Goal: Task Accomplishment & Management: Manage account settings

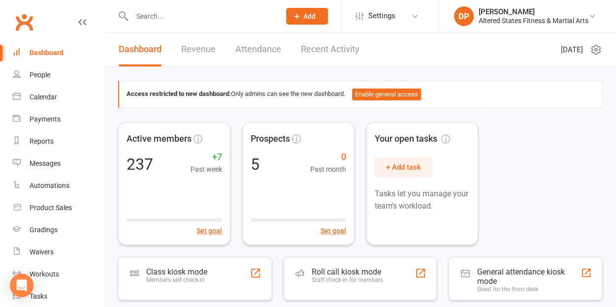
click at [152, 16] on input "text" at bounding box center [201, 16] width 144 height 14
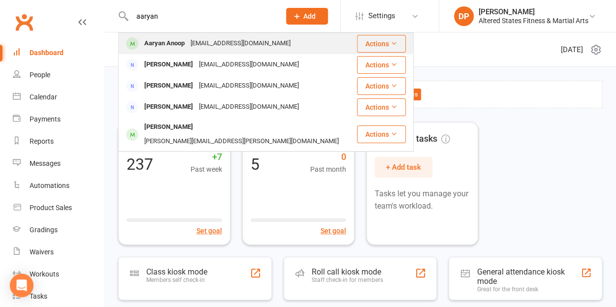
type input "aaryan"
click at [170, 42] on div "Aaryan Anoop" at bounding box center [164, 43] width 46 height 14
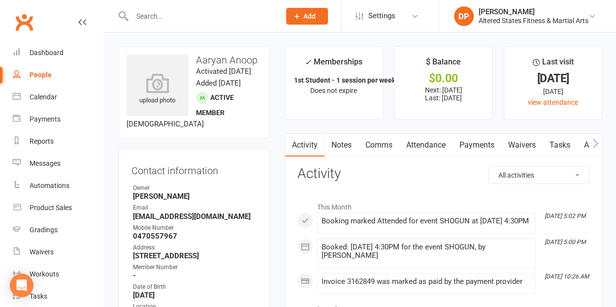
click at [474, 145] on link "Payments" at bounding box center [476, 145] width 49 height 23
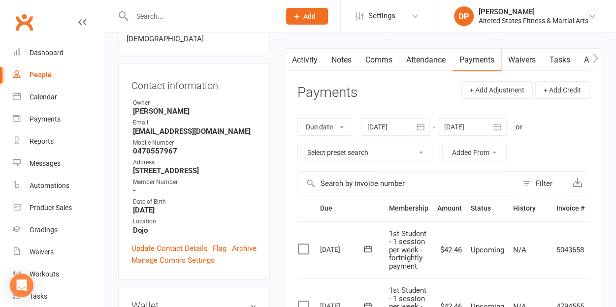
scroll to position [84, 0]
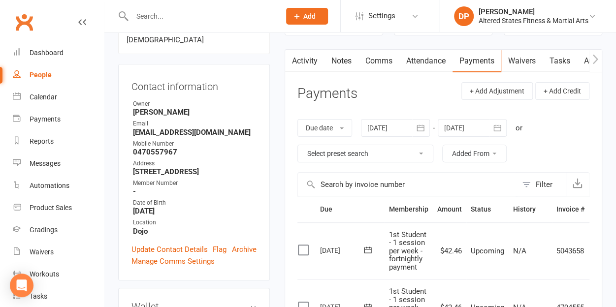
click at [338, 64] on link "Notes" at bounding box center [341, 61] width 34 height 23
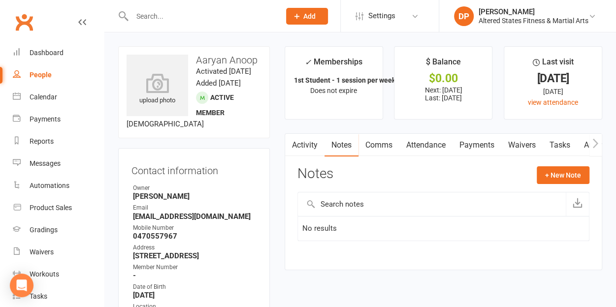
click at [484, 142] on link "Payments" at bounding box center [476, 145] width 49 height 23
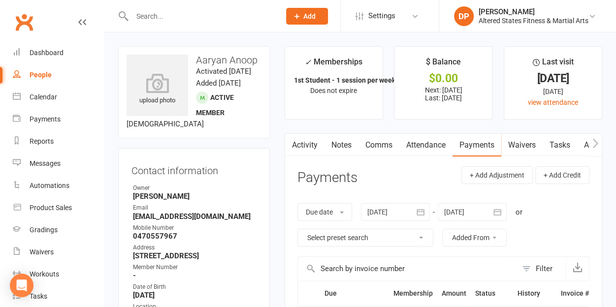
scroll to position [1, 0]
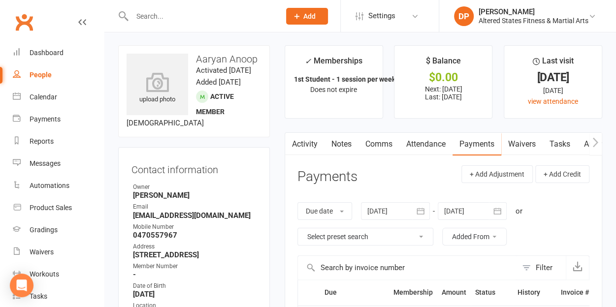
click at [421, 213] on icon "button" at bounding box center [420, 211] width 10 height 10
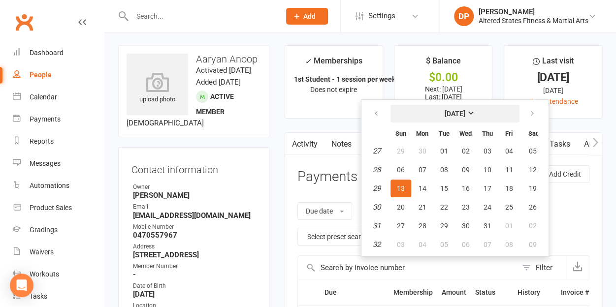
click at [455, 117] on button "[DATE]" at bounding box center [454, 114] width 129 height 18
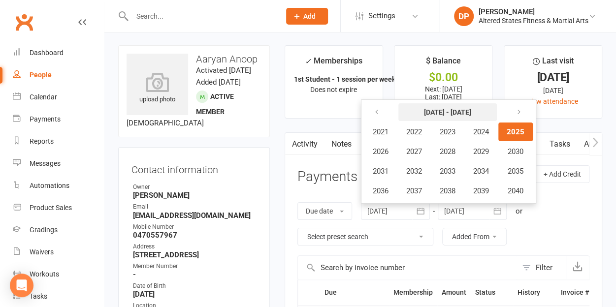
click at [455, 117] on button "[DATE] - [DATE]" at bounding box center [447, 112] width 98 height 18
click at [379, 115] on icon "button" at bounding box center [376, 112] width 7 height 8
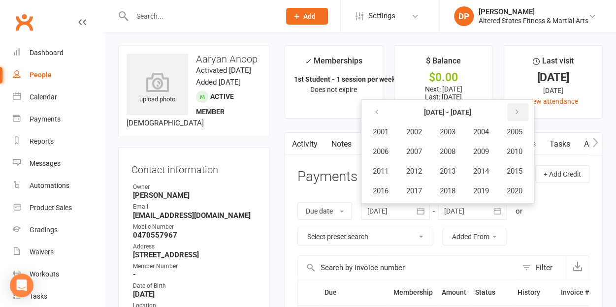
click at [520, 113] on icon "button" at bounding box center [516, 112] width 7 height 8
click at [455, 132] on span "2023" at bounding box center [448, 131] width 16 height 9
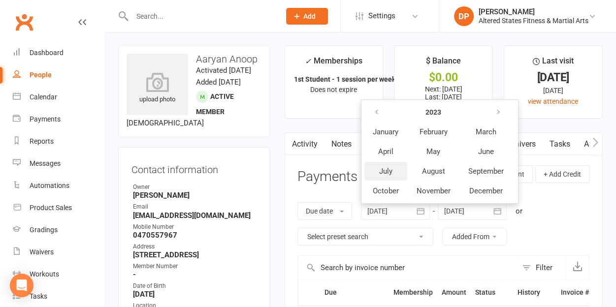
click at [395, 174] on button "July" at bounding box center [385, 171] width 43 height 19
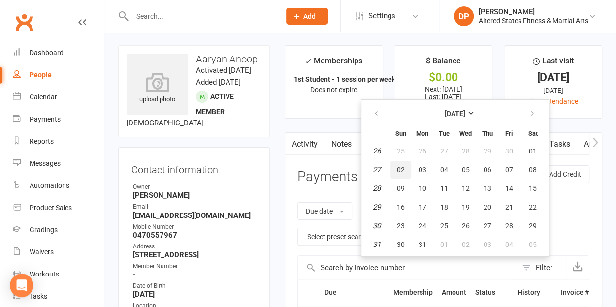
click at [403, 166] on span "02" at bounding box center [401, 170] width 8 height 8
type input "[DATE]"
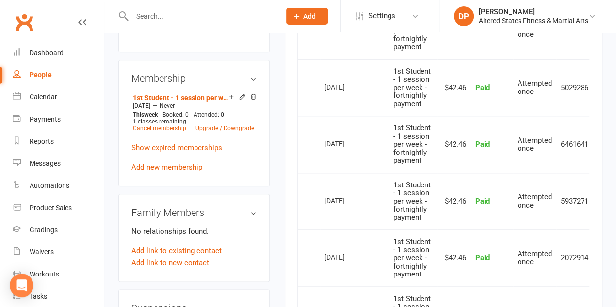
scroll to position [478, 0]
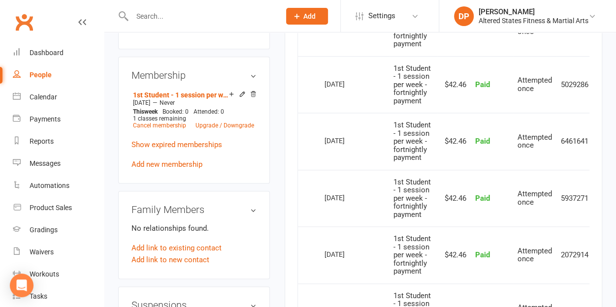
click at [157, 16] on input "text" at bounding box center [201, 16] width 144 height 14
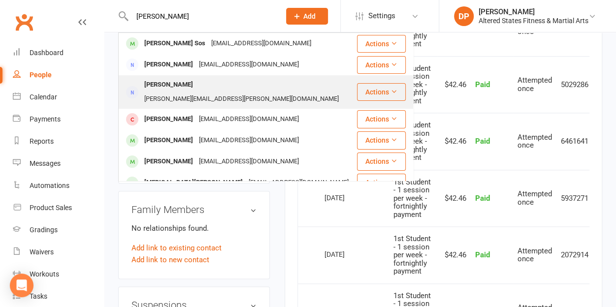
scroll to position [38, 0]
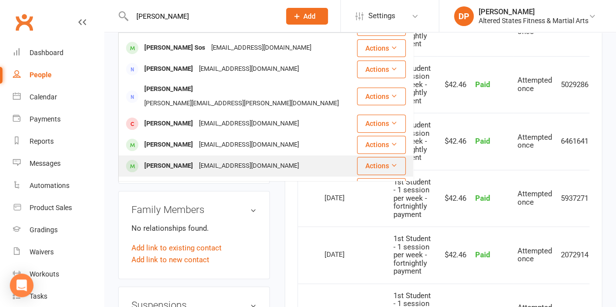
type input "[PERSON_NAME]"
click at [191, 159] on div "[PERSON_NAME]" at bounding box center [168, 166] width 55 height 14
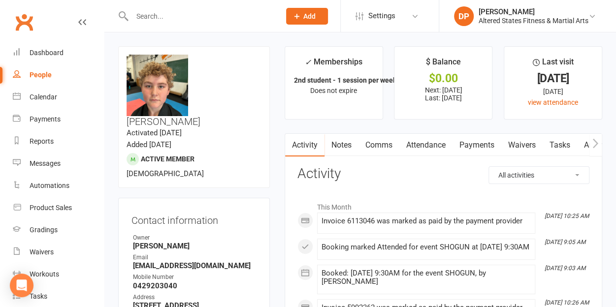
click at [479, 150] on link "Payments" at bounding box center [476, 145] width 49 height 23
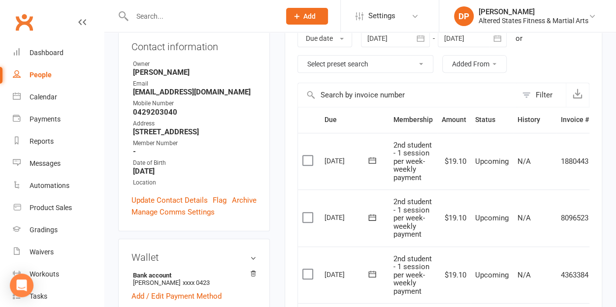
scroll to position [174, 0]
click at [172, 18] on input "text" at bounding box center [201, 16] width 144 height 14
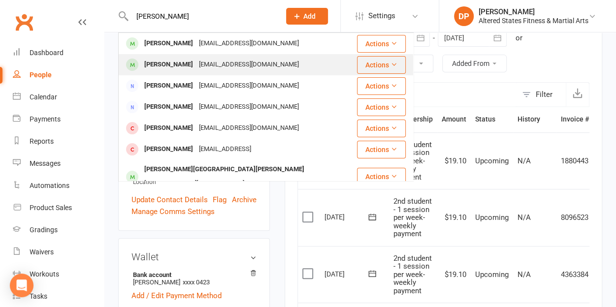
type input "[PERSON_NAME]"
click at [197, 71] on div "[EMAIL_ADDRESS][DOMAIN_NAME]" at bounding box center [249, 65] width 106 height 14
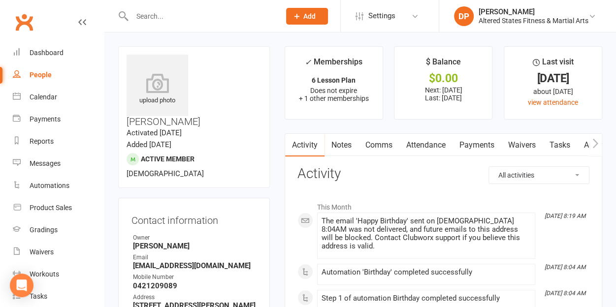
click at [469, 144] on link "Payments" at bounding box center [476, 145] width 49 height 23
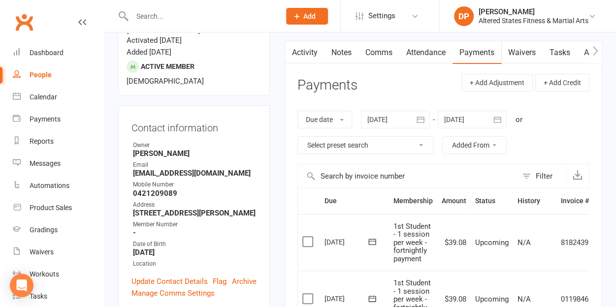
scroll to position [93, 0]
click at [158, 15] on input "text" at bounding box center [201, 16] width 144 height 14
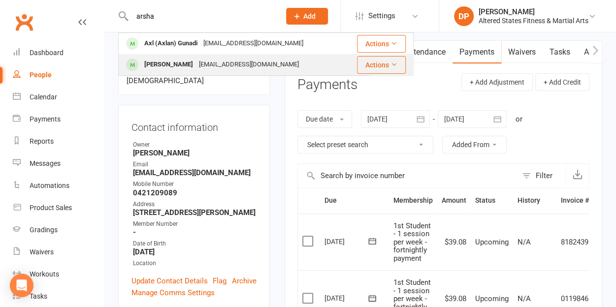
type input "arsha"
click at [197, 71] on div "[EMAIL_ADDRESS][DOMAIN_NAME]" at bounding box center [249, 65] width 106 height 14
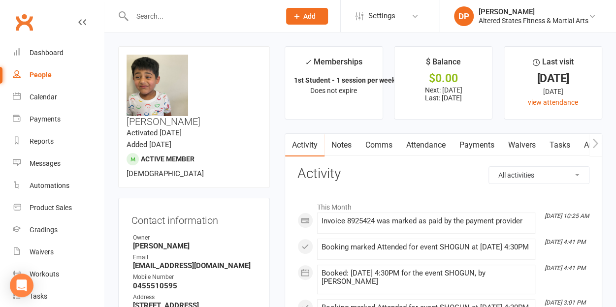
click at [472, 148] on link "Payments" at bounding box center [476, 145] width 49 height 23
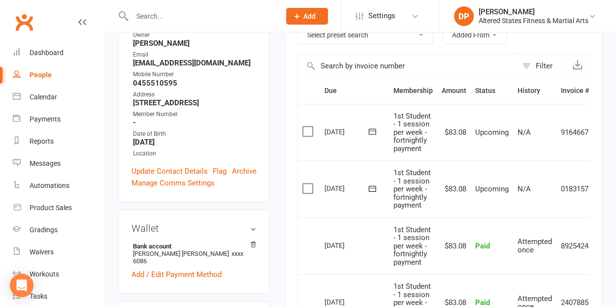
scroll to position [203, 0]
click at [177, 16] on input "text" at bounding box center [201, 16] width 144 height 14
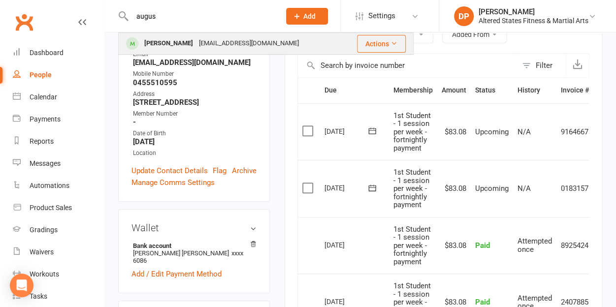
type input "augus"
click at [169, 42] on div "[PERSON_NAME]" at bounding box center [168, 43] width 55 height 14
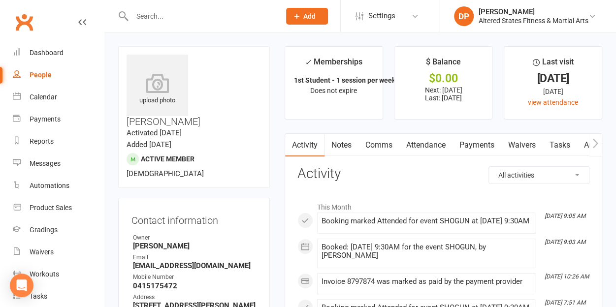
click at [483, 144] on link "Payments" at bounding box center [476, 145] width 49 height 23
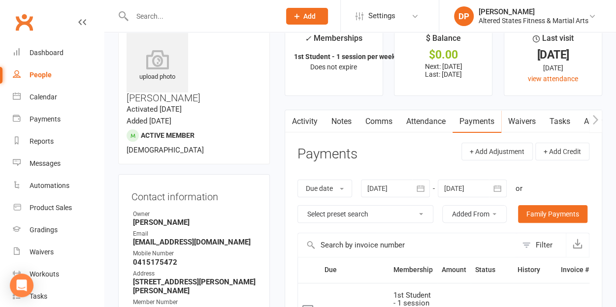
scroll to position [24, 0]
click at [176, 19] on input "text" at bounding box center [201, 16] width 144 height 14
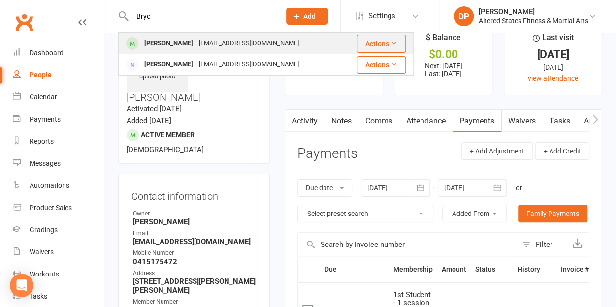
type input "Bryc"
click at [196, 50] on div "[EMAIL_ADDRESS][DOMAIN_NAME]" at bounding box center [249, 43] width 106 height 14
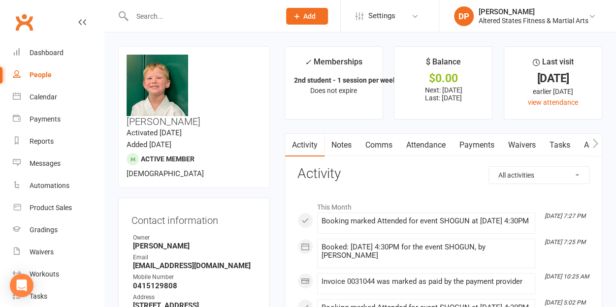
click at [473, 151] on link "Payments" at bounding box center [476, 145] width 49 height 23
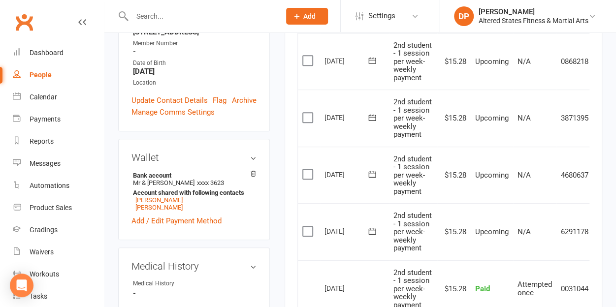
scroll to position [273, 0]
click at [151, 14] on input "text" at bounding box center [201, 16] width 144 height 14
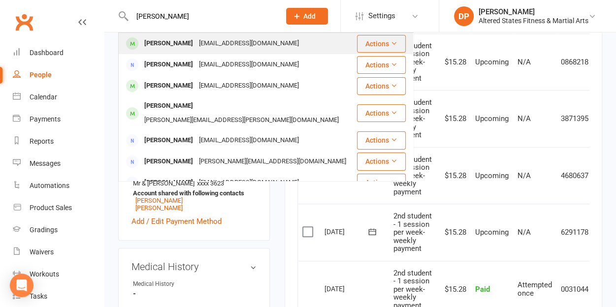
type input "[PERSON_NAME]"
click at [185, 40] on div "[PERSON_NAME]" at bounding box center [168, 43] width 55 height 14
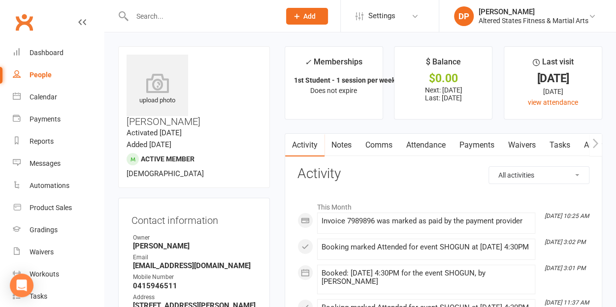
click at [475, 144] on link "Payments" at bounding box center [476, 145] width 49 height 23
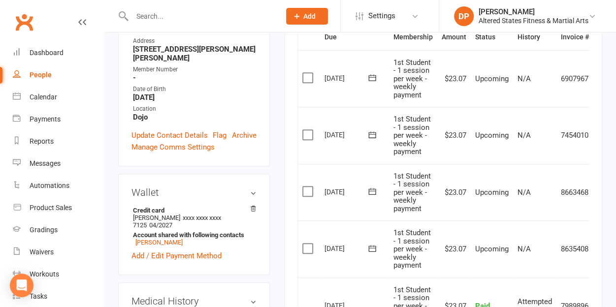
scroll to position [257, 0]
click at [142, 13] on input "text" at bounding box center [201, 16] width 144 height 14
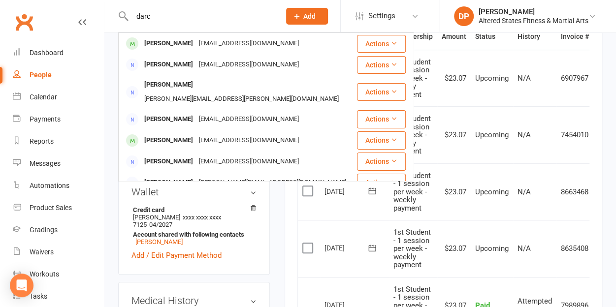
type input "darc"
click at [182, 36] on div "[PERSON_NAME]" at bounding box center [168, 43] width 55 height 14
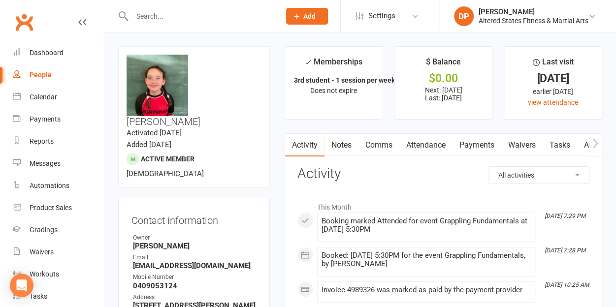
click at [478, 145] on link "Payments" at bounding box center [476, 145] width 49 height 23
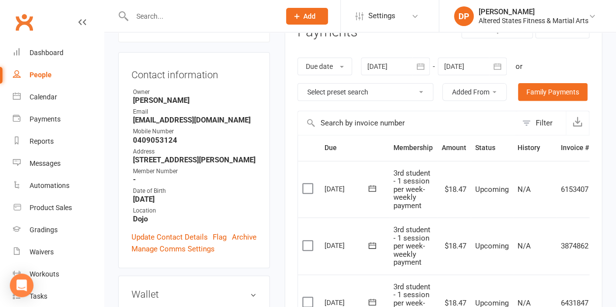
scroll to position [142, 0]
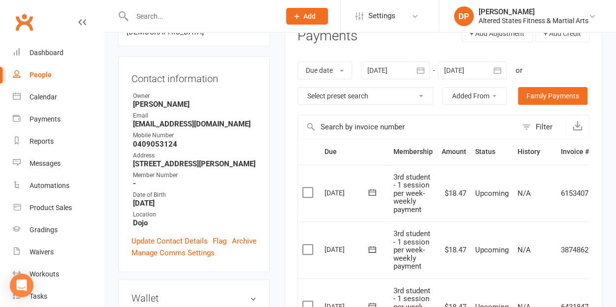
click at [159, 18] on input "text" at bounding box center [201, 16] width 144 height 14
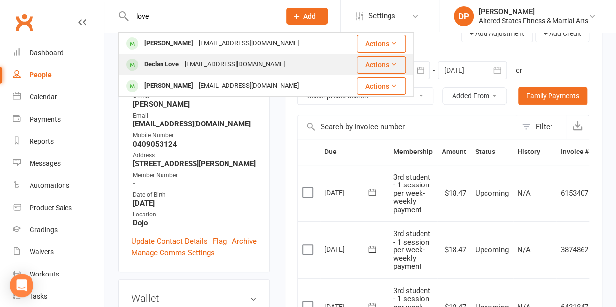
type input "love"
click at [185, 60] on div "[EMAIL_ADDRESS][DOMAIN_NAME]" at bounding box center [235, 65] width 106 height 14
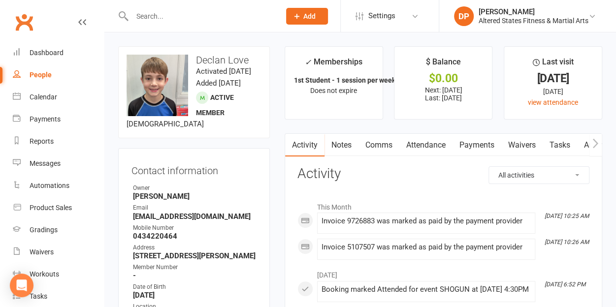
click at [471, 143] on link "Payments" at bounding box center [476, 145] width 49 height 23
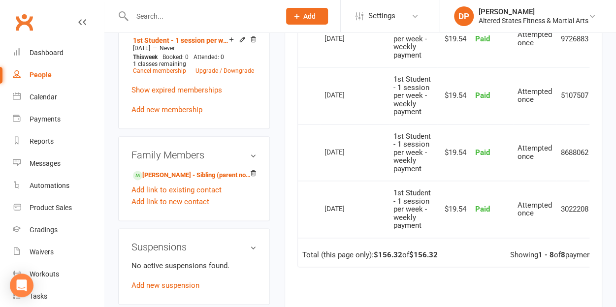
scroll to position [529, 0]
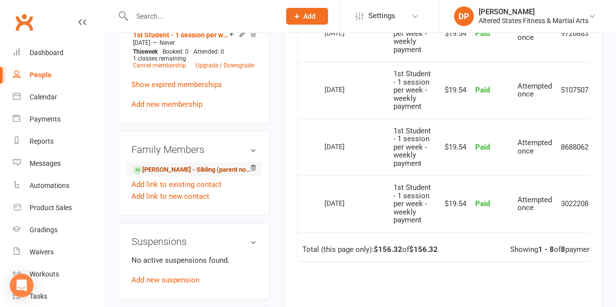
click at [175, 175] on link "[PERSON_NAME] - Sibling (parent not in system)" at bounding box center [192, 170] width 119 height 10
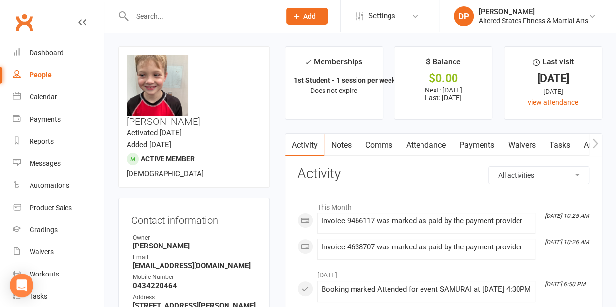
click at [479, 136] on link "Payments" at bounding box center [476, 145] width 49 height 23
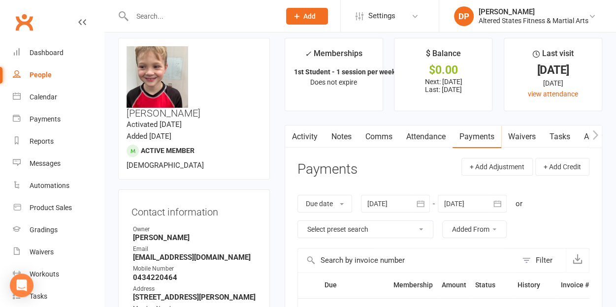
scroll to position [8, 0]
click at [159, 23] on input "text" at bounding box center [201, 16] width 144 height 14
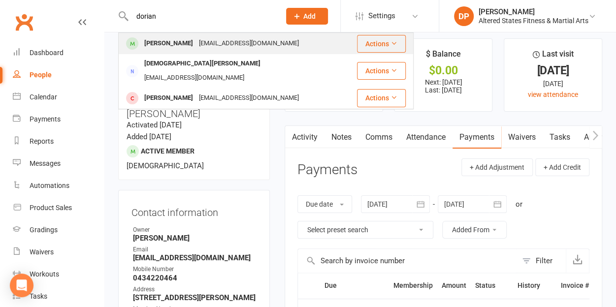
type input "dorian"
click at [170, 43] on div "[PERSON_NAME]" at bounding box center [168, 43] width 55 height 14
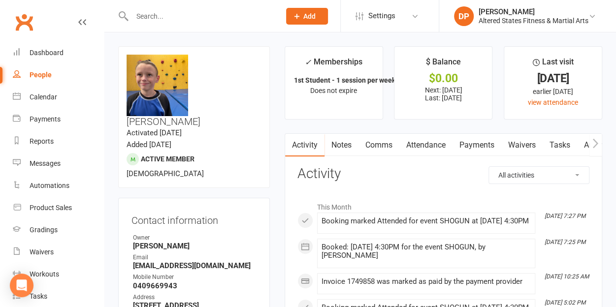
click at [479, 145] on link "Payments" at bounding box center [476, 145] width 49 height 23
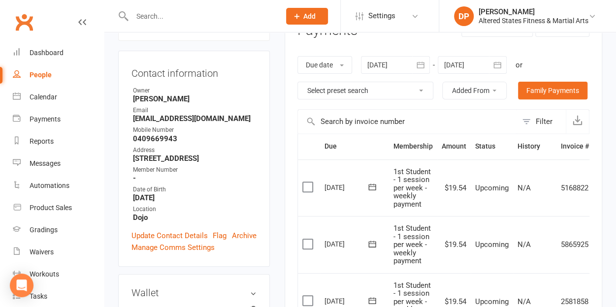
scroll to position [148, 0]
click at [175, 20] on input "text" at bounding box center [201, 16] width 144 height 14
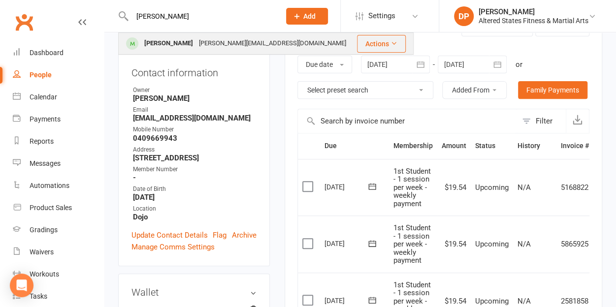
type input "[PERSON_NAME]"
click at [183, 39] on div "[PERSON_NAME]" at bounding box center [168, 43] width 55 height 14
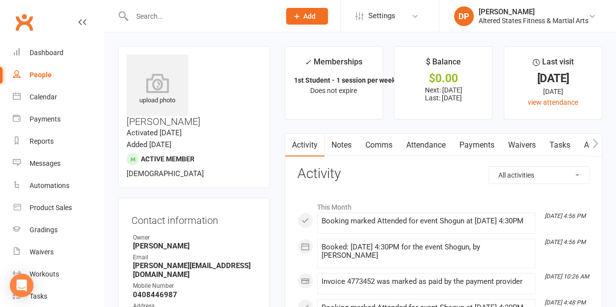
click at [475, 137] on link "Payments" at bounding box center [476, 145] width 49 height 23
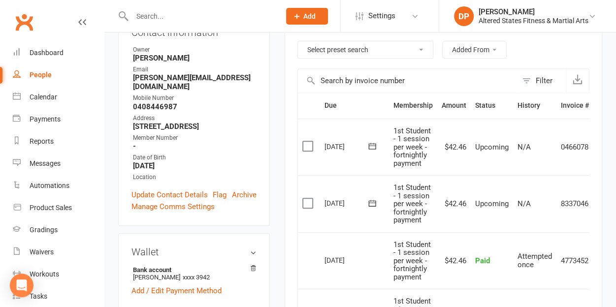
scroll to position [190, 0]
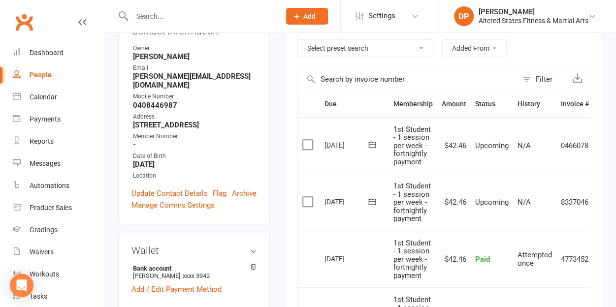
click at [163, 8] on div at bounding box center [195, 16] width 155 height 32
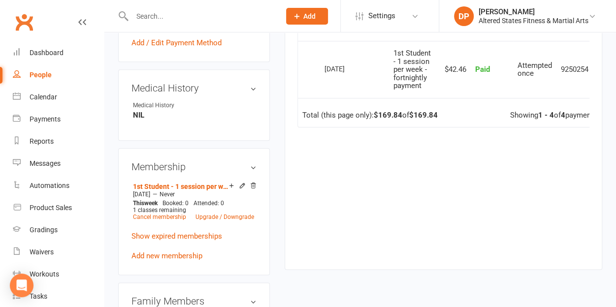
scroll to position [458, 0]
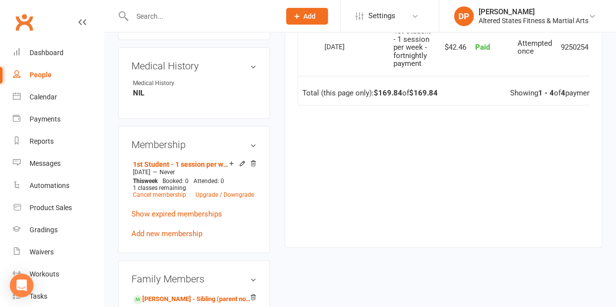
click at [146, 47] on div "Medical History edit Medical History NIL" at bounding box center [194, 82] width 152 height 71
click at [155, 14] on input "text" at bounding box center [201, 16] width 144 height 14
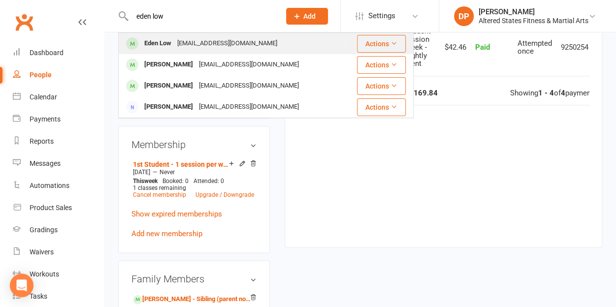
type input "eden low"
click at [168, 46] on div "Eden Low" at bounding box center [157, 43] width 33 height 14
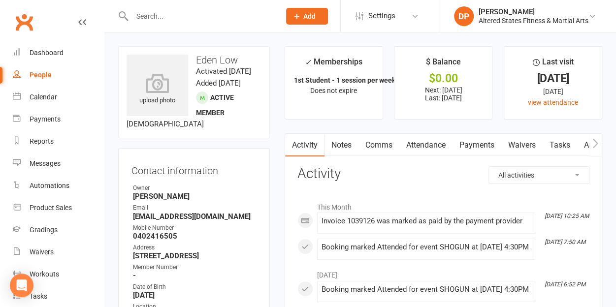
click at [478, 139] on link "Payments" at bounding box center [476, 145] width 49 height 23
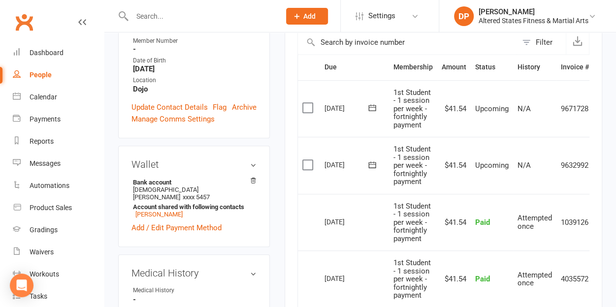
scroll to position [228, 0]
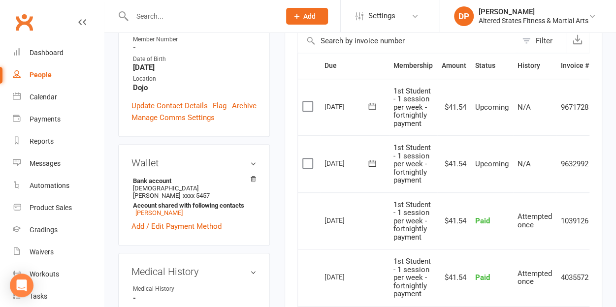
click at [149, 13] on input "text" at bounding box center [201, 16] width 144 height 14
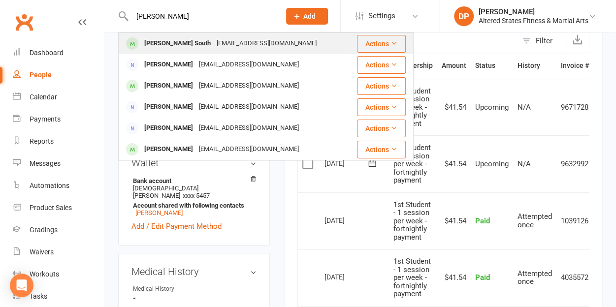
type input "[PERSON_NAME]"
click at [187, 35] on div "[PERSON_NAME] South [EMAIL_ADDRESS][DOMAIN_NAME]" at bounding box center [234, 43] width 230 height 20
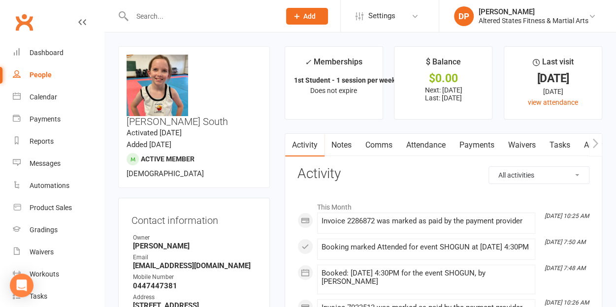
click at [469, 142] on link "Payments" at bounding box center [476, 145] width 49 height 23
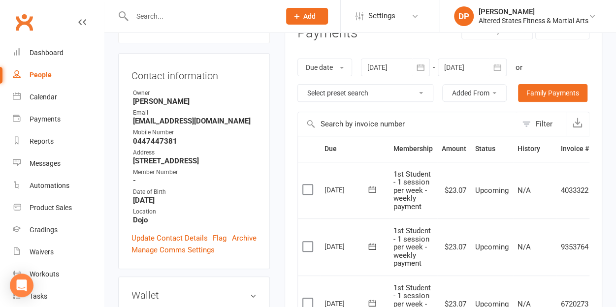
scroll to position [145, 0]
click at [150, 16] on input "text" at bounding box center [201, 16] width 144 height 14
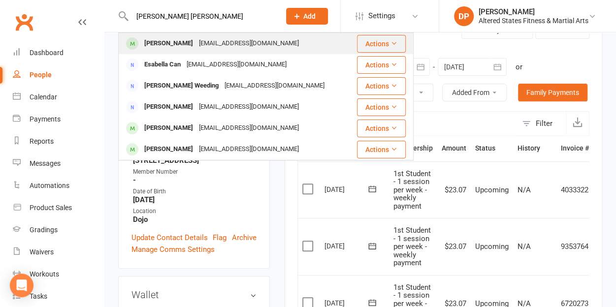
type input "[PERSON_NAME] [PERSON_NAME]"
click at [165, 34] on div "[PERSON_NAME] [EMAIL_ADDRESS][DOMAIN_NAME]" at bounding box center [235, 43] width 232 height 20
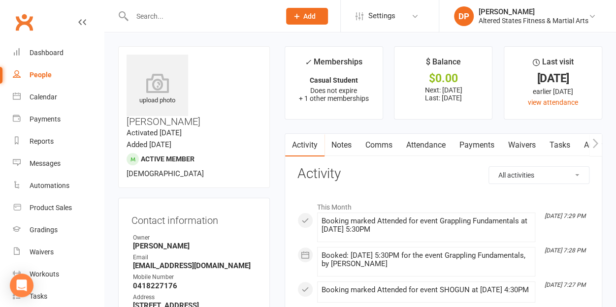
click at [487, 145] on link "Payments" at bounding box center [476, 145] width 49 height 23
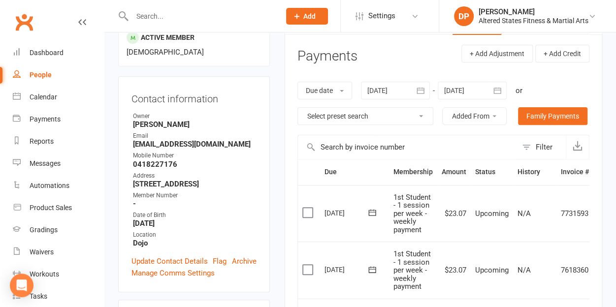
scroll to position [122, 0]
click at [154, 17] on input "text" at bounding box center [201, 16] width 144 height 14
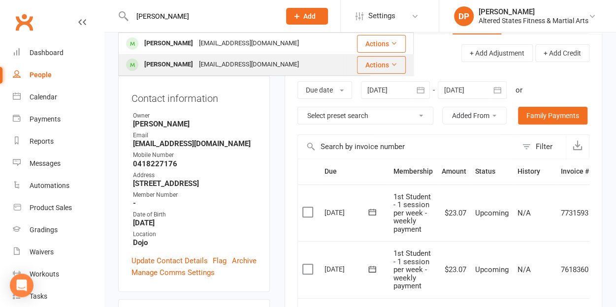
type input "[PERSON_NAME]"
click at [200, 70] on div "[EMAIL_ADDRESS][DOMAIN_NAME]" at bounding box center [249, 65] width 106 height 14
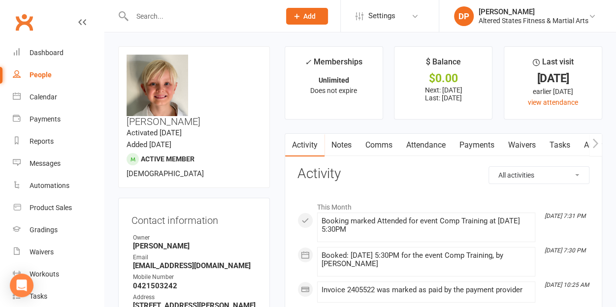
click at [482, 144] on link "Payments" at bounding box center [476, 145] width 49 height 23
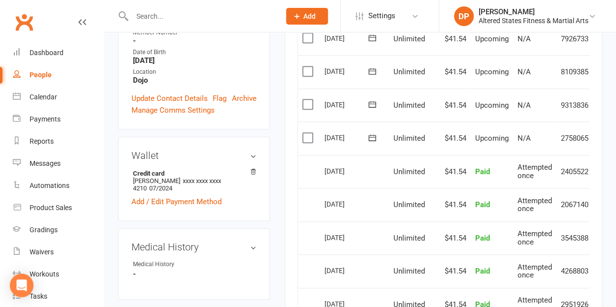
scroll to position [287, 0]
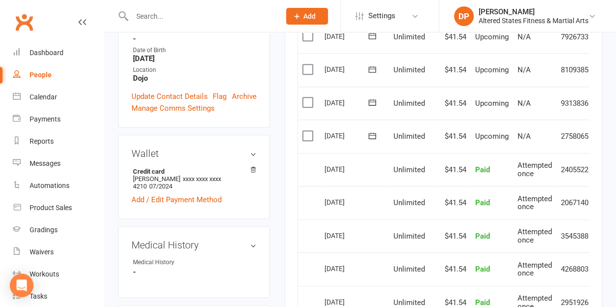
click at [159, 21] on input "text" at bounding box center [201, 16] width 144 height 14
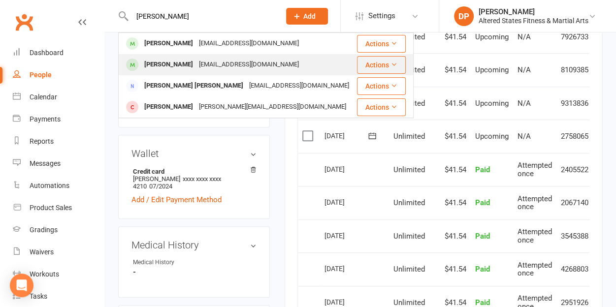
type input "[PERSON_NAME]"
click at [178, 64] on div "[PERSON_NAME]" at bounding box center [168, 65] width 55 height 14
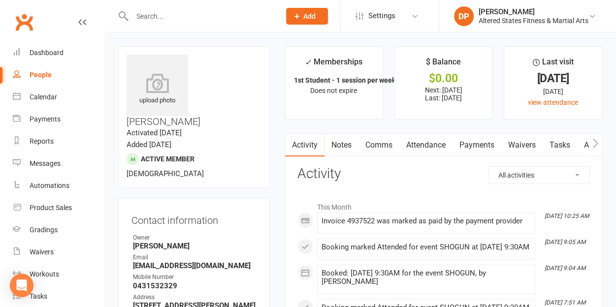
click at [471, 142] on link "Payments" at bounding box center [476, 145] width 49 height 23
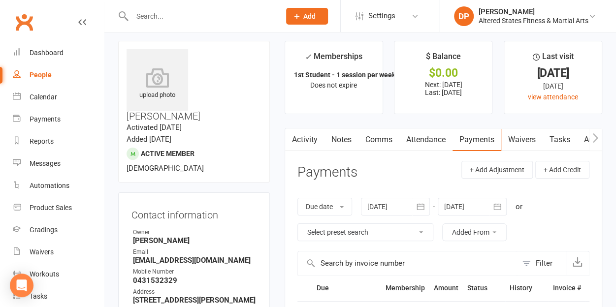
scroll to position [5, 0]
click at [146, 17] on input "text" at bounding box center [201, 16] width 144 height 14
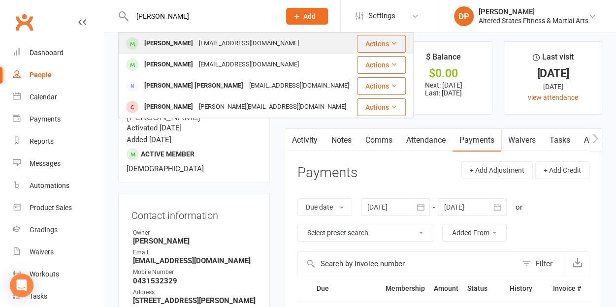
type input "[PERSON_NAME]"
click at [169, 39] on div "[PERSON_NAME]" at bounding box center [168, 43] width 55 height 14
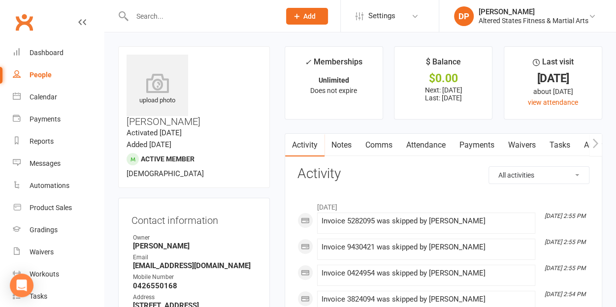
click at [476, 149] on link "Payments" at bounding box center [476, 145] width 49 height 23
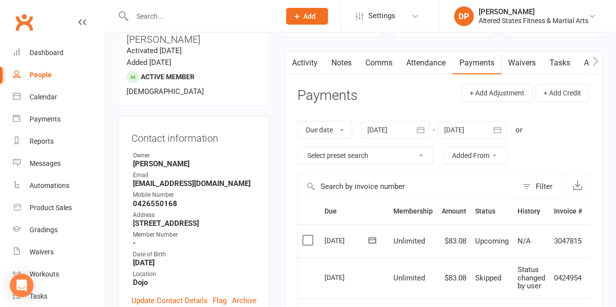
scroll to position [77, 0]
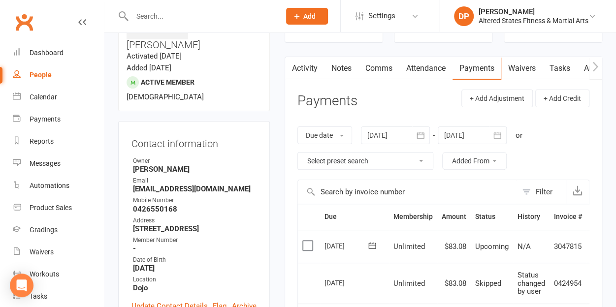
click at [341, 71] on link "Notes" at bounding box center [341, 68] width 34 height 23
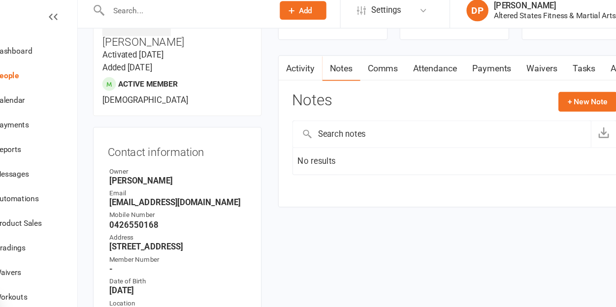
scroll to position [76, 0]
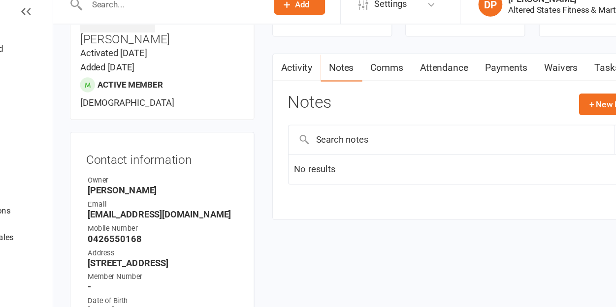
click at [342, 70] on link "Notes" at bounding box center [341, 68] width 34 height 23
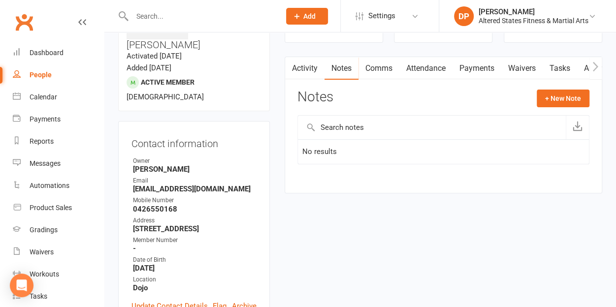
click at [473, 64] on link "Payments" at bounding box center [476, 68] width 49 height 23
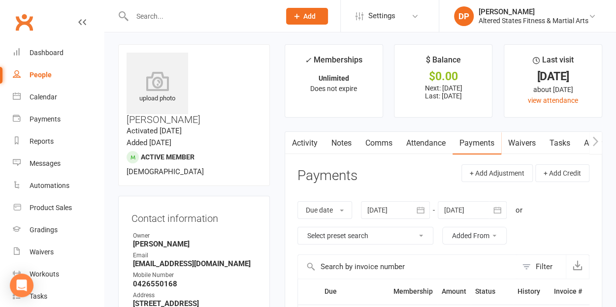
scroll to position [1, 0]
click at [423, 213] on icon "button" at bounding box center [420, 211] width 10 height 10
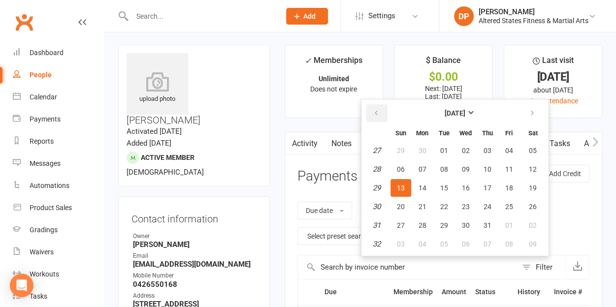
click at [376, 119] on button "button" at bounding box center [376, 113] width 21 height 18
click at [401, 167] on span "08" at bounding box center [401, 169] width 8 height 8
type input "[DATE]"
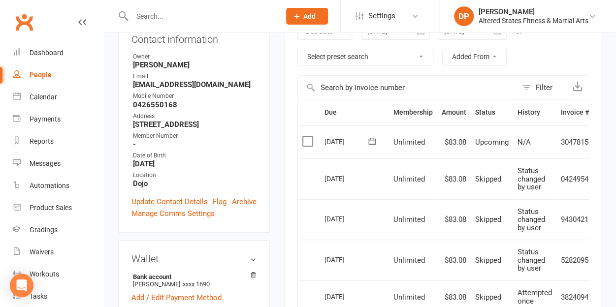
scroll to position [180, 0]
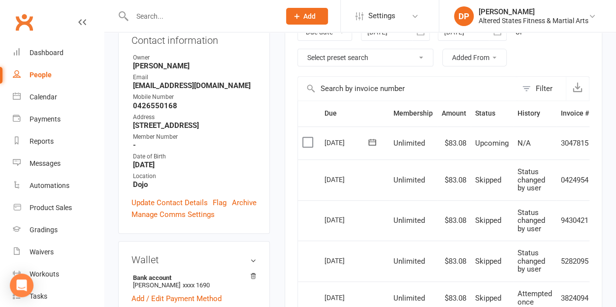
click at [153, 11] on input "text" at bounding box center [201, 16] width 144 height 14
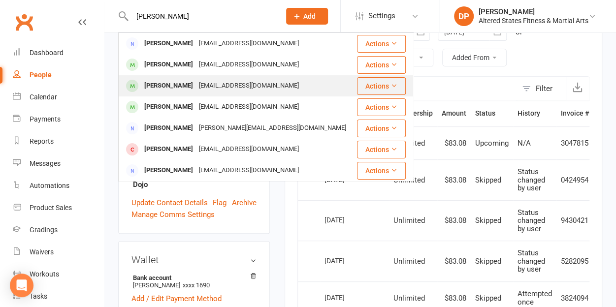
type input "[PERSON_NAME]"
click at [181, 81] on div "[PERSON_NAME]" at bounding box center [168, 86] width 55 height 14
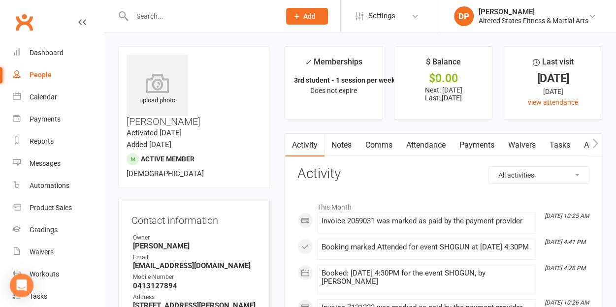
click at [478, 139] on link "Payments" at bounding box center [476, 145] width 49 height 23
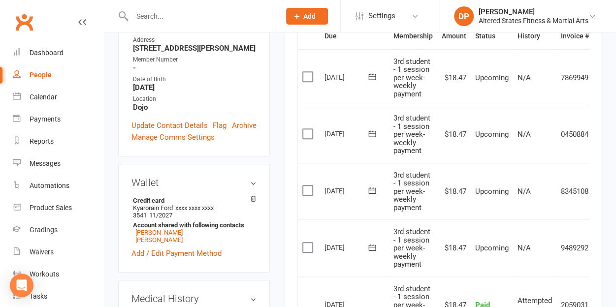
scroll to position [255, 0]
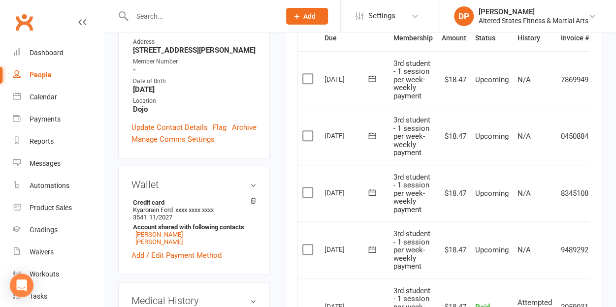
click at [157, 13] on input "text" at bounding box center [201, 16] width 144 height 14
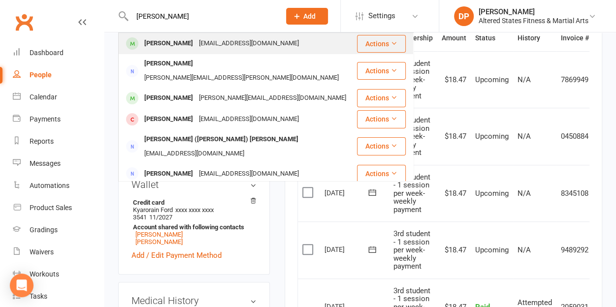
type input "[PERSON_NAME]"
click at [168, 38] on div "[PERSON_NAME]" at bounding box center [168, 43] width 55 height 14
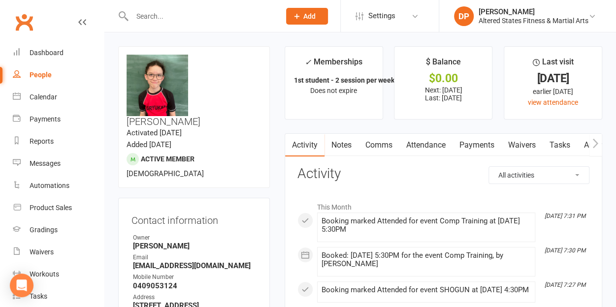
click at [484, 143] on link "Payments" at bounding box center [476, 145] width 49 height 23
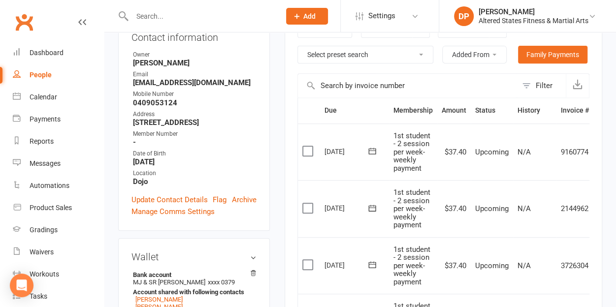
scroll to position [186, 0]
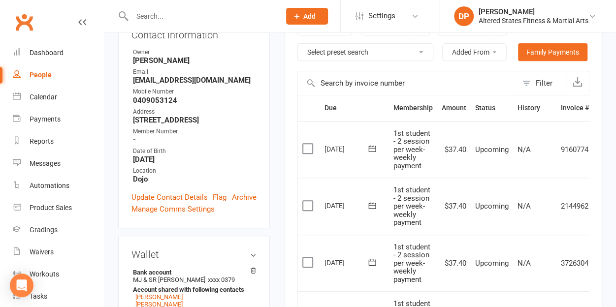
click at [159, 16] on input "text" at bounding box center [201, 16] width 144 height 14
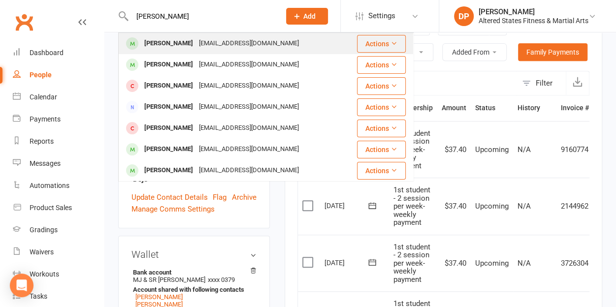
type input "[PERSON_NAME]"
click at [196, 46] on div "[EMAIL_ADDRESS][DOMAIN_NAME]" at bounding box center [249, 43] width 106 height 14
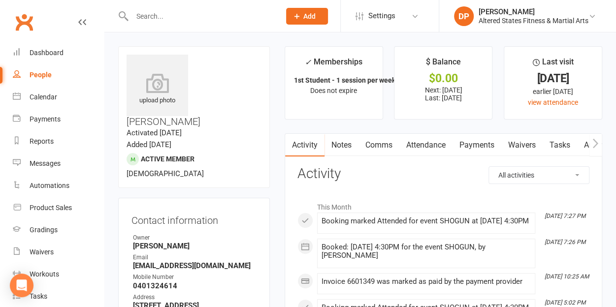
click at [473, 146] on link "Payments" at bounding box center [476, 145] width 49 height 23
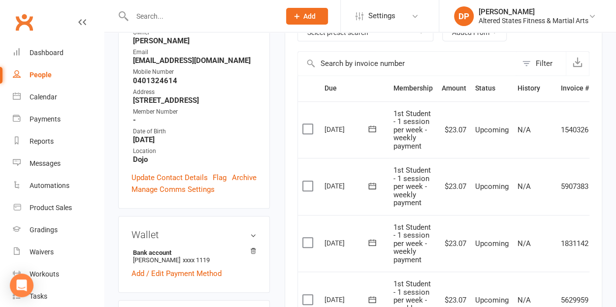
scroll to position [205, 0]
click at [157, 12] on input "text" at bounding box center [201, 16] width 144 height 14
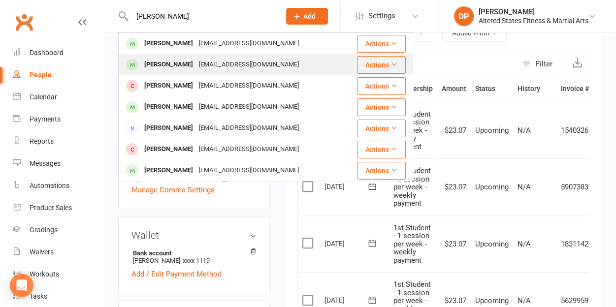
type input "[PERSON_NAME]"
click at [196, 62] on div "[EMAIL_ADDRESS][DOMAIN_NAME]" at bounding box center [249, 65] width 106 height 14
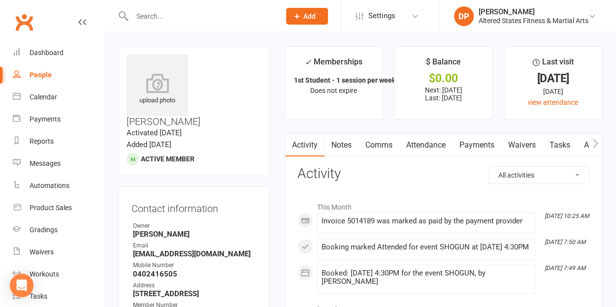
click at [477, 152] on link "Payments" at bounding box center [476, 145] width 49 height 23
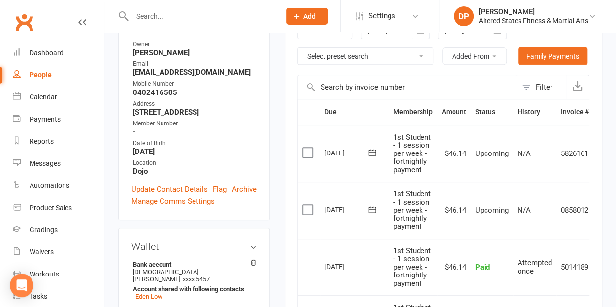
scroll to position [183, 0]
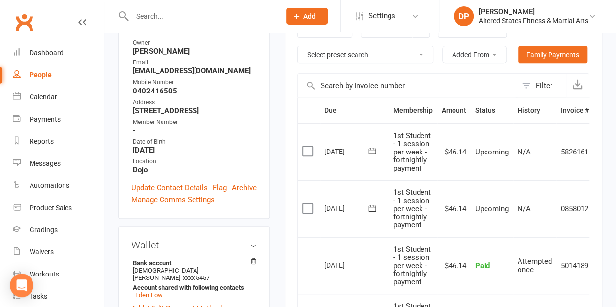
click at [157, 15] on input "text" at bounding box center [201, 16] width 144 height 14
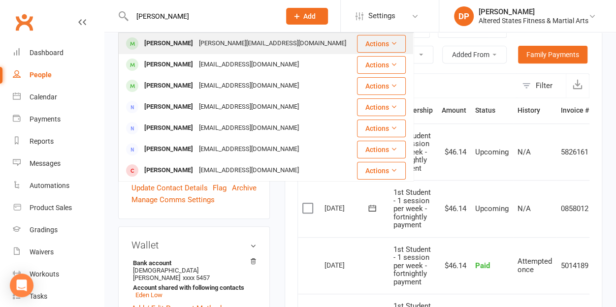
type input "[PERSON_NAME]"
click at [170, 38] on div "[PERSON_NAME]" at bounding box center [168, 43] width 55 height 14
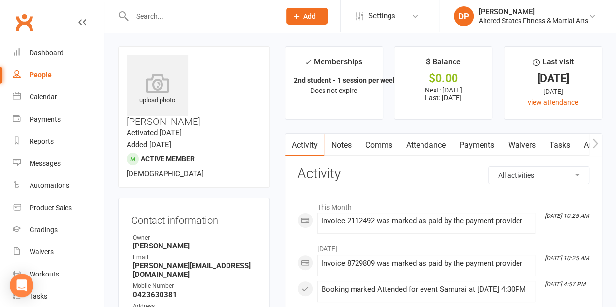
click at [474, 149] on link "Payments" at bounding box center [476, 145] width 49 height 23
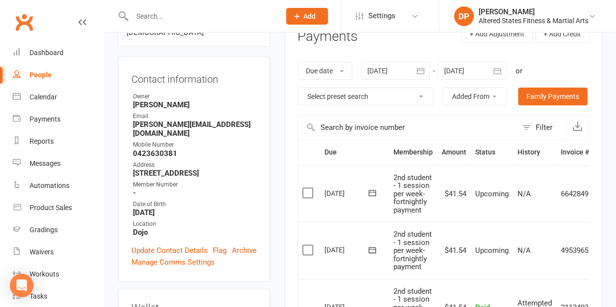
scroll to position [142, 0]
click at [176, 25] on div at bounding box center [195, 16] width 155 height 32
click at [161, 18] on input "text" at bounding box center [201, 16] width 144 height 14
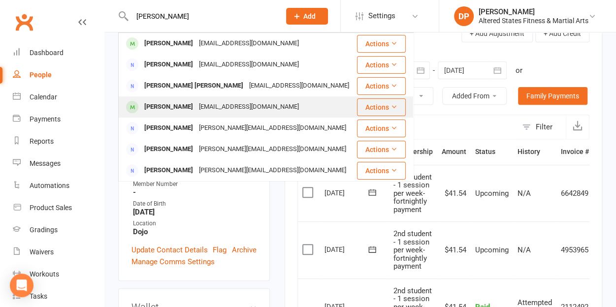
scroll to position [64, 0]
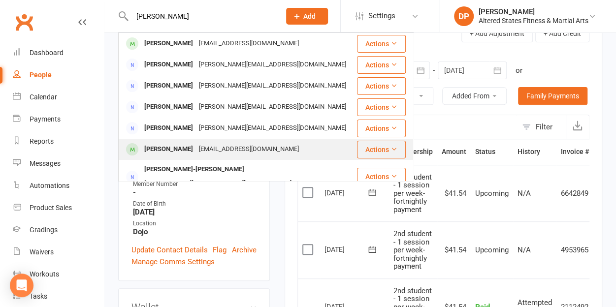
type input "[PERSON_NAME]"
click at [184, 151] on div "[PERSON_NAME]" at bounding box center [168, 149] width 55 height 14
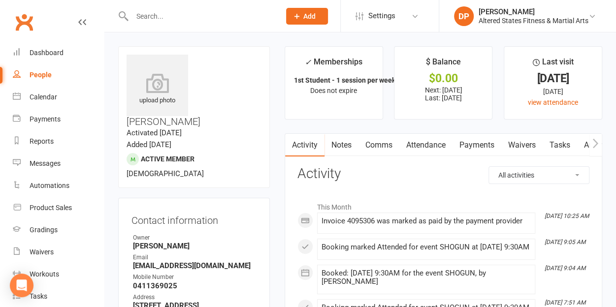
click at [477, 139] on link "Payments" at bounding box center [476, 145] width 49 height 23
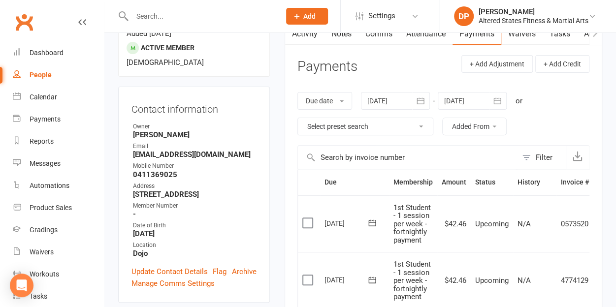
scroll to position [115, 0]
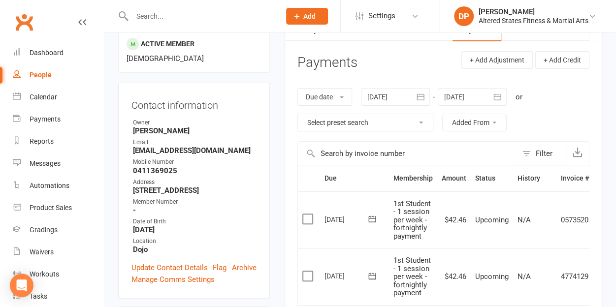
click at [181, 19] on input "text" at bounding box center [201, 16] width 144 height 14
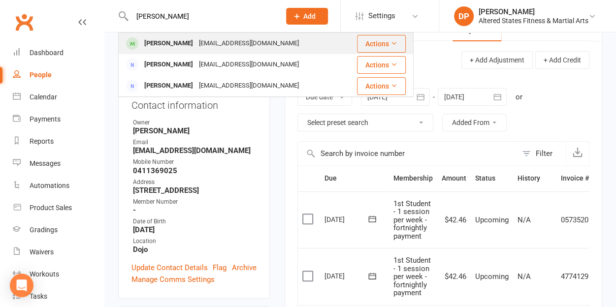
type input "[PERSON_NAME]"
click at [207, 48] on div "[EMAIL_ADDRESS][DOMAIN_NAME]" at bounding box center [249, 43] width 106 height 14
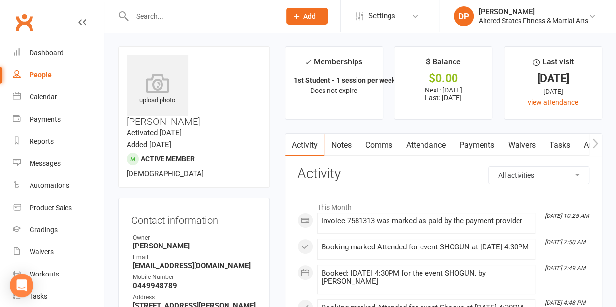
click at [469, 142] on link "Payments" at bounding box center [476, 145] width 49 height 23
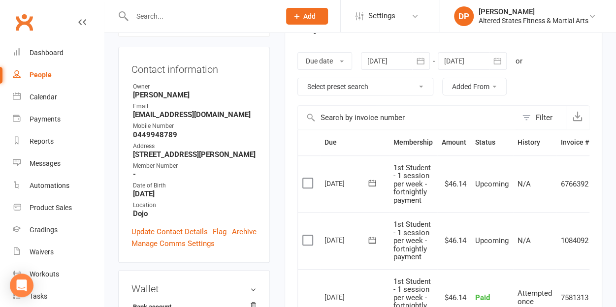
scroll to position [152, 0]
click at [153, 16] on input "text" at bounding box center [201, 16] width 144 height 14
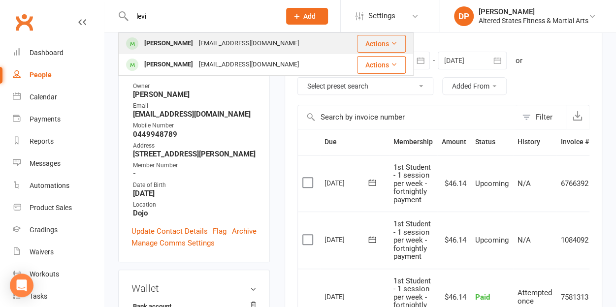
type input "levi"
click at [166, 37] on div "[PERSON_NAME]" at bounding box center [168, 43] width 55 height 14
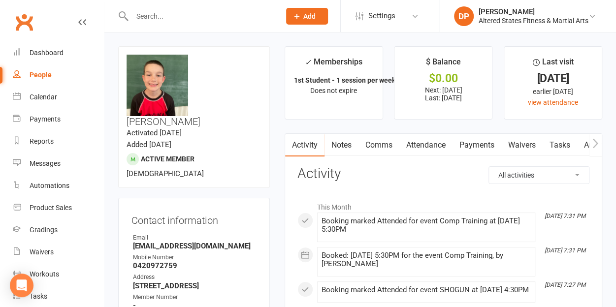
click at [469, 141] on link "Payments" at bounding box center [476, 145] width 49 height 23
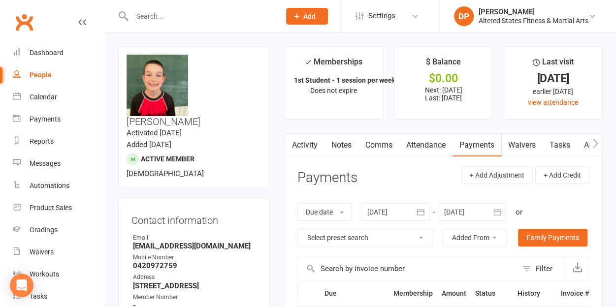
click at [139, 17] on input "text" at bounding box center [201, 16] width 144 height 14
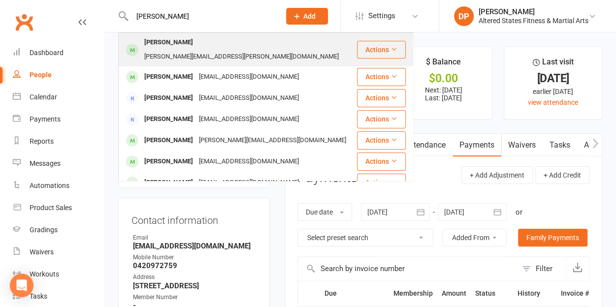
type input "[PERSON_NAME]"
click at [174, 41] on div "[PERSON_NAME]" at bounding box center [168, 42] width 55 height 14
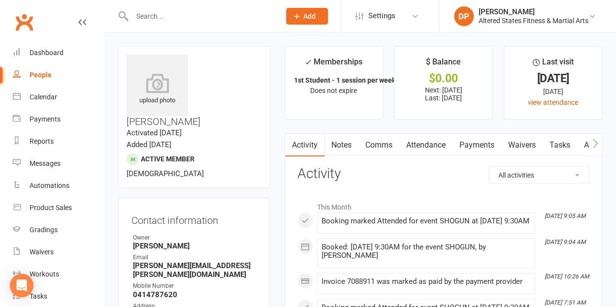
click at [482, 146] on link "Payments" at bounding box center [476, 145] width 49 height 23
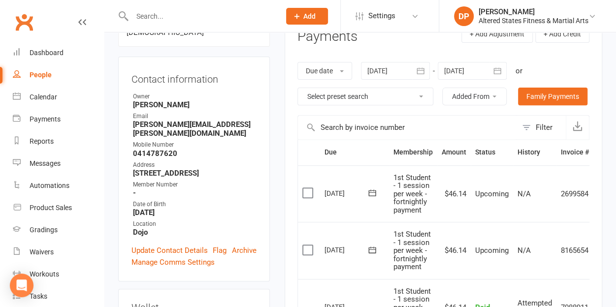
scroll to position [142, 0]
click at [164, 14] on input "text" at bounding box center [201, 16] width 144 height 14
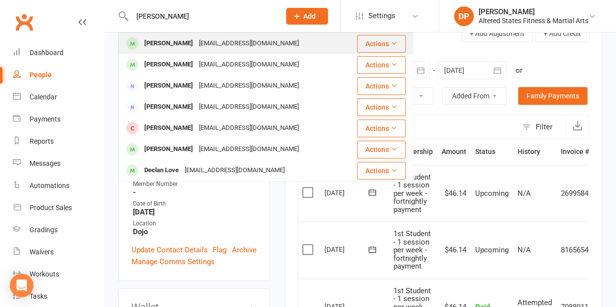
type input "[PERSON_NAME]"
click at [196, 44] on div "[EMAIL_ADDRESS][DOMAIN_NAME]" at bounding box center [249, 43] width 106 height 14
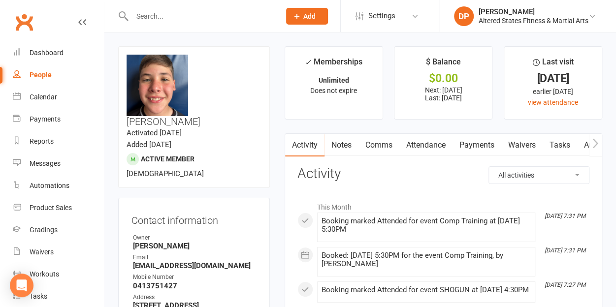
click at [481, 147] on link "Payments" at bounding box center [476, 145] width 49 height 23
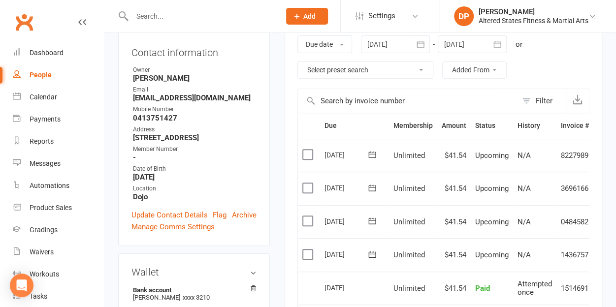
scroll to position [168, 0]
click at [164, 19] on input "text" at bounding box center [201, 16] width 144 height 14
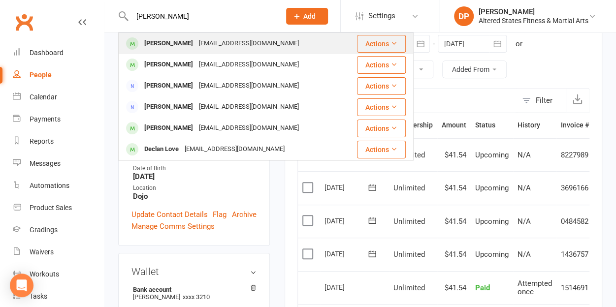
type input "[PERSON_NAME]"
click at [196, 40] on div "[EMAIL_ADDRESS][DOMAIN_NAME]" at bounding box center [249, 43] width 106 height 14
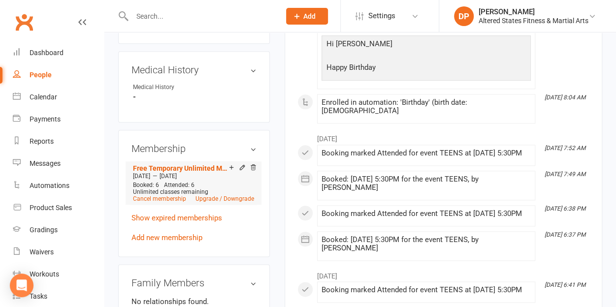
scroll to position [440, 0]
click at [160, 195] on link "Cancel membership" at bounding box center [159, 198] width 53 height 7
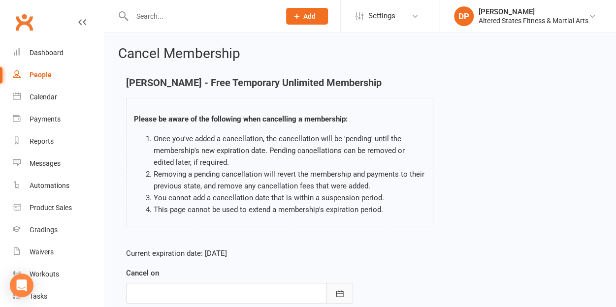
click at [343, 291] on icon "button" at bounding box center [340, 294] width 10 height 10
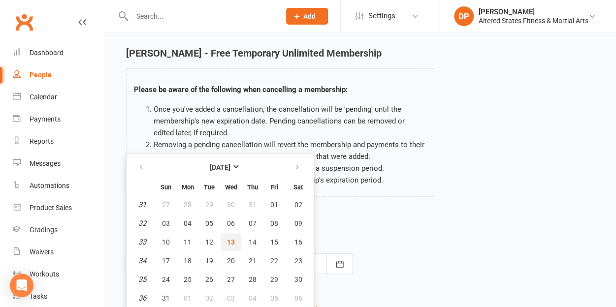
click at [227, 240] on span "13" at bounding box center [231, 242] width 8 height 8
type input "[DATE]"
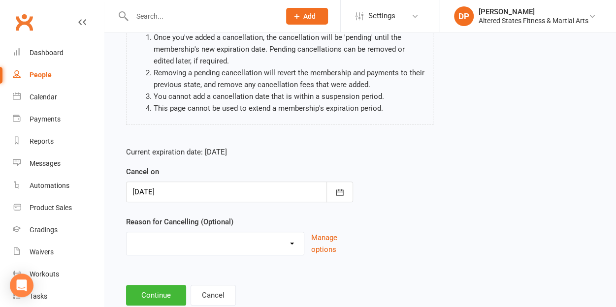
scroll to position [129, 0]
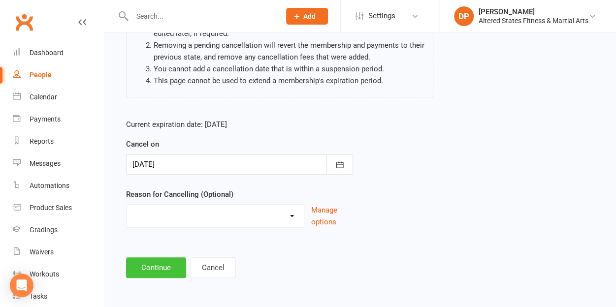
click at [170, 264] on button "Continue" at bounding box center [156, 267] width 60 height 21
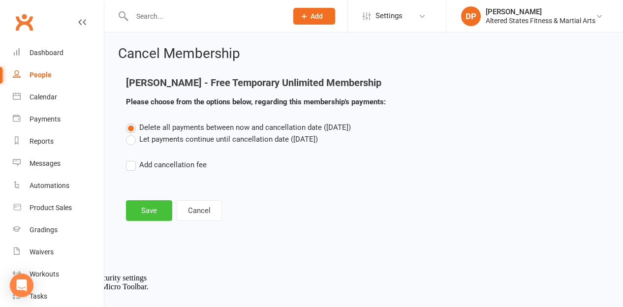
click at [153, 214] on button "Save" at bounding box center [149, 210] width 46 height 21
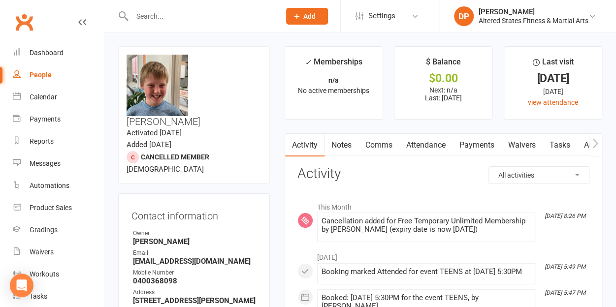
click at [159, 16] on input "text" at bounding box center [201, 16] width 144 height 14
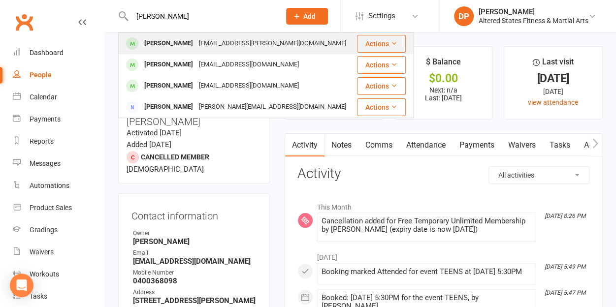
type input "[PERSON_NAME]"
click at [169, 43] on div "[PERSON_NAME]" at bounding box center [168, 43] width 55 height 14
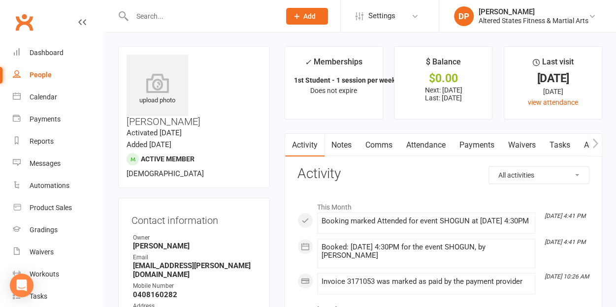
click at [477, 140] on link "Payments" at bounding box center [476, 145] width 49 height 23
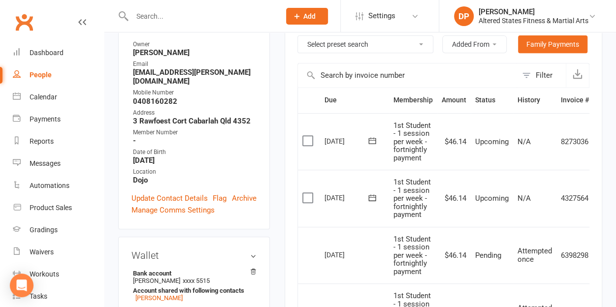
scroll to position [194, 0]
click at [159, 18] on input "text" at bounding box center [201, 16] width 144 height 14
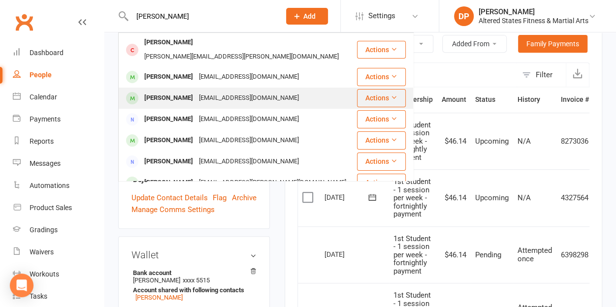
type input "[PERSON_NAME]"
click at [166, 91] on div "[PERSON_NAME]" at bounding box center [168, 98] width 55 height 14
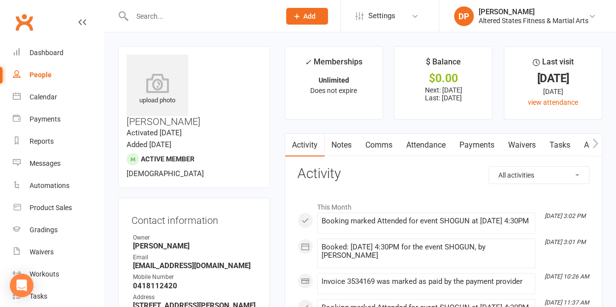
click at [476, 149] on link "Payments" at bounding box center [476, 145] width 49 height 23
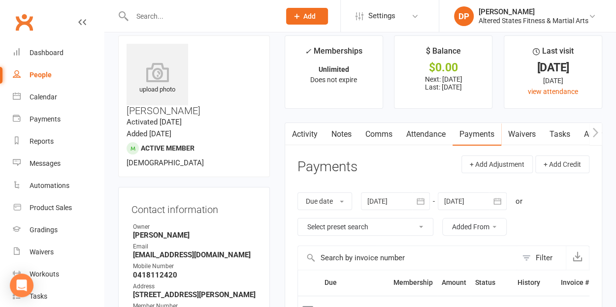
scroll to position [10, 0]
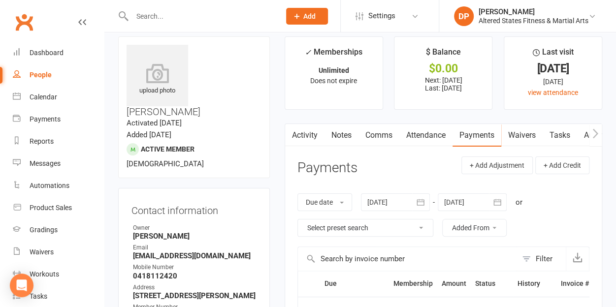
click at [423, 202] on icon "button" at bounding box center [420, 202] width 10 height 10
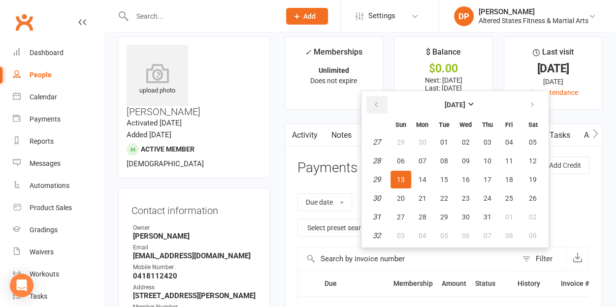
click at [378, 102] on icon "button" at bounding box center [376, 105] width 7 height 8
click at [379, 108] on button "button" at bounding box center [376, 105] width 21 height 18
click at [403, 166] on button "06" at bounding box center [400, 161] width 21 height 18
type input "[DATE]"
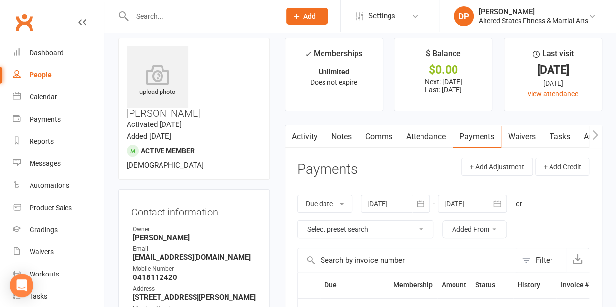
scroll to position [2, 0]
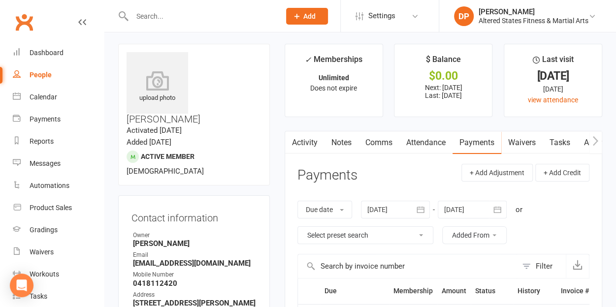
click at [420, 145] on link "Attendance" at bounding box center [425, 142] width 53 height 23
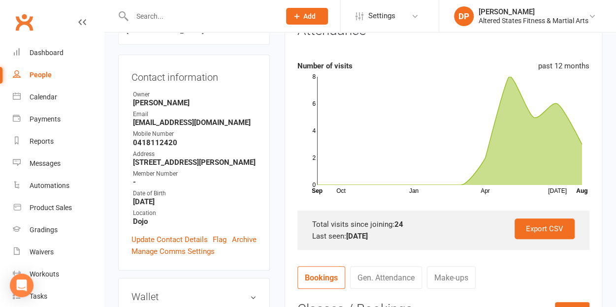
scroll to position [149, 0]
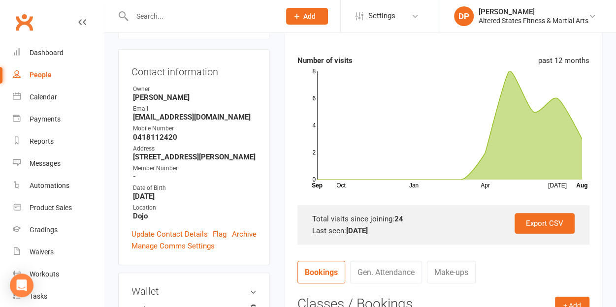
click at [161, 13] on input "text" at bounding box center [201, 16] width 144 height 14
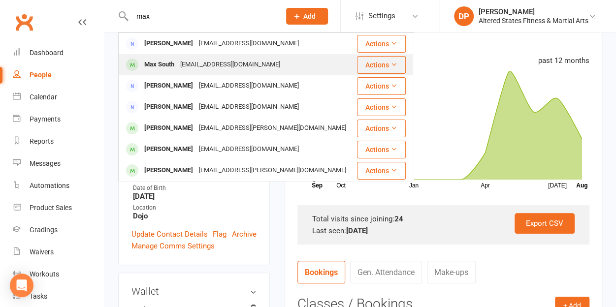
type input "max"
click at [192, 57] on div "[PERSON_NAME] [EMAIL_ADDRESS][DOMAIN_NAME]" at bounding box center [237, 65] width 236 height 20
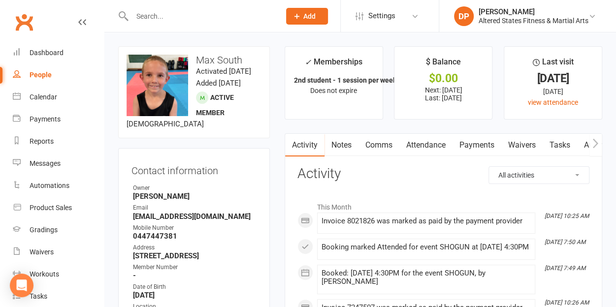
click at [475, 145] on link "Payments" at bounding box center [476, 145] width 49 height 23
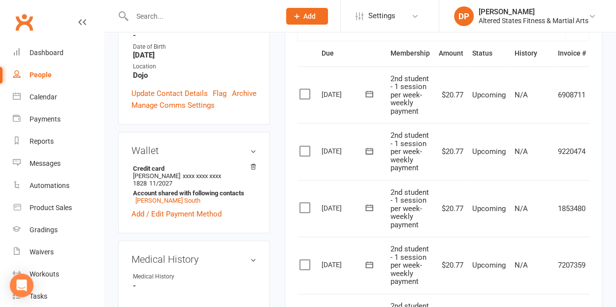
scroll to position [245, 0]
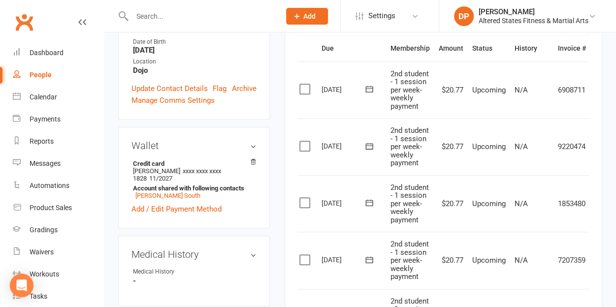
click at [152, 18] on input "text" at bounding box center [201, 16] width 144 height 14
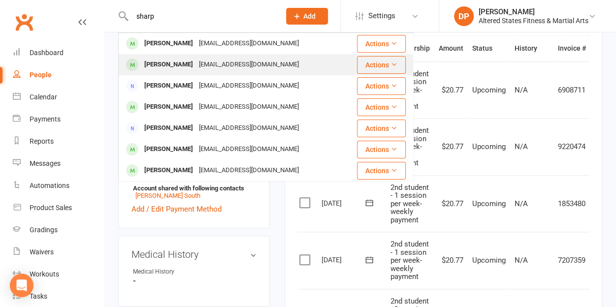
type input "sharp"
click at [162, 66] on div "[PERSON_NAME]" at bounding box center [168, 65] width 55 height 14
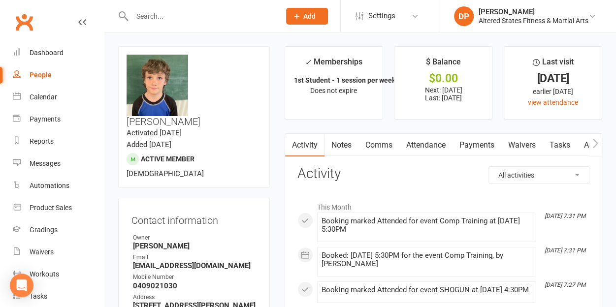
click at [484, 145] on link "Payments" at bounding box center [476, 145] width 49 height 23
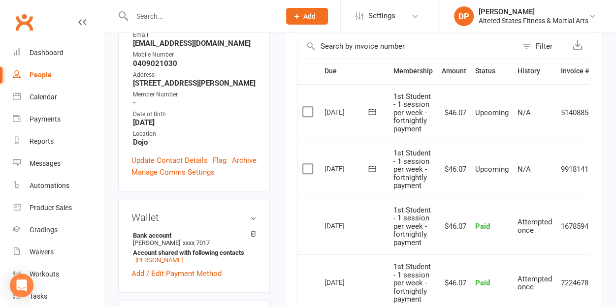
scroll to position [223, 0]
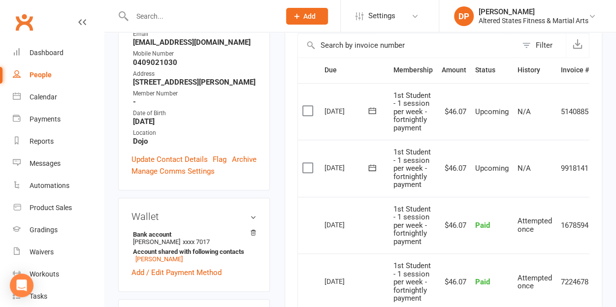
click at [179, 17] on input "text" at bounding box center [201, 16] width 144 height 14
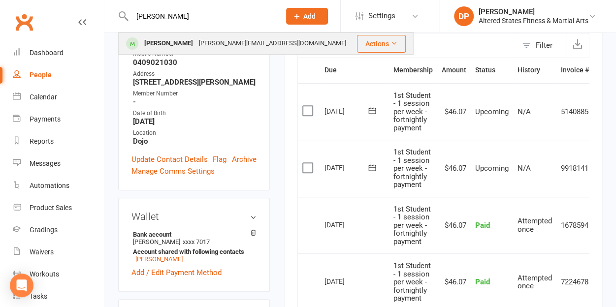
type input "[PERSON_NAME]"
click at [196, 36] on div "[PERSON_NAME][EMAIL_ADDRESS][DOMAIN_NAME]" at bounding box center [272, 43] width 153 height 14
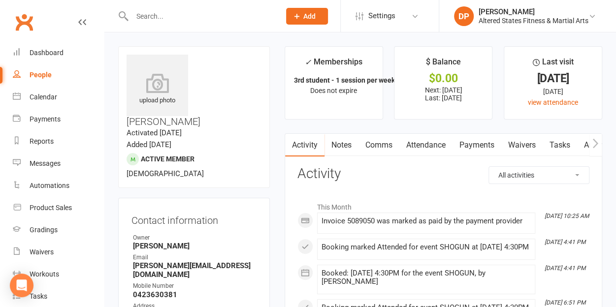
click at [483, 152] on link "Payments" at bounding box center [476, 145] width 49 height 23
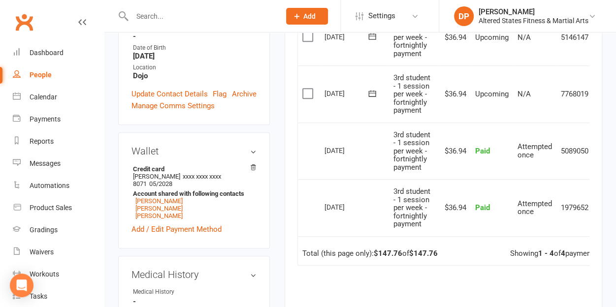
scroll to position [298, 0]
click at [156, 13] on input "text" at bounding box center [201, 16] width 144 height 14
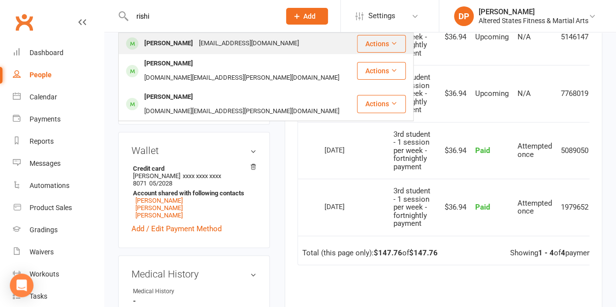
type input "rishi"
click at [169, 44] on div "[PERSON_NAME]" at bounding box center [168, 43] width 55 height 14
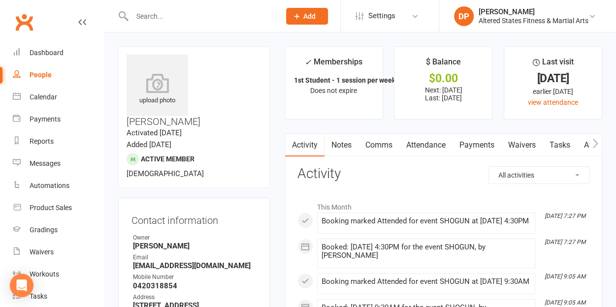
click at [470, 148] on link "Payments" at bounding box center [476, 145] width 49 height 23
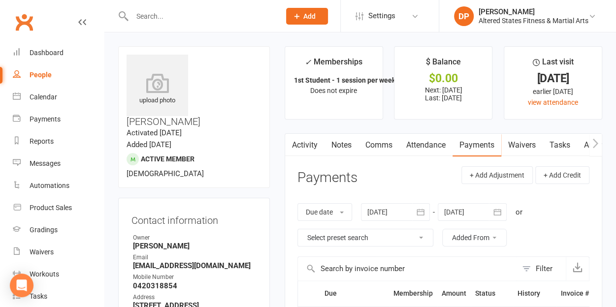
click at [163, 14] on input "text" at bounding box center [201, 16] width 144 height 14
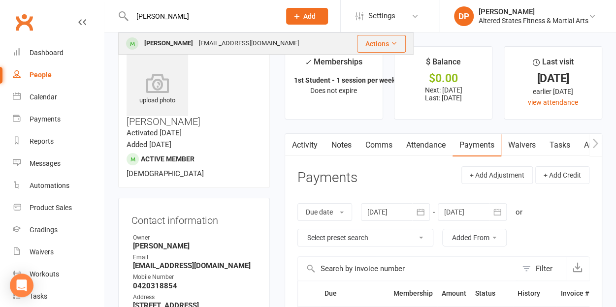
type input "[PERSON_NAME]"
click at [196, 40] on div "[EMAIL_ADDRESS][DOMAIN_NAME]" at bounding box center [249, 43] width 106 height 14
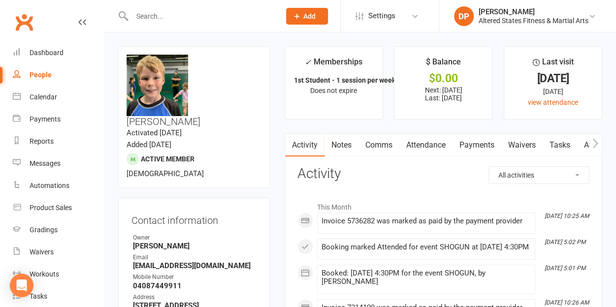
click at [467, 141] on link "Payments" at bounding box center [476, 145] width 49 height 23
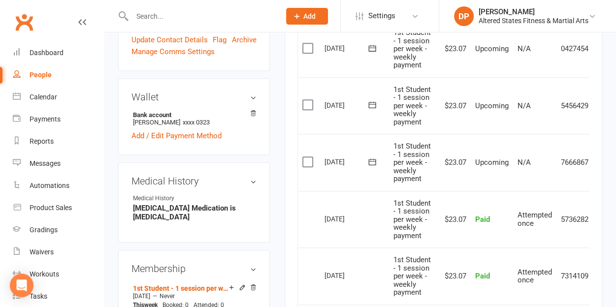
scroll to position [344, 0]
click at [150, 16] on input "text" at bounding box center [201, 16] width 144 height 14
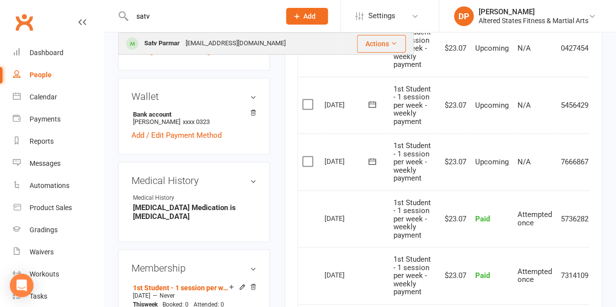
type input "satv"
click at [175, 41] on div "Satv Parmar" at bounding box center [161, 43] width 41 height 14
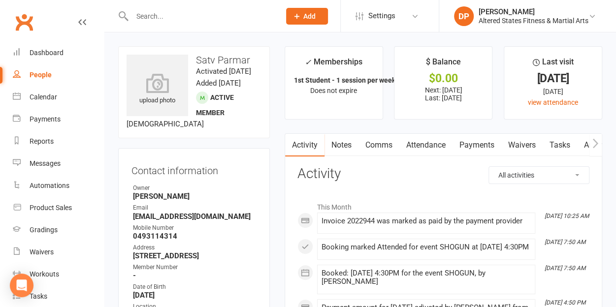
click at [466, 145] on link "Payments" at bounding box center [476, 145] width 49 height 23
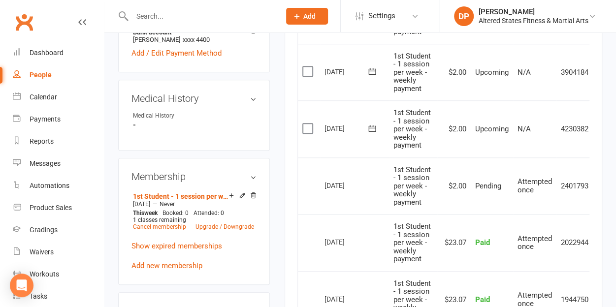
scroll to position [376, 0]
click at [167, 20] on input "text" at bounding box center [201, 16] width 144 height 14
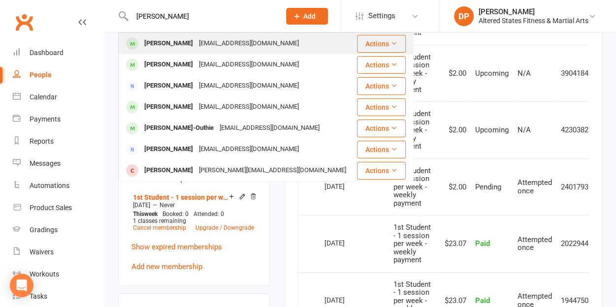
type input "[PERSON_NAME]"
click at [183, 40] on div "[PERSON_NAME]" at bounding box center [168, 43] width 55 height 14
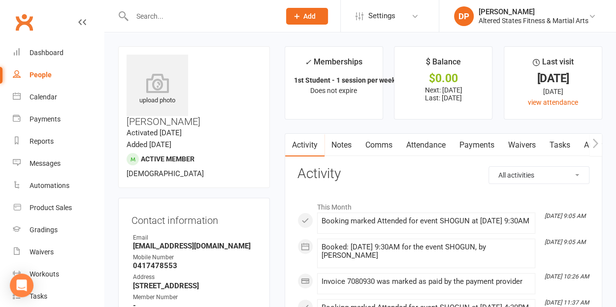
click at [168, 20] on input "text" at bounding box center [201, 16] width 144 height 14
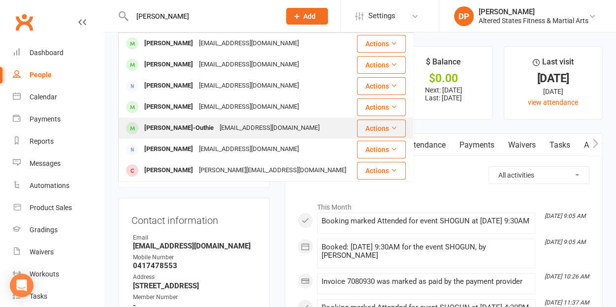
type input "[PERSON_NAME]"
click at [197, 127] on div "[PERSON_NAME]-Outhie" at bounding box center [178, 128] width 75 height 14
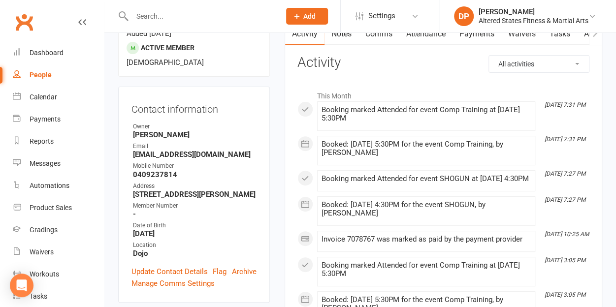
scroll to position [113, 0]
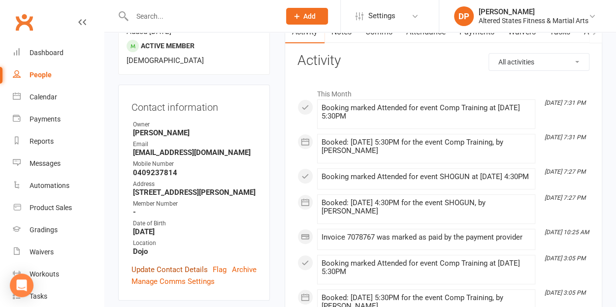
click at [166, 264] on link "Update Contact Details" at bounding box center [169, 270] width 76 height 12
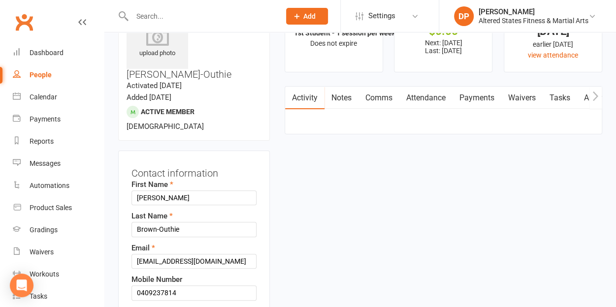
scroll to position [46, 0]
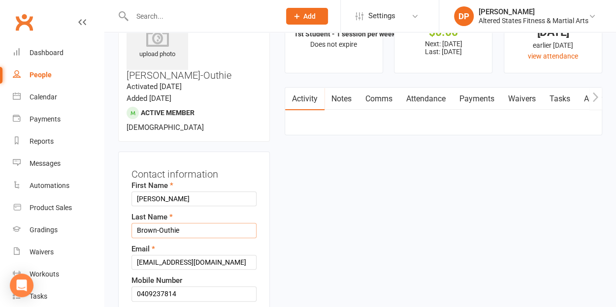
click at [162, 223] on input "Brown-Outhie" at bounding box center [193, 230] width 125 height 15
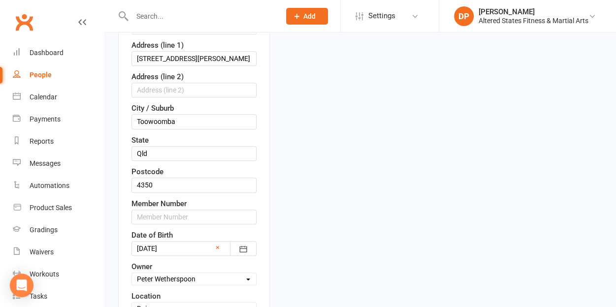
scroll to position [322, 0]
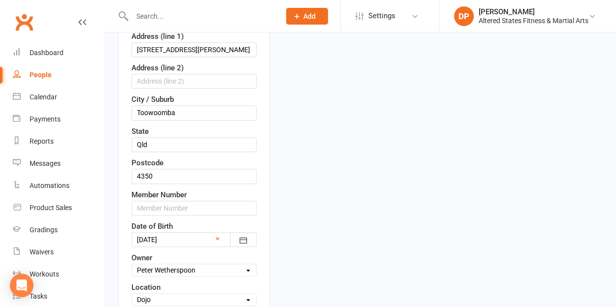
type input "[PERSON_NAME]"
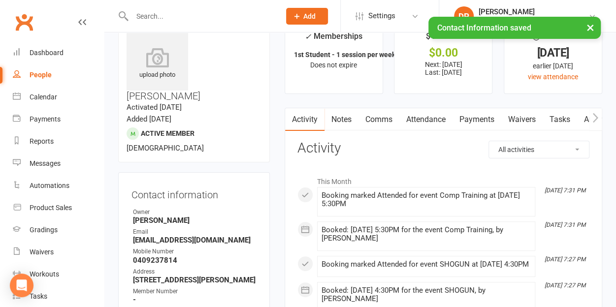
scroll to position [25, 0]
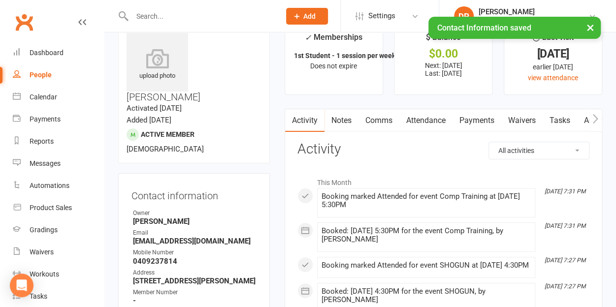
click at [481, 122] on link "Payments" at bounding box center [476, 120] width 49 height 23
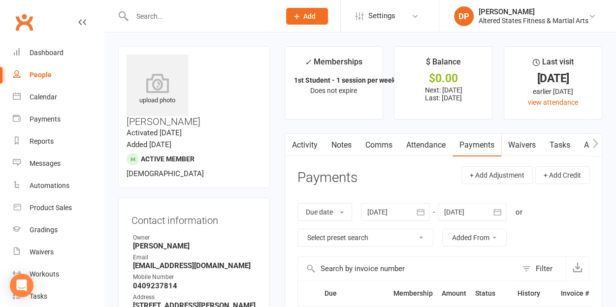
click at [159, 16] on input "text" at bounding box center [201, 16] width 144 height 14
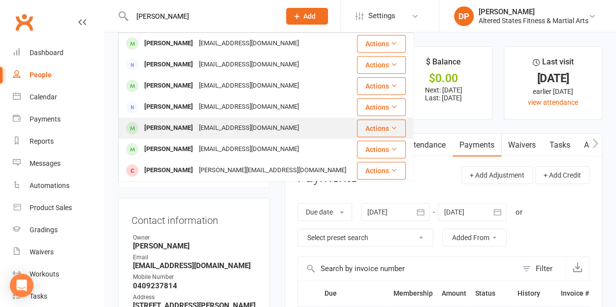
type input "[PERSON_NAME]"
click at [174, 133] on div "[PERSON_NAME]" at bounding box center [168, 128] width 55 height 14
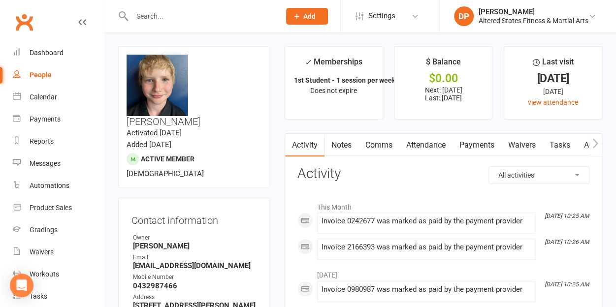
click at [477, 142] on link "Payments" at bounding box center [476, 145] width 49 height 23
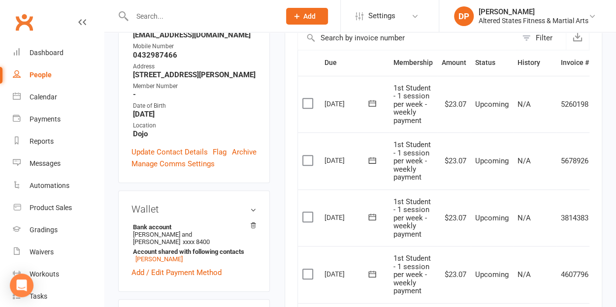
scroll to position [231, 0]
click at [164, 22] on input "text" at bounding box center [201, 16] width 144 height 14
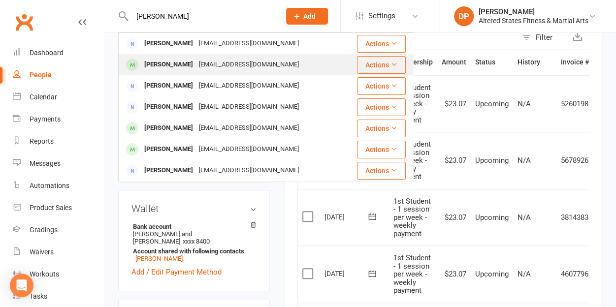
type input "[PERSON_NAME]"
click at [179, 59] on div "[PERSON_NAME]" at bounding box center [168, 65] width 55 height 14
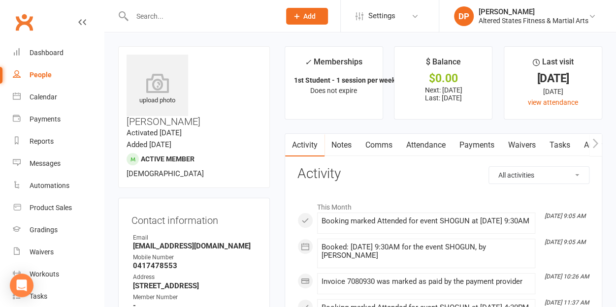
click at [471, 144] on link "Payments" at bounding box center [476, 145] width 49 height 23
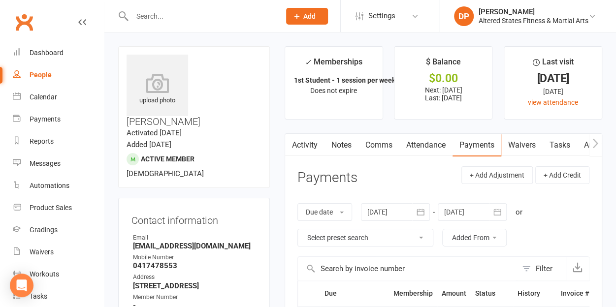
scroll to position [0, 0]
click at [175, 23] on input "text" at bounding box center [201, 16] width 144 height 14
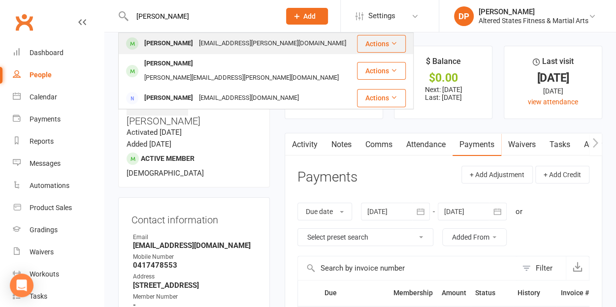
type input "[PERSON_NAME]"
click at [178, 39] on div "[PERSON_NAME]" at bounding box center [168, 43] width 55 height 14
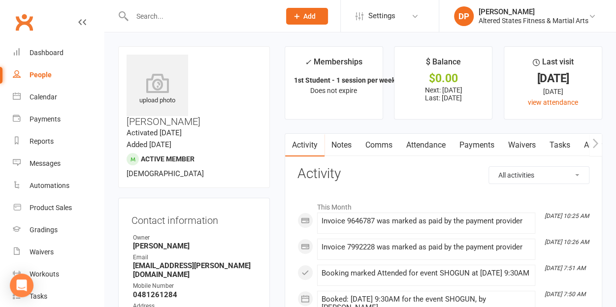
click at [476, 151] on link "Payments" at bounding box center [476, 145] width 49 height 23
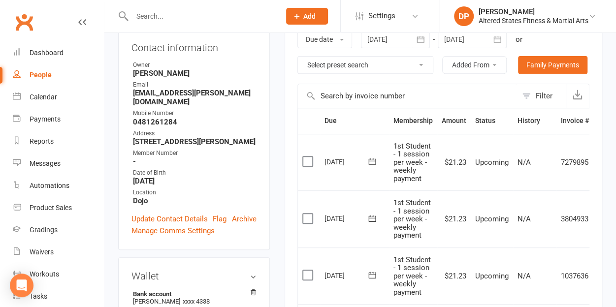
scroll to position [181, 0]
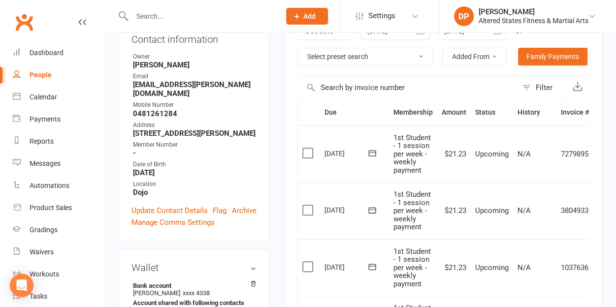
click at [155, 8] on div at bounding box center [195, 16] width 155 height 32
click at [143, 19] on input "text" at bounding box center [201, 16] width 144 height 14
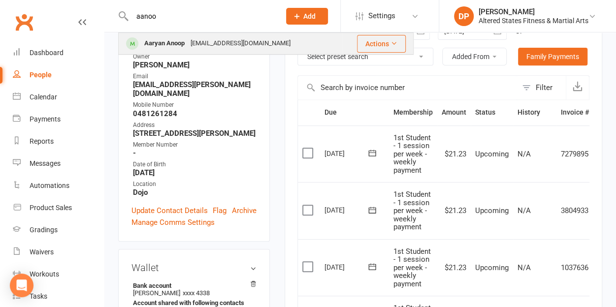
type input "aanoo"
click at [159, 39] on div "Aaryan Anoop" at bounding box center [164, 43] width 46 height 14
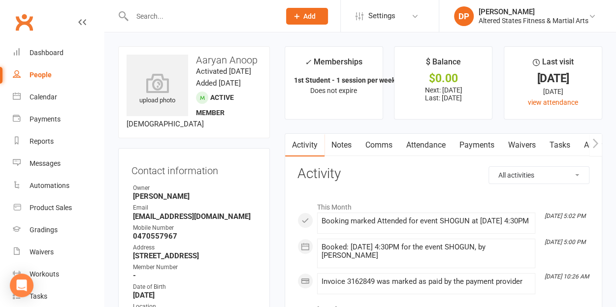
click at [472, 146] on link "Payments" at bounding box center [476, 145] width 49 height 23
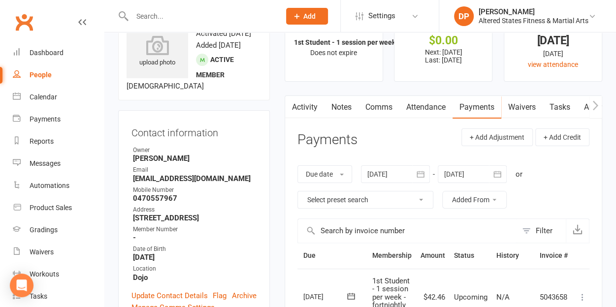
scroll to position [39, 0]
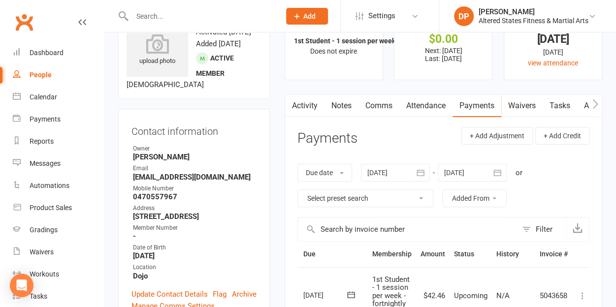
click at [147, 14] on input "text" at bounding box center [201, 16] width 144 height 14
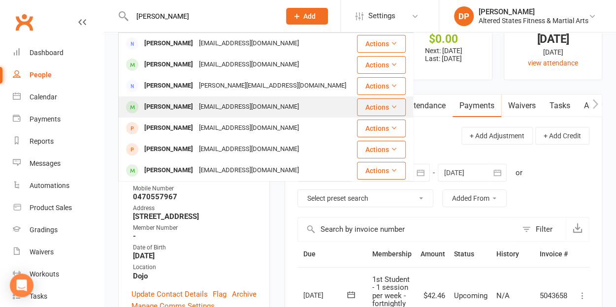
type input "[PERSON_NAME]"
click at [174, 104] on div "[PERSON_NAME]" at bounding box center [168, 107] width 55 height 14
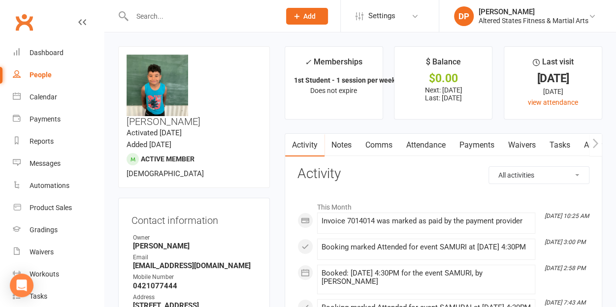
click at [480, 146] on link "Payments" at bounding box center [476, 145] width 49 height 23
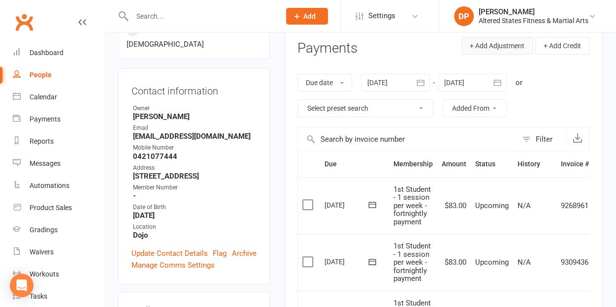
scroll to position [130, 0]
click at [155, 10] on input "text" at bounding box center [201, 16] width 144 height 14
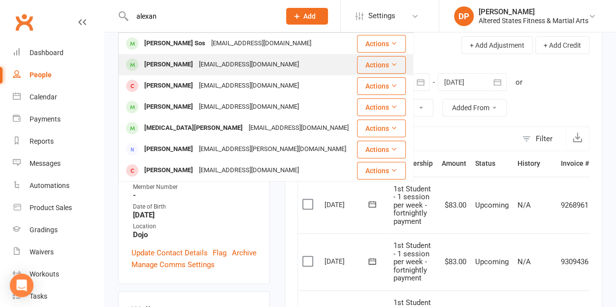
type input "alexan"
click at [201, 59] on div "[EMAIL_ADDRESS][DOMAIN_NAME]" at bounding box center [249, 65] width 106 height 14
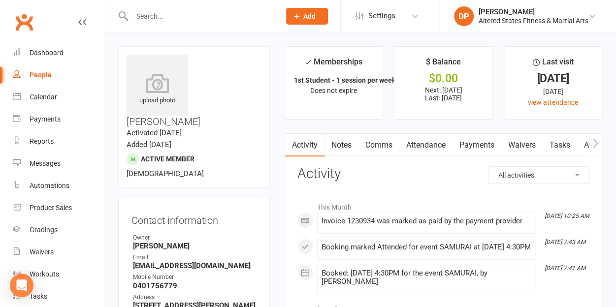
click at [472, 147] on link "Payments" at bounding box center [476, 145] width 49 height 23
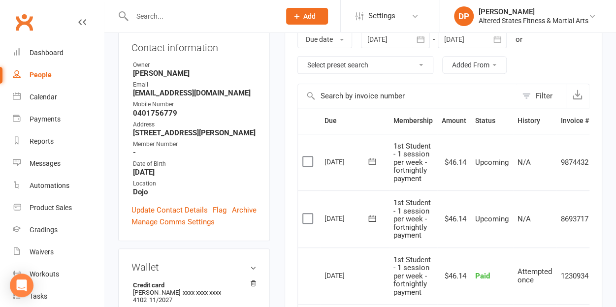
scroll to position [172, 0]
click at [171, 15] on input "text" at bounding box center [201, 16] width 144 height 14
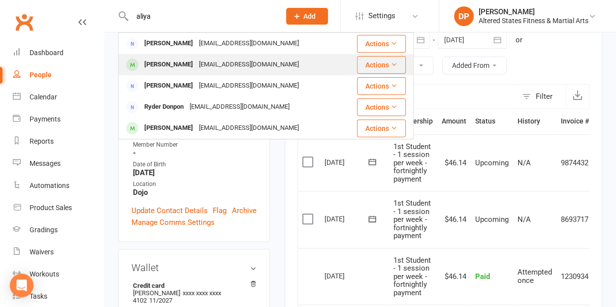
type input "aliya"
click at [209, 57] on div "[PERSON_NAME] [EMAIL_ADDRESS][DOMAIN_NAME]" at bounding box center [231, 65] width 225 height 20
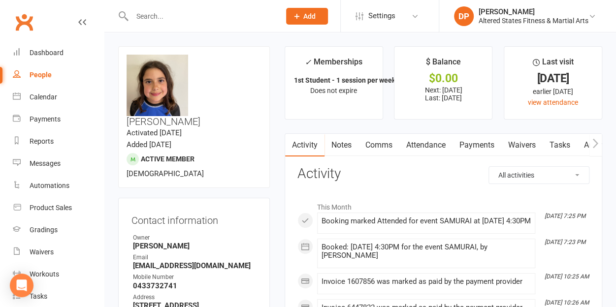
click at [482, 148] on link "Payments" at bounding box center [476, 145] width 49 height 23
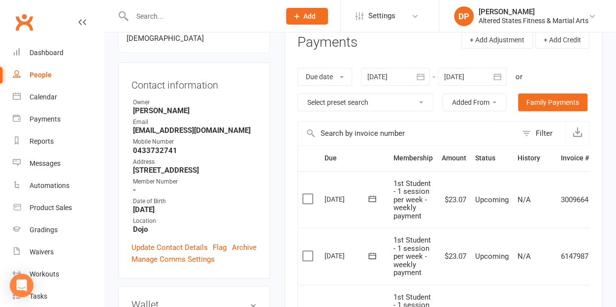
scroll to position [136, 0]
click at [192, 20] on input "text" at bounding box center [201, 16] width 144 height 14
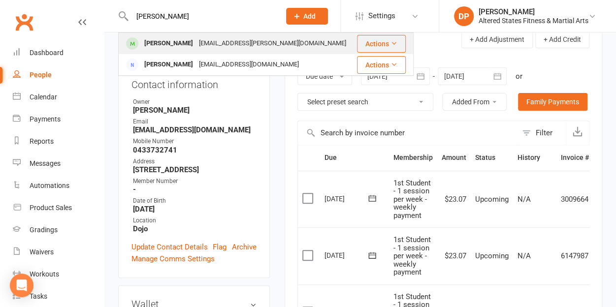
type input "[PERSON_NAME]"
click at [196, 42] on div "[EMAIL_ADDRESS][PERSON_NAME][DOMAIN_NAME]" at bounding box center [272, 43] width 153 height 14
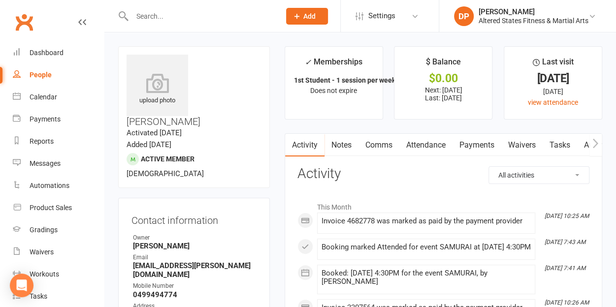
click at [476, 146] on link "Payments" at bounding box center [476, 145] width 49 height 23
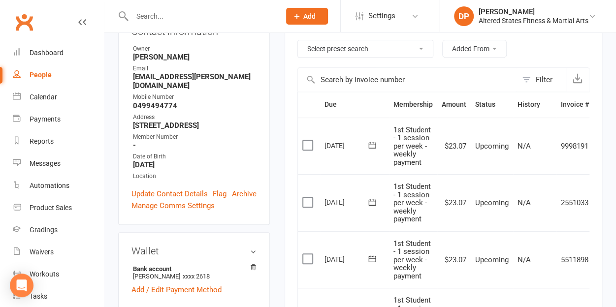
scroll to position [190, 0]
click at [170, 15] on input "text" at bounding box center [201, 16] width 144 height 14
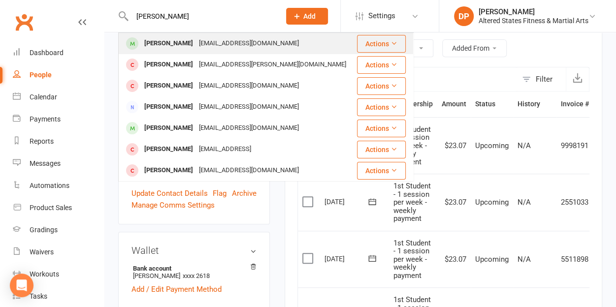
type input "[PERSON_NAME]"
click at [196, 37] on div "[EMAIL_ADDRESS][DOMAIN_NAME]" at bounding box center [249, 43] width 106 height 14
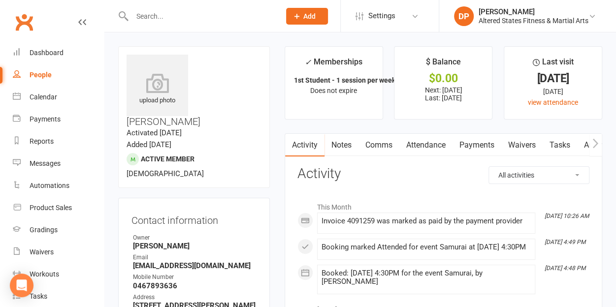
click at [486, 148] on link "Payments" at bounding box center [476, 145] width 49 height 23
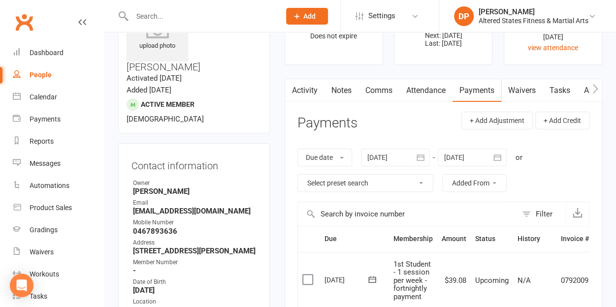
scroll to position [56, 0]
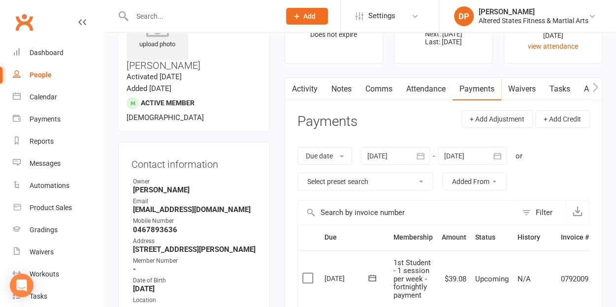
click at [166, 14] on input "text" at bounding box center [201, 16] width 144 height 14
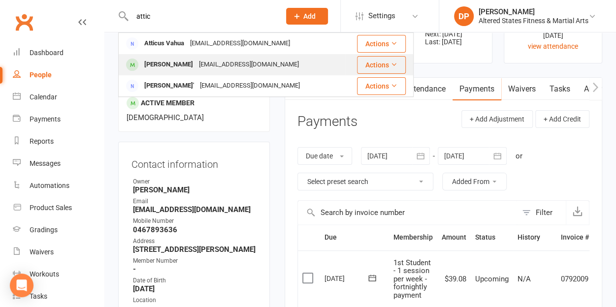
type input "attic"
click at [174, 60] on div "[PERSON_NAME]" at bounding box center [168, 65] width 55 height 14
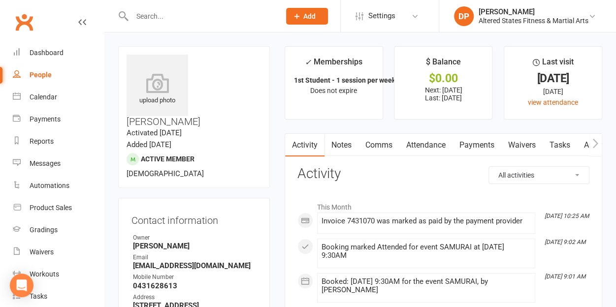
click at [475, 148] on link "Payments" at bounding box center [476, 145] width 49 height 23
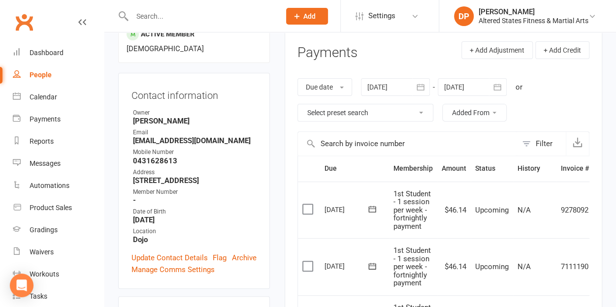
scroll to position [126, 0]
click at [167, 9] on input "text" at bounding box center [201, 16] width 144 height 14
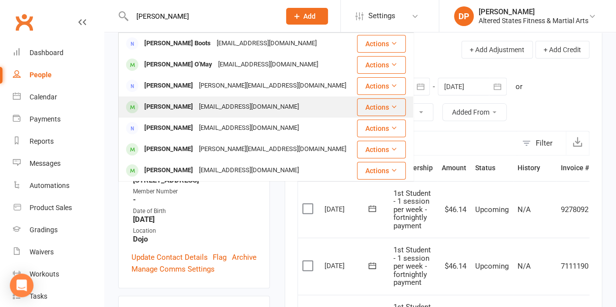
type input "[PERSON_NAME]"
click at [184, 102] on div "[PERSON_NAME]" at bounding box center [168, 107] width 55 height 14
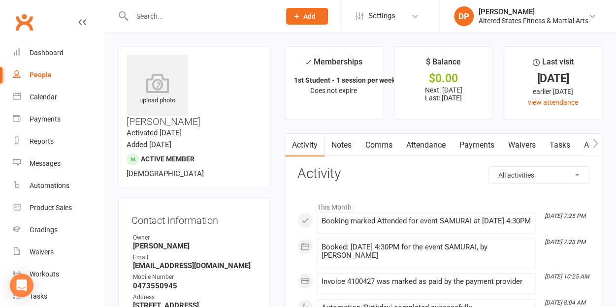
click at [468, 144] on link "Payments" at bounding box center [476, 145] width 49 height 23
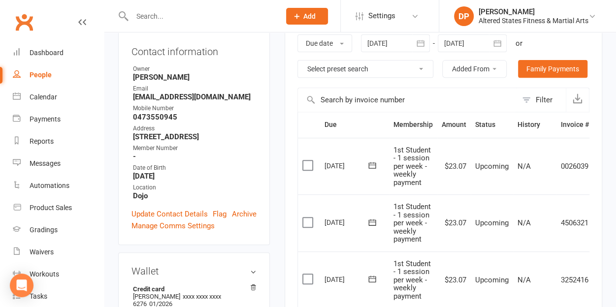
scroll to position [170, 0]
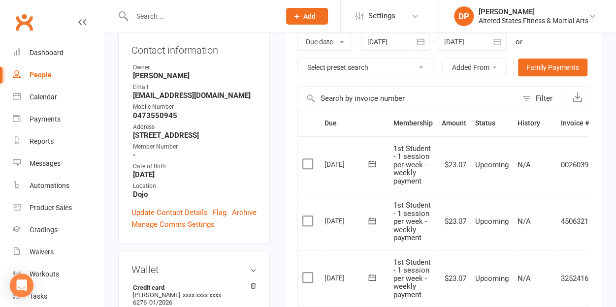
click at [158, 10] on input "text" at bounding box center [201, 16] width 144 height 14
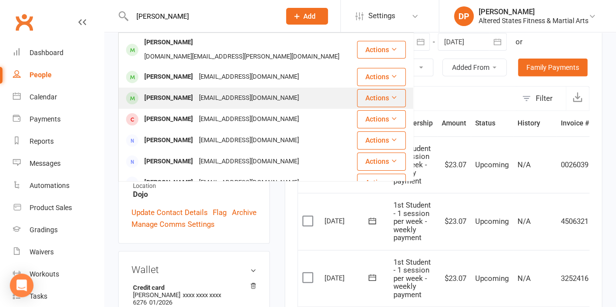
type input "[PERSON_NAME]"
click at [186, 91] on div "[PERSON_NAME]" at bounding box center [168, 98] width 55 height 14
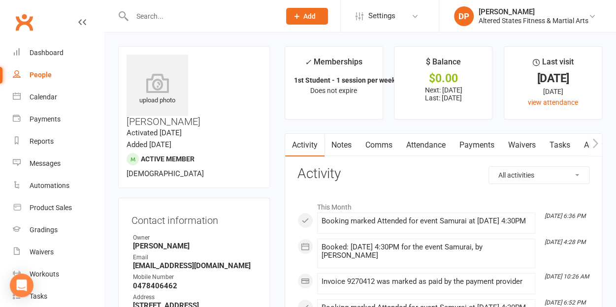
click at [483, 145] on link "Payments" at bounding box center [476, 145] width 49 height 23
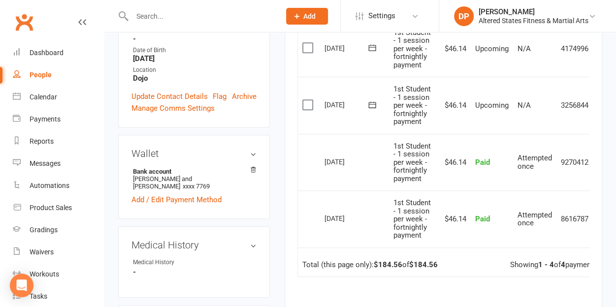
scroll to position [287, 0]
click at [170, 16] on input "text" at bounding box center [201, 16] width 144 height 14
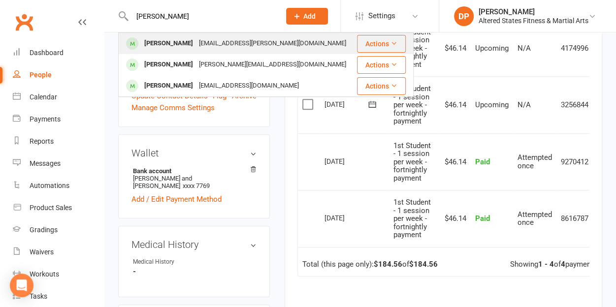
type input "[PERSON_NAME]"
click at [179, 45] on div "[PERSON_NAME]" at bounding box center [168, 43] width 55 height 14
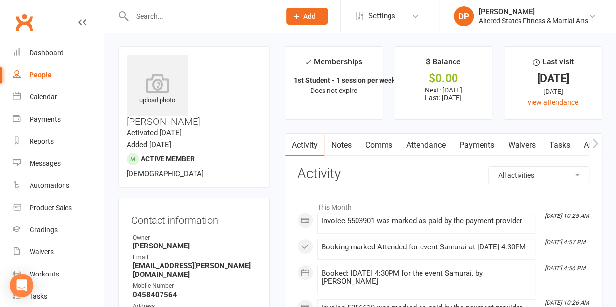
click at [480, 144] on link "Payments" at bounding box center [476, 145] width 49 height 23
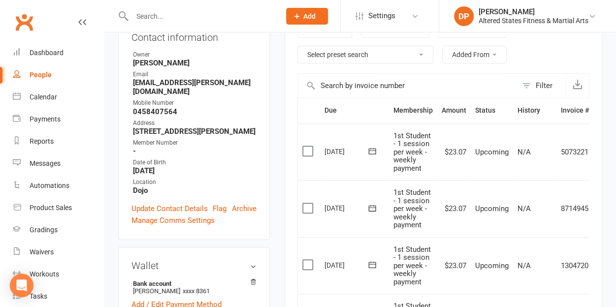
scroll to position [184, 0]
click at [191, 18] on input "text" at bounding box center [201, 16] width 144 height 14
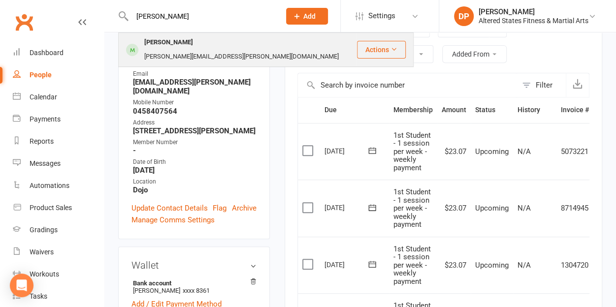
type input "[PERSON_NAME]"
click at [187, 50] on div "[PERSON_NAME][EMAIL_ADDRESS][PERSON_NAME][DOMAIN_NAME]" at bounding box center [241, 57] width 200 height 14
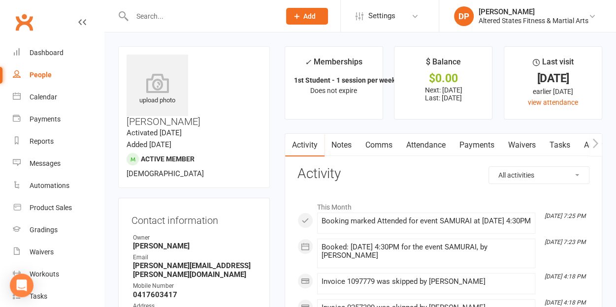
click at [483, 143] on link "Payments" at bounding box center [476, 145] width 49 height 23
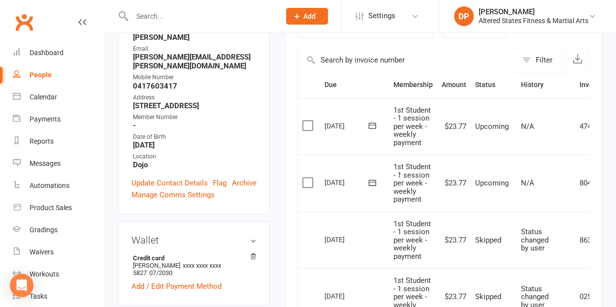
scroll to position [210, 0]
click at [159, 15] on input "text" at bounding box center [201, 16] width 144 height 14
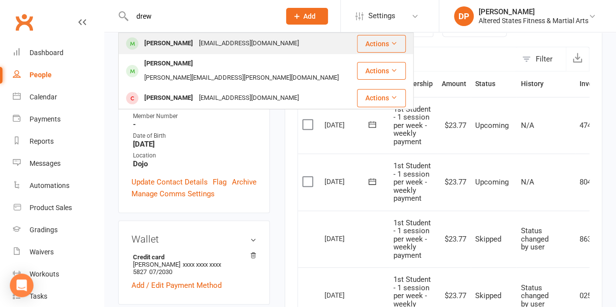
type input "drew"
click at [196, 49] on div "[EMAIL_ADDRESS][DOMAIN_NAME]" at bounding box center [249, 43] width 106 height 14
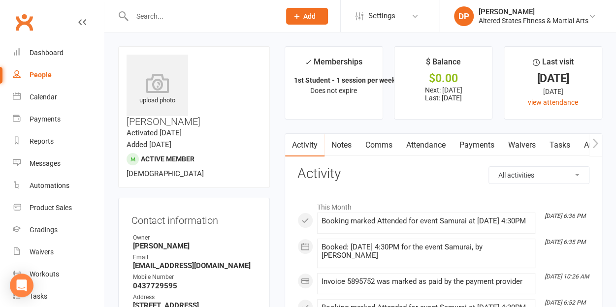
click at [470, 140] on link "Payments" at bounding box center [476, 145] width 49 height 23
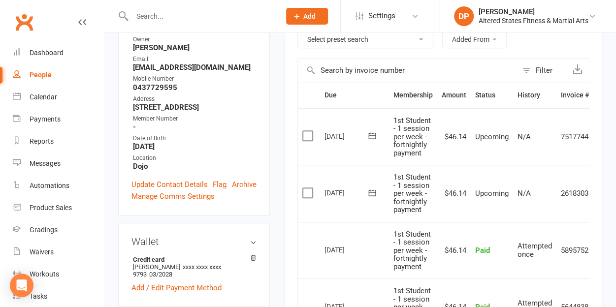
scroll to position [201, 0]
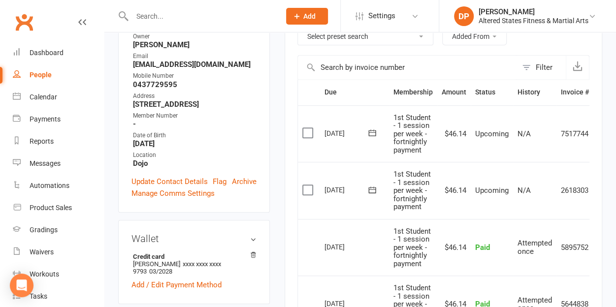
click at [149, 18] on input "text" at bounding box center [201, 16] width 144 height 14
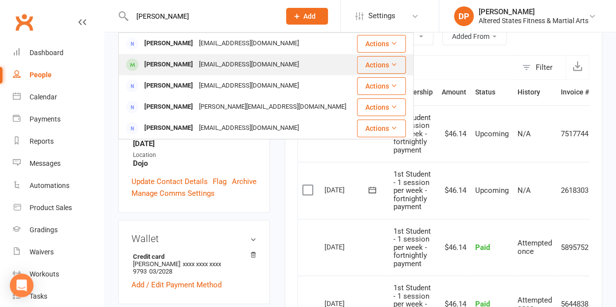
type input "[PERSON_NAME]"
click at [174, 67] on div "[PERSON_NAME]" at bounding box center [168, 65] width 55 height 14
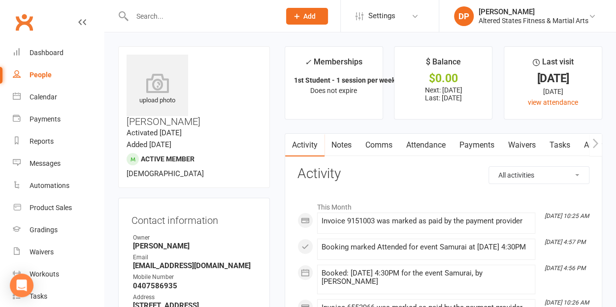
click at [479, 142] on link "Payments" at bounding box center [476, 145] width 49 height 23
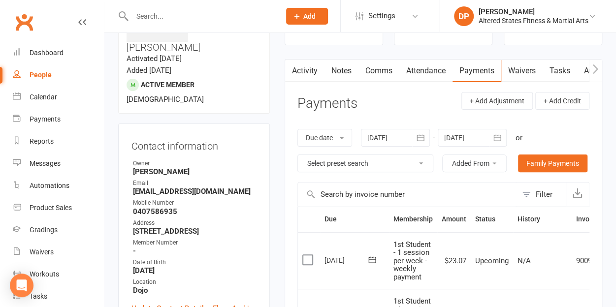
scroll to position [80, 0]
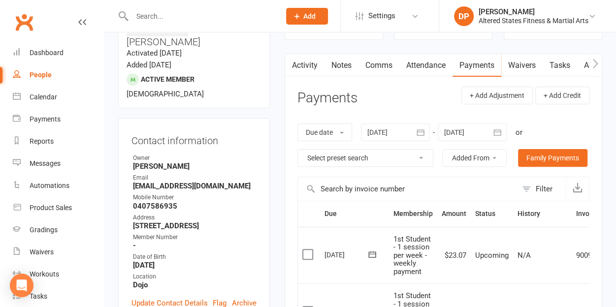
click at [171, 17] on input "text" at bounding box center [201, 16] width 144 height 14
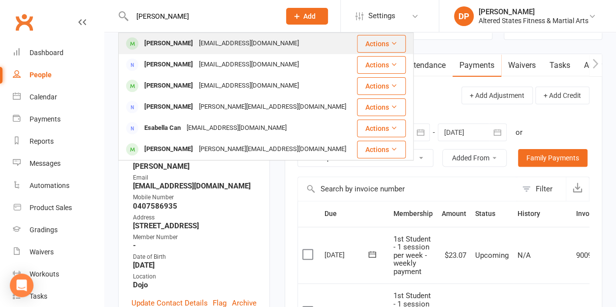
type input "[PERSON_NAME]"
click at [173, 41] on div "[PERSON_NAME]" at bounding box center [168, 43] width 55 height 14
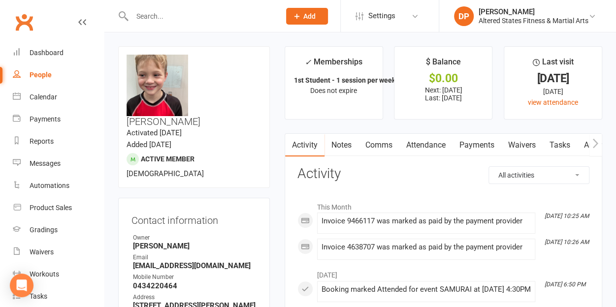
click at [469, 143] on link "Payments" at bounding box center [476, 145] width 49 height 23
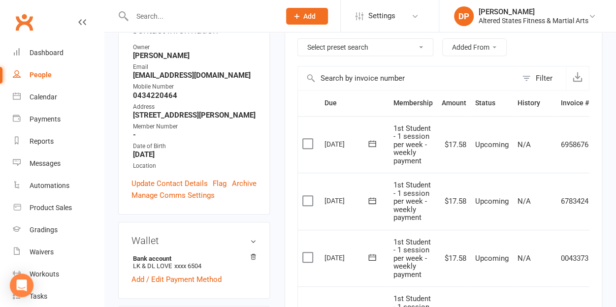
scroll to position [191, 0]
click at [169, 20] on input "text" at bounding box center [201, 16] width 144 height 14
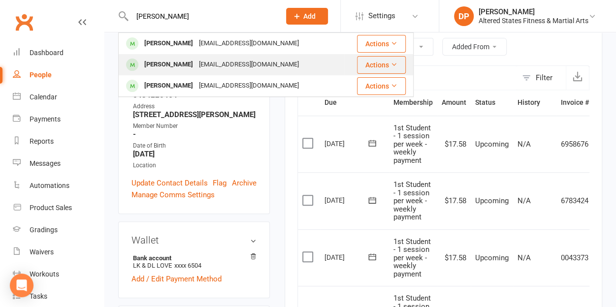
type input "[PERSON_NAME]"
click at [180, 61] on div "[PERSON_NAME]" at bounding box center [168, 65] width 55 height 14
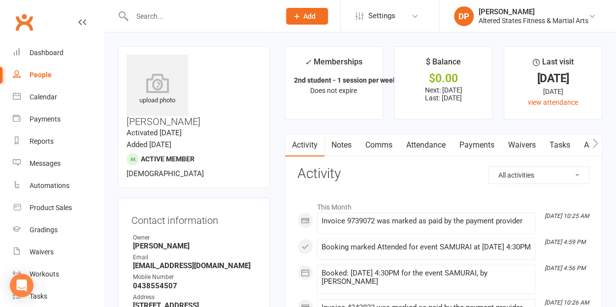
drag, startPoint x: 224, startPoint y: 57, endPoint x: 218, endPoint y: 57, distance: 6.4
click at [218, 57] on h3 "[PERSON_NAME]" at bounding box center [194, 91] width 135 height 72
click at [206, 57] on h3 "[PERSON_NAME]" at bounding box center [194, 91] width 135 height 72
drag, startPoint x: 197, startPoint y: 56, endPoint x: 222, endPoint y: 57, distance: 24.6
click at [222, 57] on h3 "[PERSON_NAME]" at bounding box center [194, 91] width 135 height 72
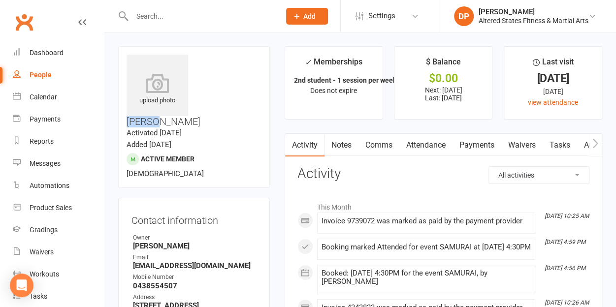
copy h3 "[PERSON_NAME]"
click at [154, 16] on input "text" at bounding box center [201, 16] width 144 height 14
paste input "[PERSON_NAME]"
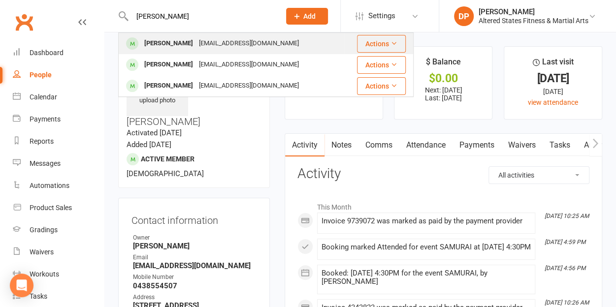
type input "[PERSON_NAME]"
click at [172, 42] on div "[PERSON_NAME]" at bounding box center [168, 43] width 55 height 14
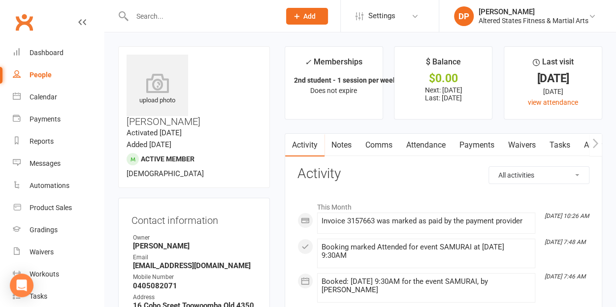
click at [476, 141] on link "Payments" at bounding box center [476, 145] width 49 height 23
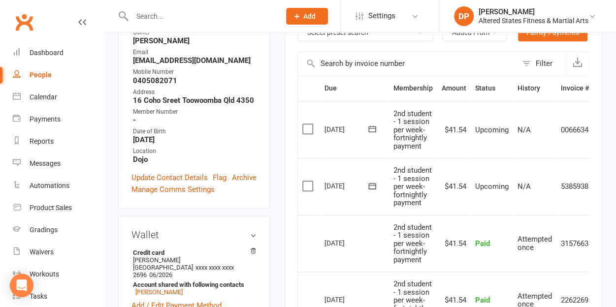
scroll to position [206, 0]
click at [169, 15] on input "text" at bounding box center [201, 16] width 144 height 14
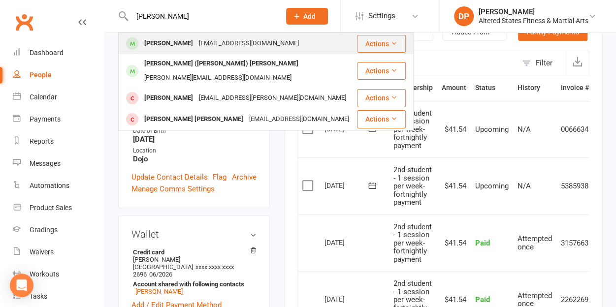
type input "[PERSON_NAME]"
click at [185, 41] on div "[PERSON_NAME]" at bounding box center [168, 43] width 55 height 14
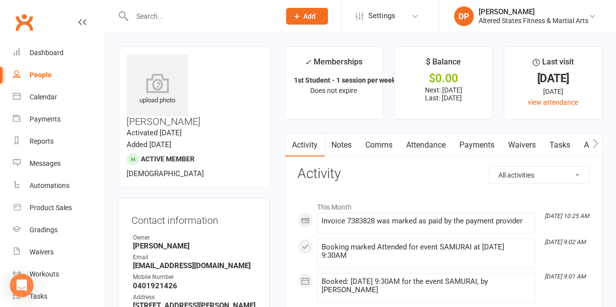
click at [482, 139] on link "Payments" at bounding box center [476, 145] width 49 height 23
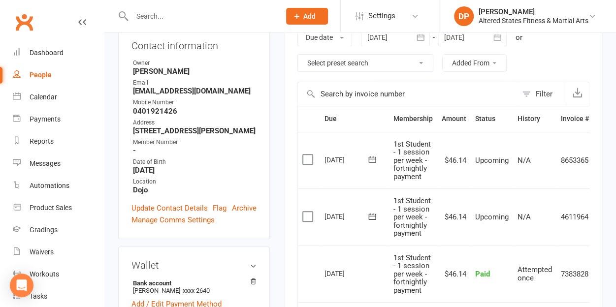
scroll to position [175, 0]
click at [186, 20] on input "text" at bounding box center [201, 16] width 144 height 14
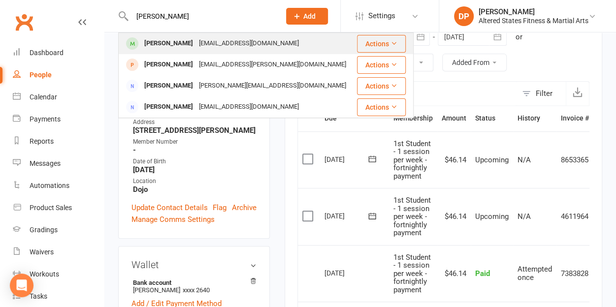
type input "[PERSON_NAME]"
click at [185, 40] on div "[PERSON_NAME]" at bounding box center [168, 43] width 55 height 14
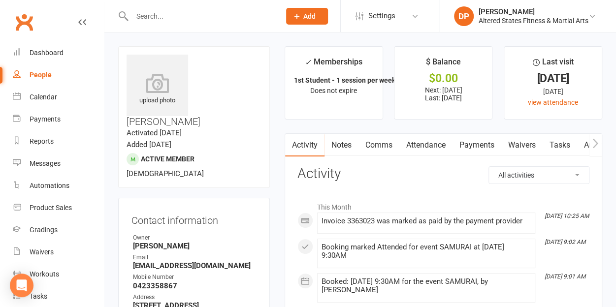
click at [488, 144] on link "Payments" at bounding box center [476, 145] width 49 height 23
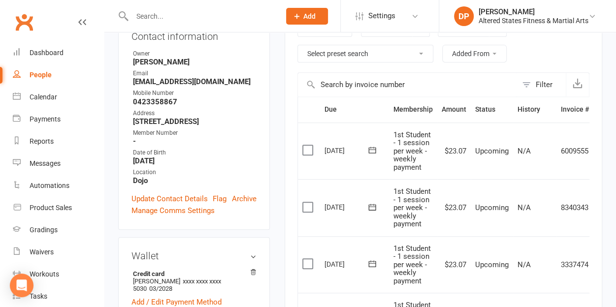
scroll to position [185, 0]
click at [169, 10] on input "text" at bounding box center [201, 16] width 144 height 14
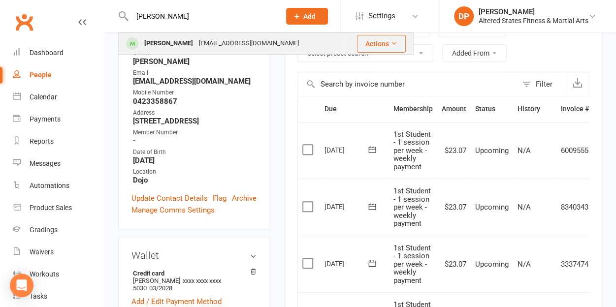
type input "[PERSON_NAME]"
click at [183, 42] on div "[PERSON_NAME]" at bounding box center [168, 43] width 55 height 14
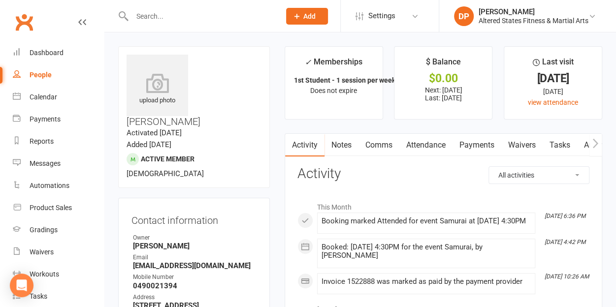
click at [478, 148] on link "Payments" at bounding box center [476, 145] width 49 height 23
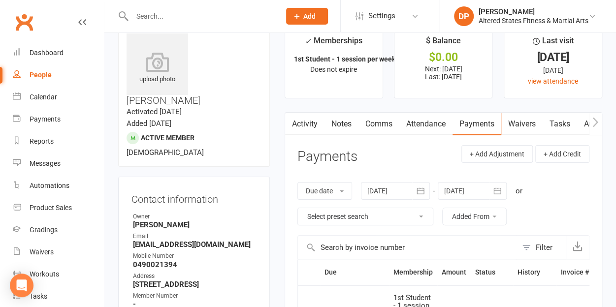
scroll to position [22, 0]
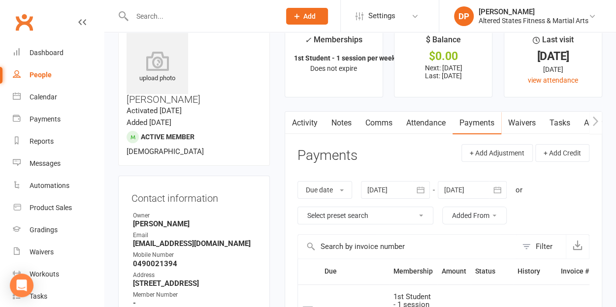
click at [172, 16] on input "text" at bounding box center [201, 16] width 144 height 14
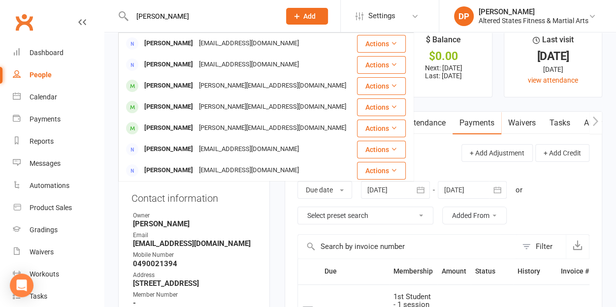
type input "[PERSON_NAME]"
click at [184, 124] on div "[PERSON_NAME]" at bounding box center [168, 128] width 55 height 14
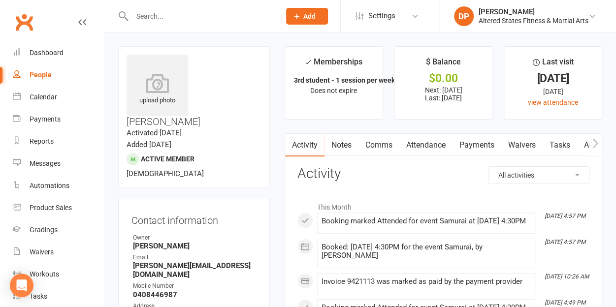
click at [470, 145] on link "Payments" at bounding box center [476, 145] width 49 height 23
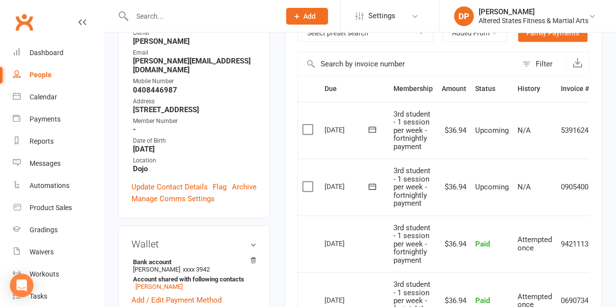
scroll to position [205, 0]
click at [490, 207] on td "Upcoming" at bounding box center [492, 186] width 42 height 57
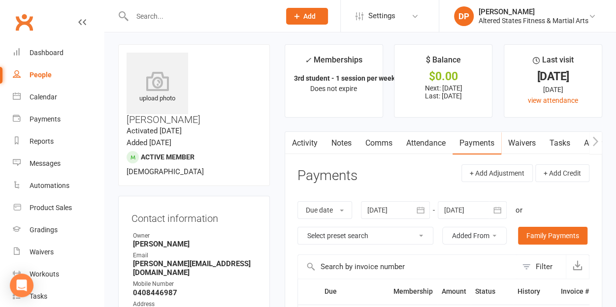
scroll to position [0, 0]
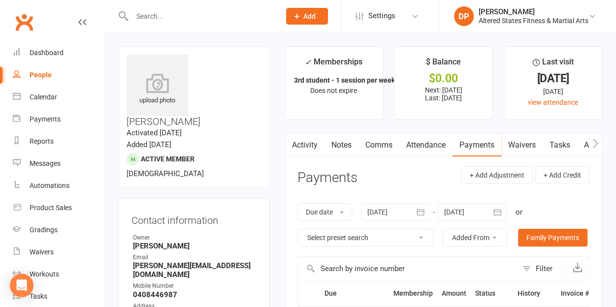
click at [151, 20] on input "text" at bounding box center [201, 16] width 144 height 14
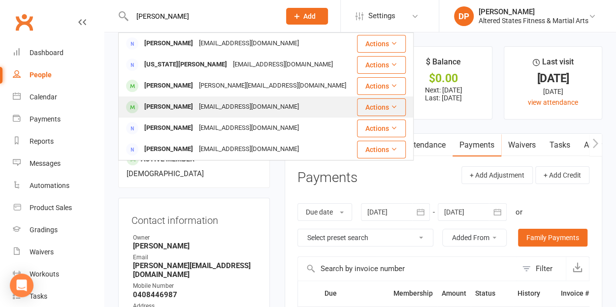
type input "[PERSON_NAME]"
click at [185, 112] on div "[PERSON_NAME]" at bounding box center [168, 107] width 55 height 14
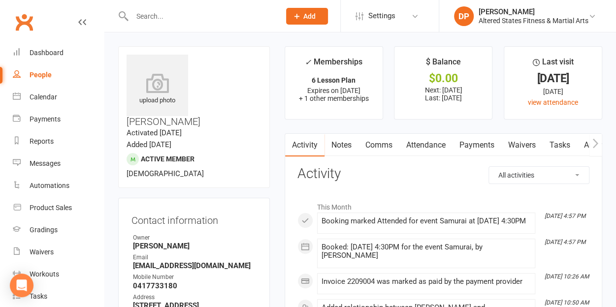
click at [475, 145] on link "Payments" at bounding box center [476, 145] width 49 height 23
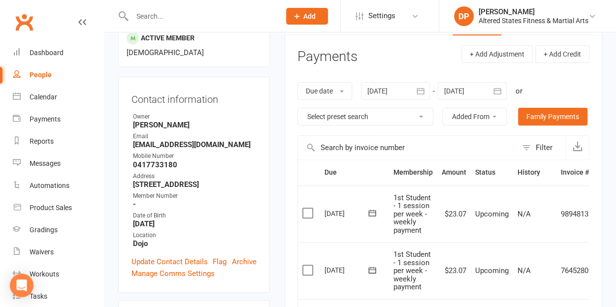
scroll to position [123, 0]
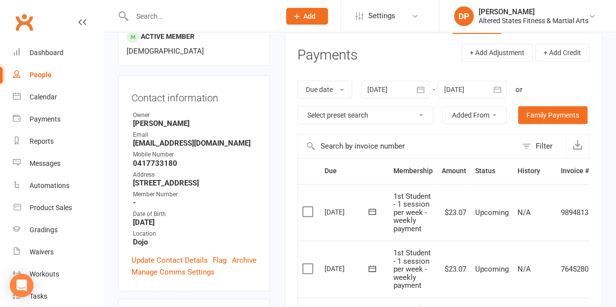
click at [146, 12] on input "text" at bounding box center [201, 16] width 144 height 14
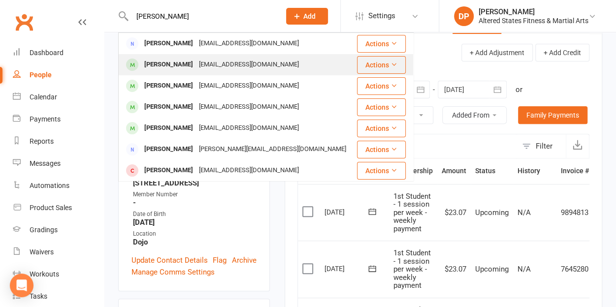
type input "[PERSON_NAME]"
click at [196, 65] on div "[EMAIL_ADDRESS][DOMAIN_NAME]" at bounding box center [249, 65] width 106 height 14
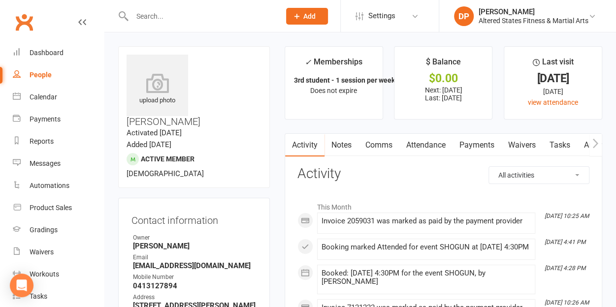
click at [485, 142] on link "Payments" at bounding box center [476, 145] width 49 height 23
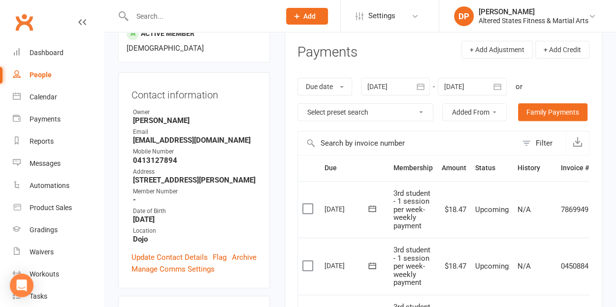
scroll to position [126, 0]
click at [152, 20] on input "text" at bounding box center [201, 16] width 144 height 14
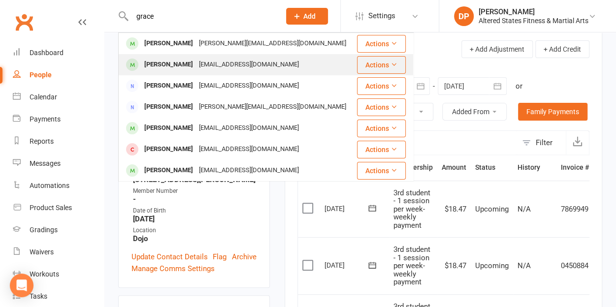
type input "grace"
click at [183, 61] on div "[PERSON_NAME]" at bounding box center [168, 65] width 55 height 14
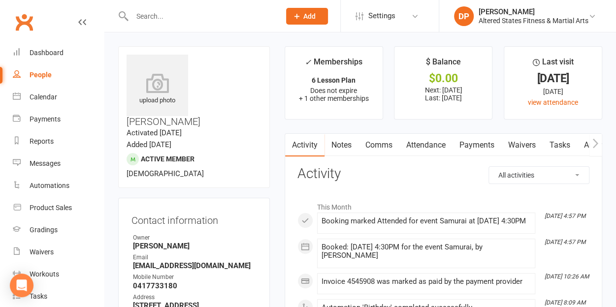
click at [477, 143] on link "Payments" at bounding box center [476, 145] width 49 height 23
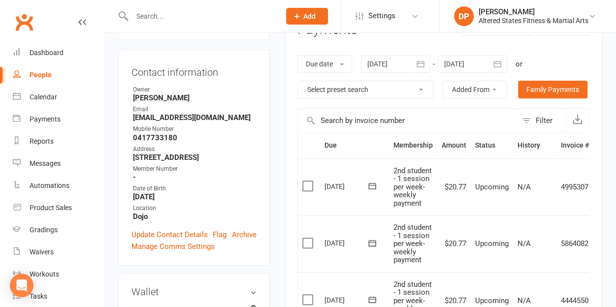
scroll to position [149, 0]
click at [146, 11] on input "text" at bounding box center [201, 16] width 144 height 14
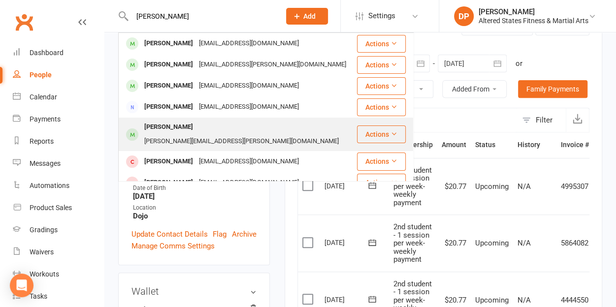
type input "[PERSON_NAME]"
click at [187, 134] on div "[PERSON_NAME][EMAIL_ADDRESS][PERSON_NAME][DOMAIN_NAME]" at bounding box center [241, 141] width 200 height 14
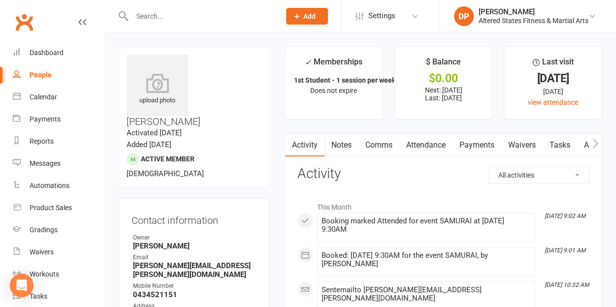
click at [466, 142] on link "Payments" at bounding box center [476, 145] width 49 height 23
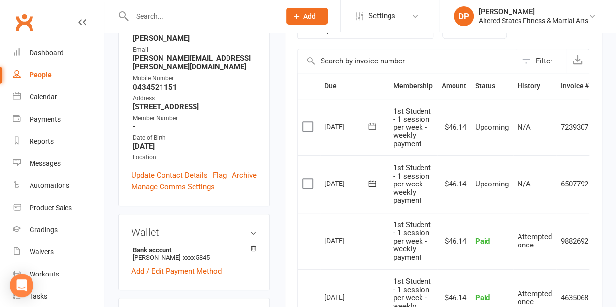
scroll to position [212, 0]
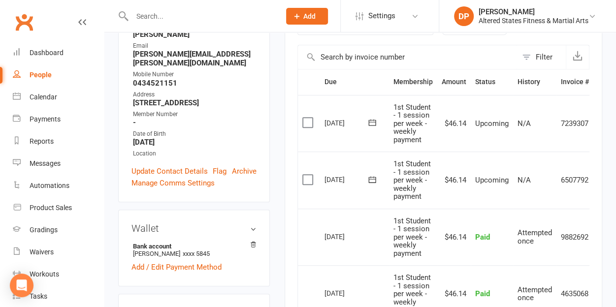
click at [155, 8] on div at bounding box center [195, 16] width 155 height 32
click at [147, 17] on input "text" at bounding box center [201, 16] width 144 height 14
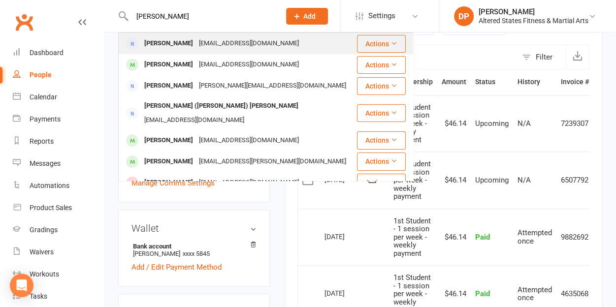
type input "[PERSON_NAME]"
click at [160, 44] on div "[PERSON_NAME]" at bounding box center [168, 43] width 55 height 14
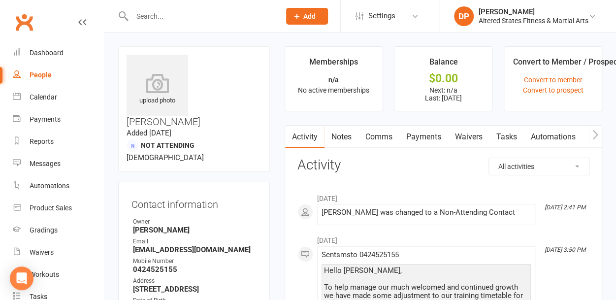
click at [168, 13] on input "text" at bounding box center [201, 16] width 144 height 14
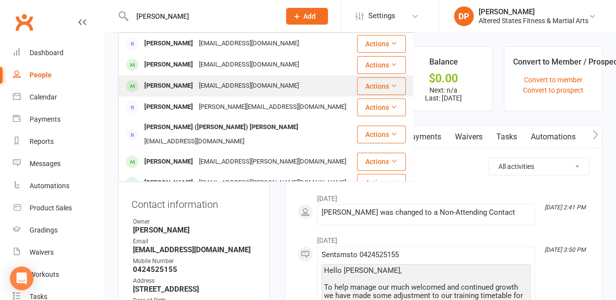
type input "[PERSON_NAME]"
click at [180, 88] on div "[PERSON_NAME]" at bounding box center [168, 86] width 55 height 14
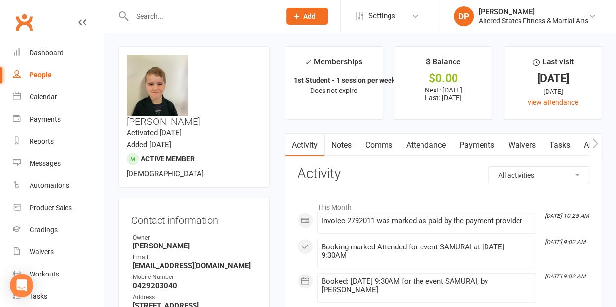
click at [472, 142] on link "Payments" at bounding box center [476, 145] width 49 height 23
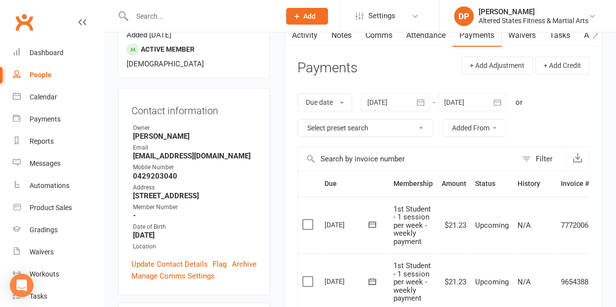
scroll to position [114, 0]
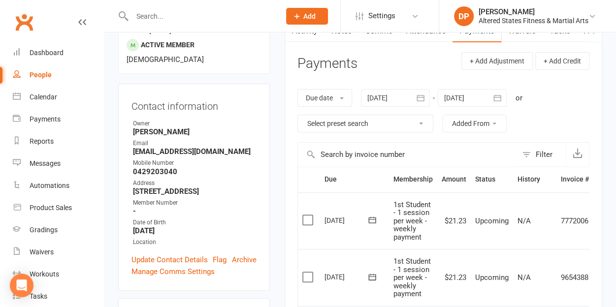
click at [175, 22] on input "text" at bounding box center [201, 16] width 144 height 14
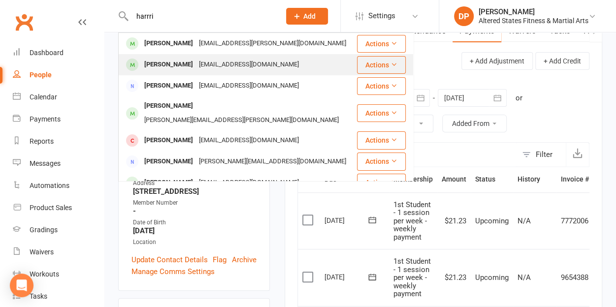
type input "harrri"
click at [188, 67] on div "[PERSON_NAME]" at bounding box center [168, 65] width 55 height 14
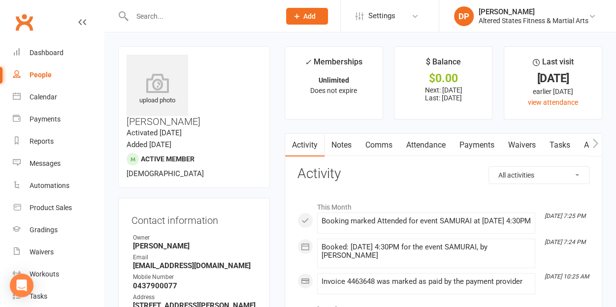
click at [487, 149] on link "Payments" at bounding box center [476, 145] width 49 height 23
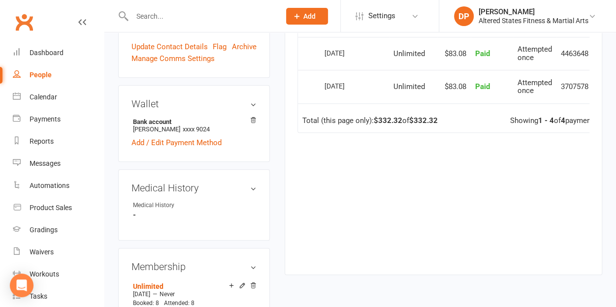
scroll to position [337, 0]
click at [156, 17] on input "text" at bounding box center [201, 16] width 144 height 14
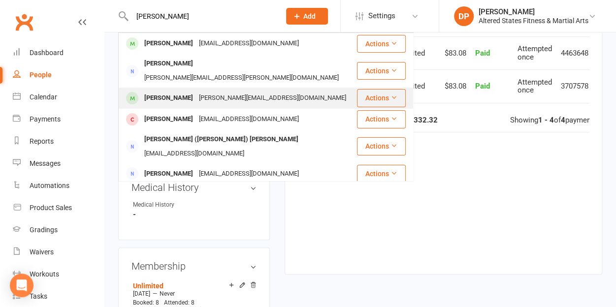
type input "[PERSON_NAME]"
click at [181, 91] on div "[PERSON_NAME]" at bounding box center [168, 98] width 55 height 14
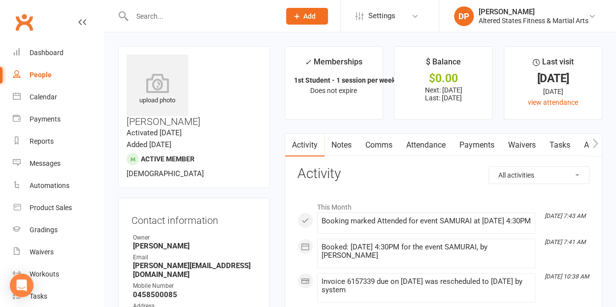
click at [467, 141] on link "Payments" at bounding box center [476, 145] width 49 height 23
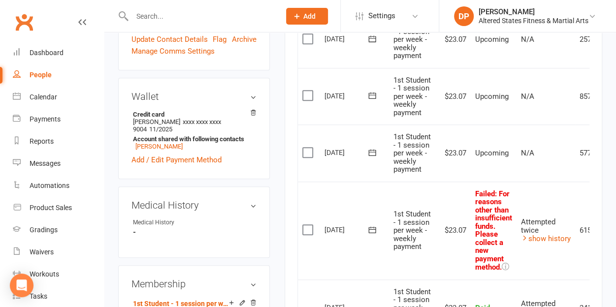
scroll to position [351, 0]
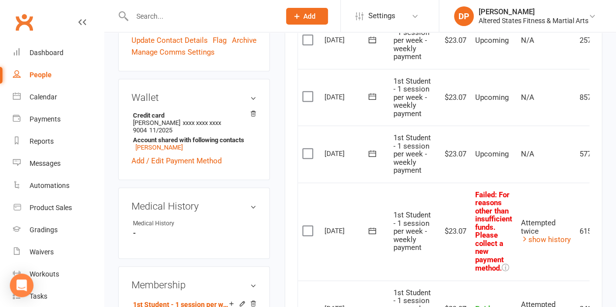
click at [158, 11] on input "text" at bounding box center [201, 16] width 144 height 14
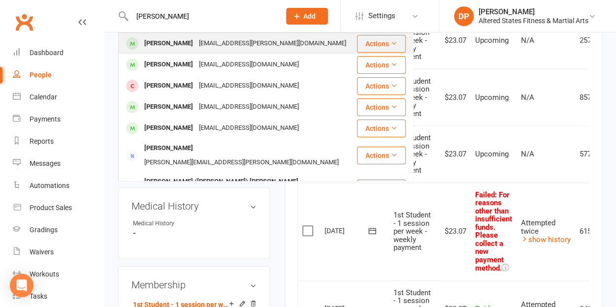
type input "[PERSON_NAME]"
click at [170, 40] on div "[PERSON_NAME]" at bounding box center [168, 43] width 55 height 14
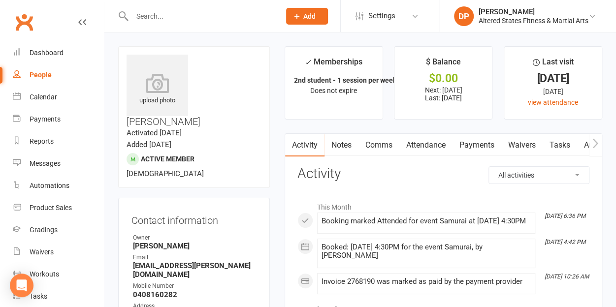
click at [471, 148] on link "Payments" at bounding box center [476, 145] width 49 height 23
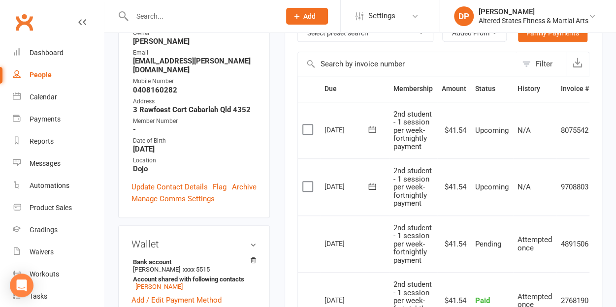
scroll to position [206, 0]
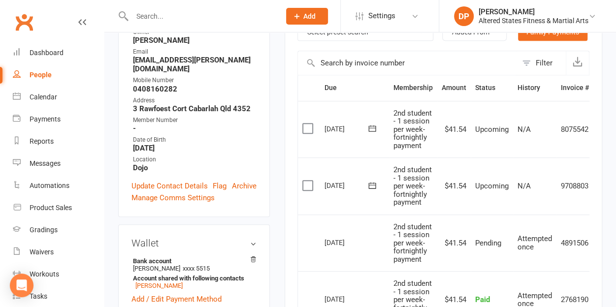
click at [162, 18] on input "text" at bounding box center [201, 16] width 144 height 14
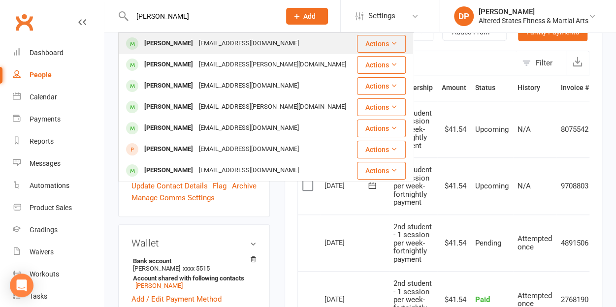
type input "[PERSON_NAME]"
click at [178, 40] on div "[PERSON_NAME]" at bounding box center [168, 43] width 55 height 14
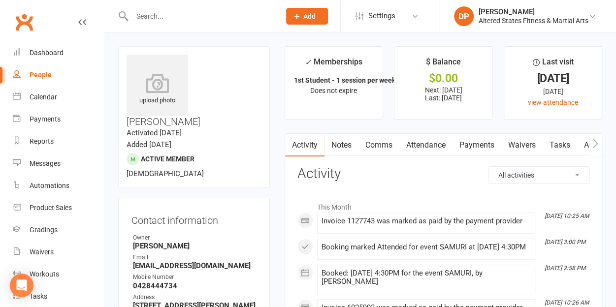
click at [475, 147] on link "Payments" at bounding box center [476, 145] width 49 height 23
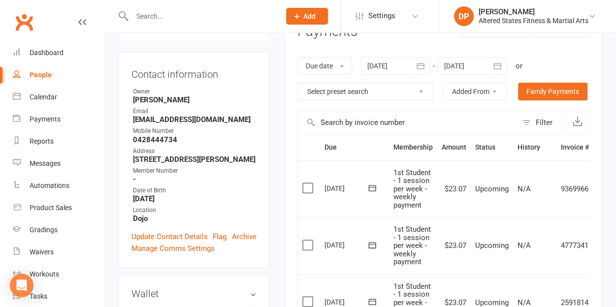
scroll to position [147, 0]
click at [133, 18] on input "text" at bounding box center [201, 16] width 144 height 14
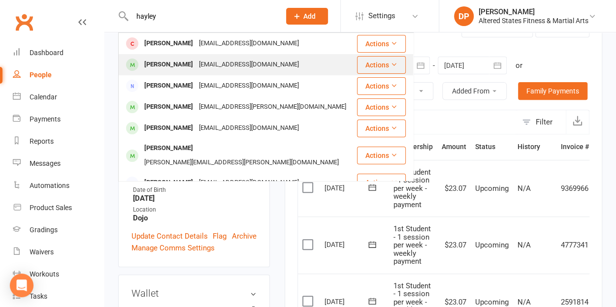
type input "hayley"
click at [173, 67] on div "[PERSON_NAME]" at bounding box center [168, 65] width 55 height 14
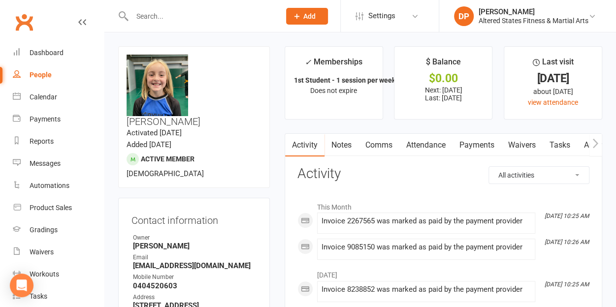
click at [477, 150] on link "Payments" at bounding box center [476, 145] width 49 height 23
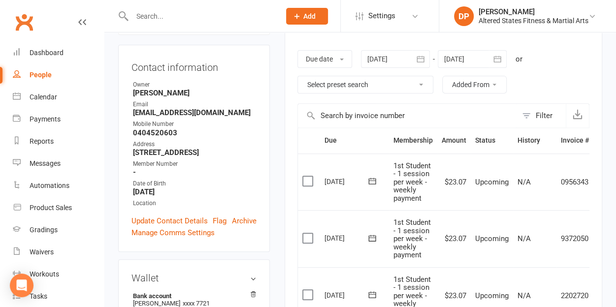
scroll to position [154, 0]
click at [163, 13] on input "text" at bounding box center [201, 16] width 144 height 14
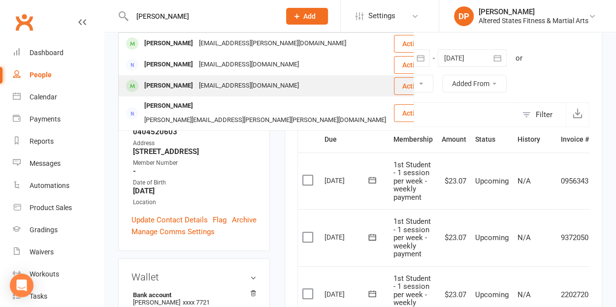
type input "[PERSON_NAME]"
click at [196, 82] on div "[EMAIL_ADDRESS][DOMAIN_NAME]" at bounding box center [249, 86] width 106 height 14
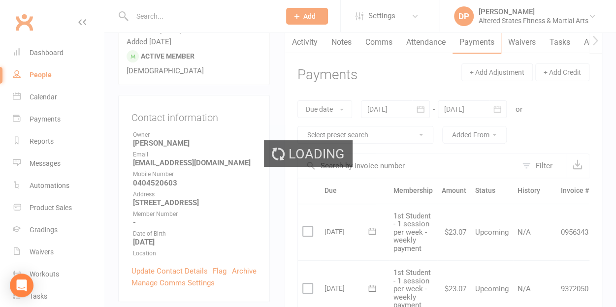
scroll to position [103, 0]
click at [157, 13] on div "Loading" at bounding box center [308, 153] width 616 height 307
click at [225, 65] on div "Loading" at bounding box center [308, 153] width 616 height 307
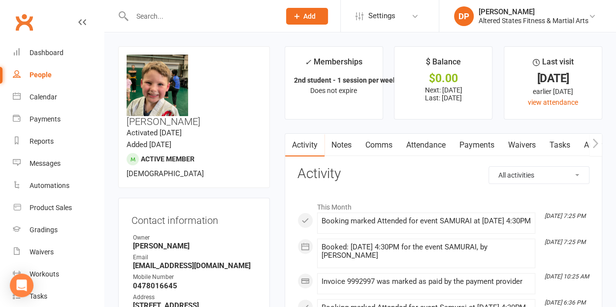
click at [468, 151] on link "Payments" at bounding box center [476, 145] width 49 height 23
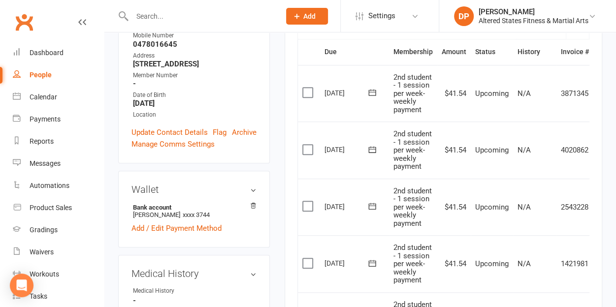
scroll to position [242, 0]
click at [191, 9] on input "text" at bounding box center [201, 16] width 144 height 14
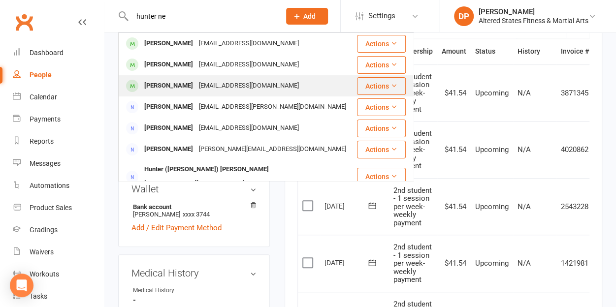
type input "hunter ne"
click at [196, 85] on div "[EMAIL_ADDRESS][DOMAIN_NAME]" at bounding box center [249, 86] width 106 height 14
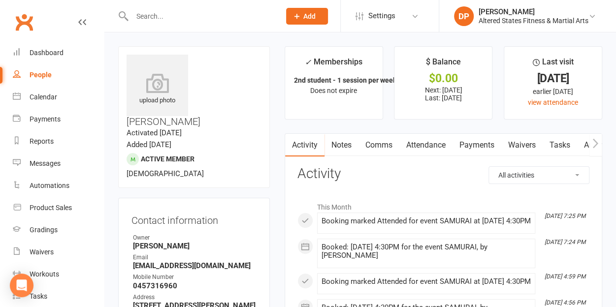
click at [472, 149] on link "Payments" at bounding box center [476, 145] width 49 height 23
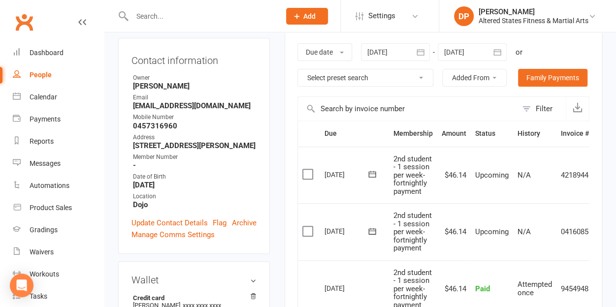
scroll to position [160, 0]
click at [161, 17] on input "text" at bounding box center [201, 16] width 144 height 14
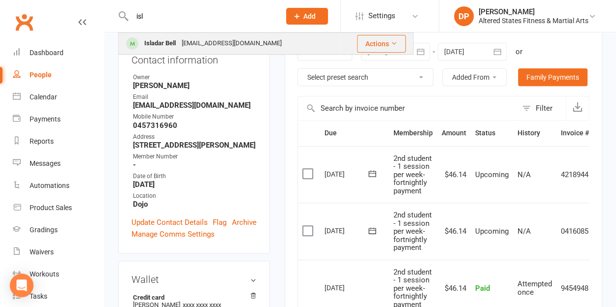
type input "isl"
click at [177, 37] on div "Isladar Bell" at bounding box center [159, 43] width 37 height 14
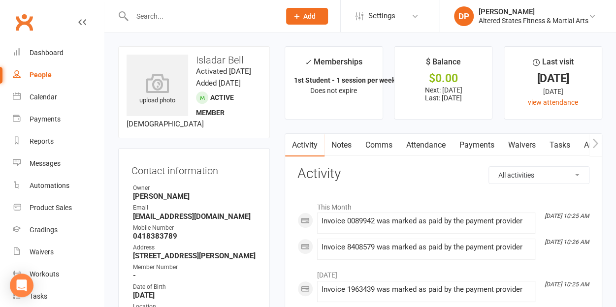
click at [486, 146] on link "Payments" at bounding box center [476, 145] width 49 height 23
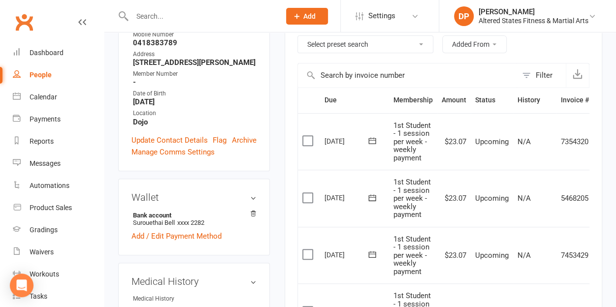
scroll to position [194, 0]
click at [159, 13] on input "text" at bounding box center [201, 16] width 144 height 14
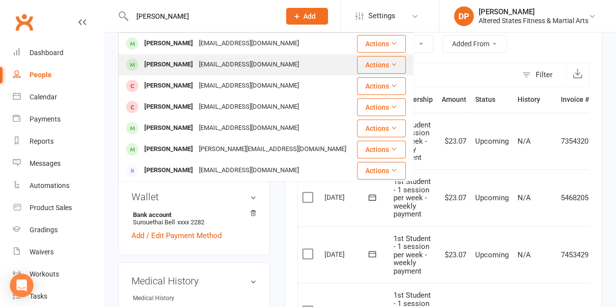
type input "[PERSON_NAME]"
click at [176, 68] on div "[PERSON_NAME]" at bounding box center [168, 65] width 55 height 14
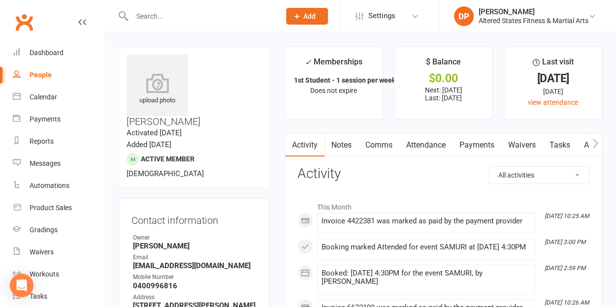
click at [470, 146] on link "Payments" at bounding box center [476, 145] width 49 height 23
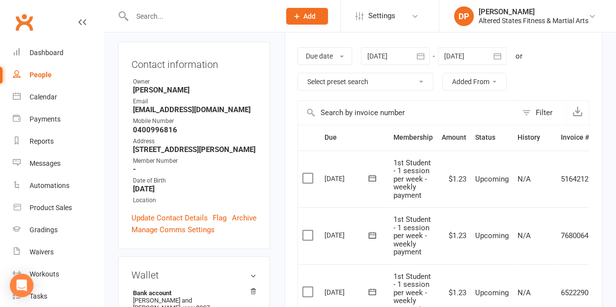
scroll to position [162, 0]
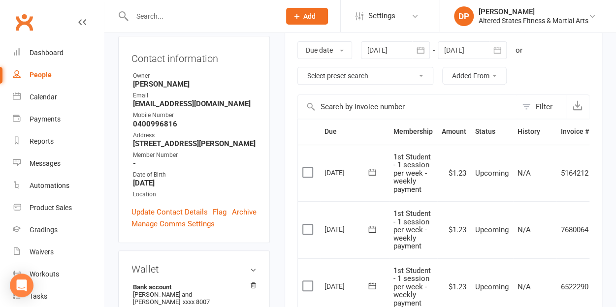
click at [498, 51] on icon "button" at bounding box center [497, 50] width 10 height 10
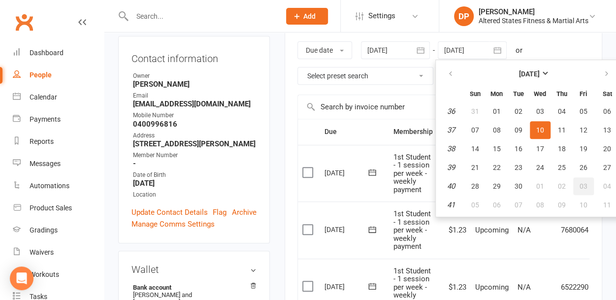
click at [581, 182] on span "03" at bounding box center [583, 186] width 8 height 8
type input "[DATE]"
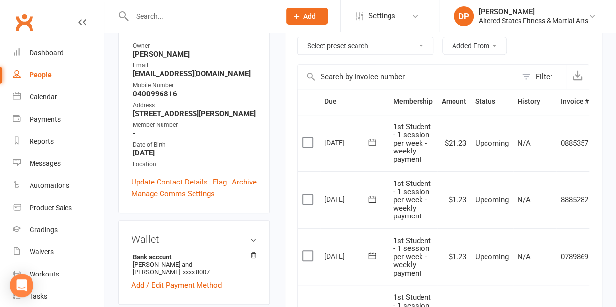
scroll to position [193, 0]
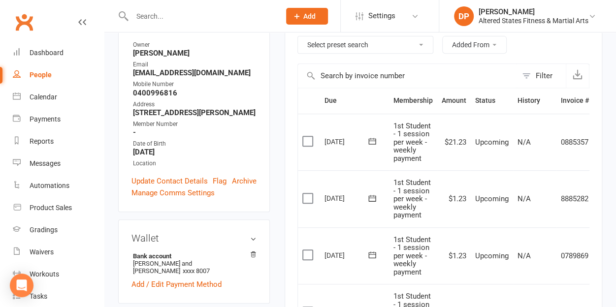
click at [187, 11] on input "text" at bounding box center [201, 16] width 144 height 14
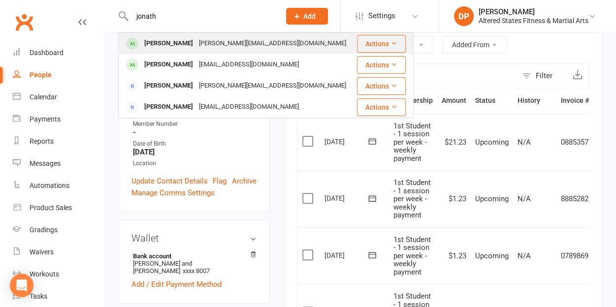
type input "jonath"
click at [195, 35] on div "[PERSON_NAME] [PERSON_NAME][EMAIL_ADDRESS][DOMAIN_NAME]" at bounding box center [237, 43] width 236 height 20
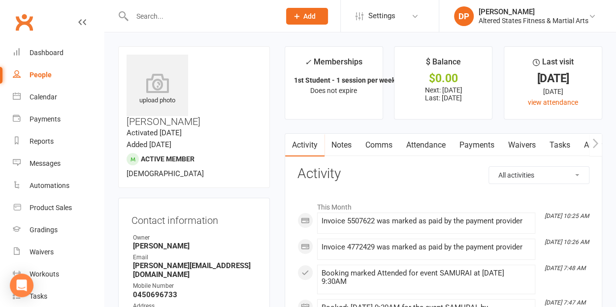
click at [478, 148] on link "Payments" at bounding box center [476, 145] width 49 height 23
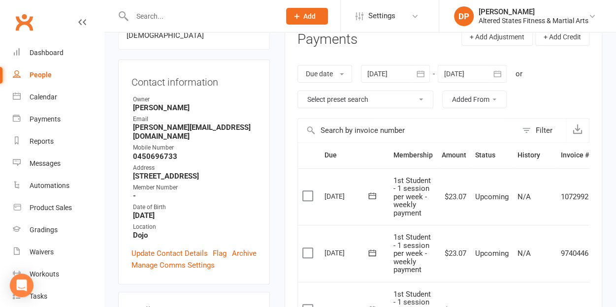
scroll to position [140, 0]
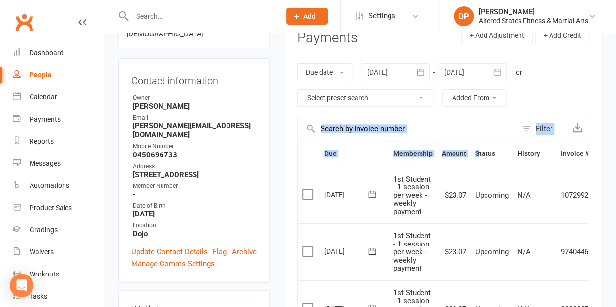
drag, startPoint x: 478, startPoint y: 148, endPoint x: 405, endPoint y: 106, distance: 84.4
click at [146, 17] on input "text" at bounding box center [201, 16] width 144 height 14
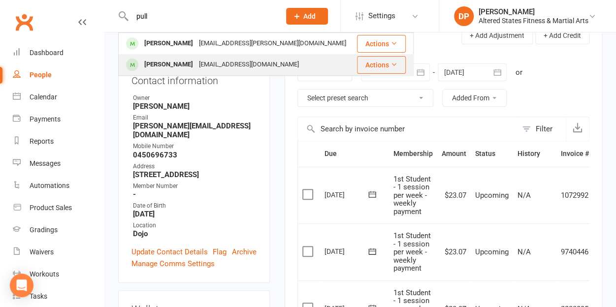
type input "pull"
click at [181, 64] on div "[PERSON_NAME]" at bounding box center [168, 65] width 55 height 14
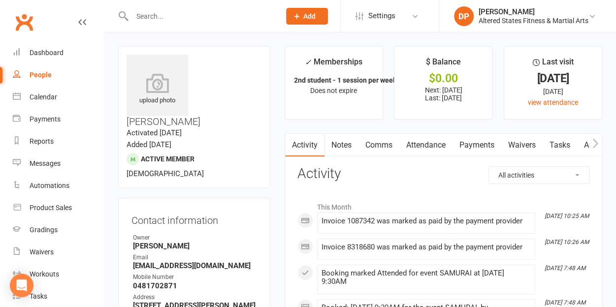
click at [483, 139] on link "Payments" at bounding box center [476, 145] width 49 height 23
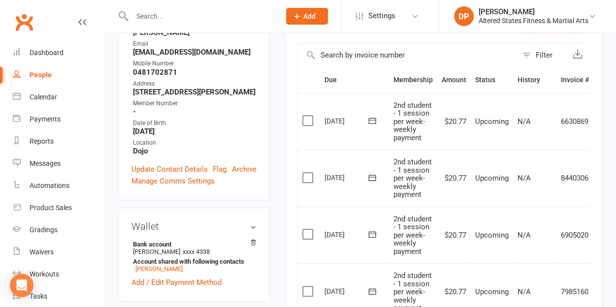
scroll to position [214, 0]
click at [164, 12] on input "text" at bounding box center [201, 16] width 144 height 14
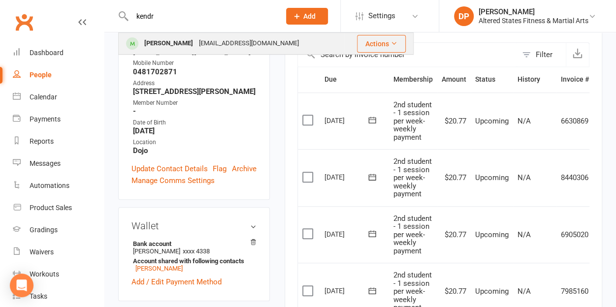
type input "kendr"
click at [182, 45] on div "[PERSON_NAME]" at bounding box center [168, 43] width 55 height 14
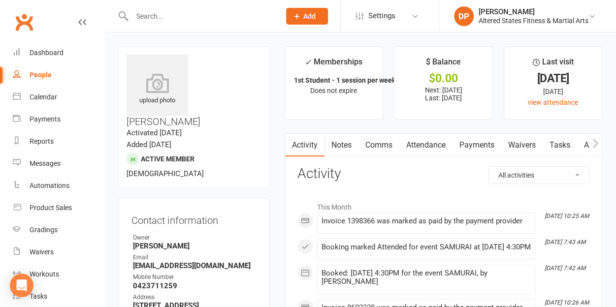
click at [473, 146] on link "Payments" at bounding box center [476, 145] width 49 height 23
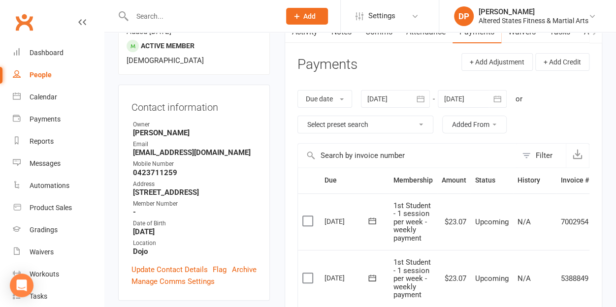
scroll to position [114, 0]
click at [158, 9] on input "text" at bounding box center [201, 16] width 144 height 14
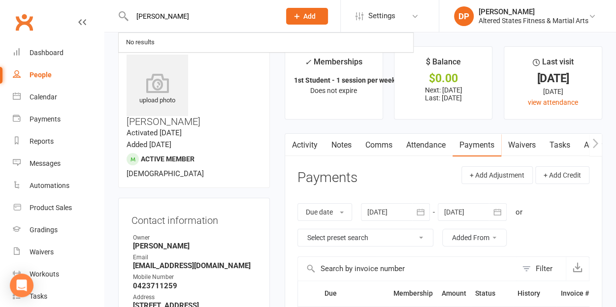
drag, startPoint x: 154, startPoint y: 16, endPoint x: 117, endPoint y: 9, distance: 37.6
click at [117, 9] on react-component "[PERSON_NAME] No results" at bounding box center [136, 16] width 273 height 32
drag, startPoint x: 158, startPoint y: 18, endPoint x: 100, endPoint y: 20, distance: 57.1
click at [100, 2] on header "ebbern No results Prospect Member Non-attending contact Class / event Appointme…" at bounding box center [308, 2] width 616 height 0
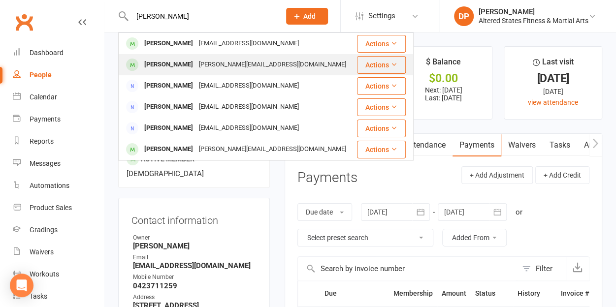
type input "[PERSON_NAME]"
click at [171, 70] on div "[PERSON_NAME]" at bounding box center [168, 65] width 55 height 14
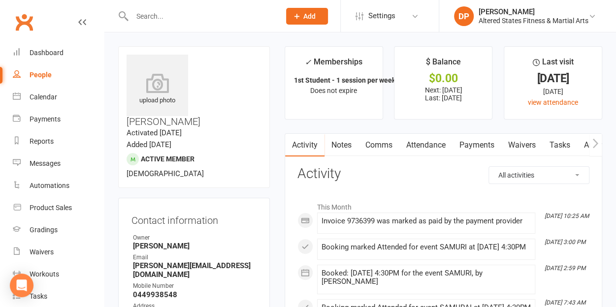
click at [479, 149] on link "Payments" at bounding box center [476, 145] width 49 height 23
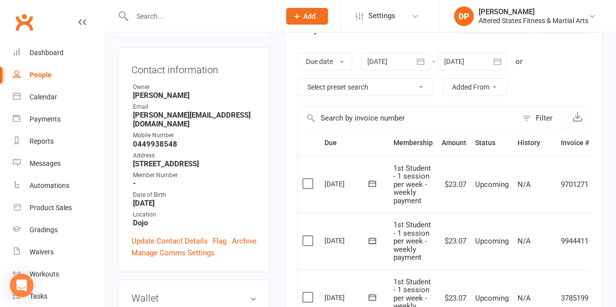
scroll to position [152, 0]
click at [155, 13] on input "text" at bounding box center [201, 16] width 144 height 14
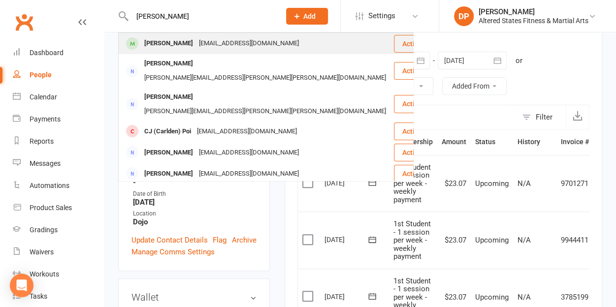
type input "[PERSON_NAME]"
click at [174, 42] on div "[PERSON_NAME]" at bounding box center [168, 43] width 55 height 14
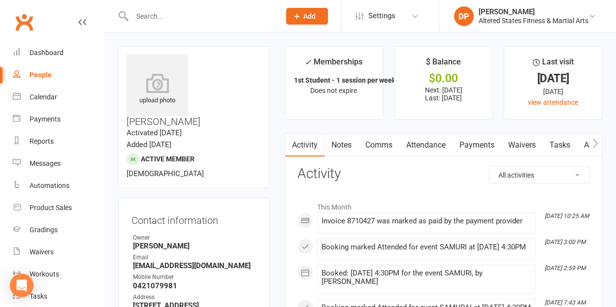
click at [474, 147] on link "Payments" at bounding box center [476, 145] width 49 height 23
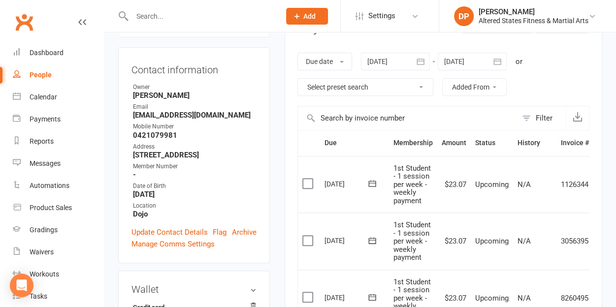
scroll to position [151, 0]
click at [172, 17] on input "text" at bounding box center [201, 16] width 144 height 14
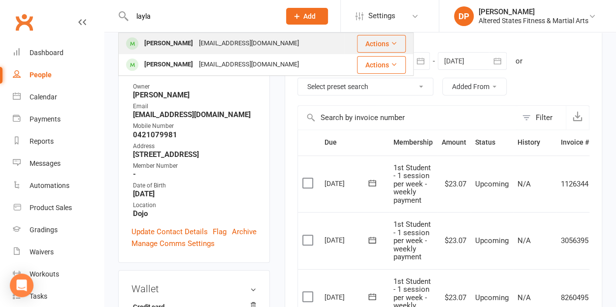
type input "layla"
click at [176, 45] on div "[PERSON_NAME]" at bounding box center [168, 43] width 55 height 14
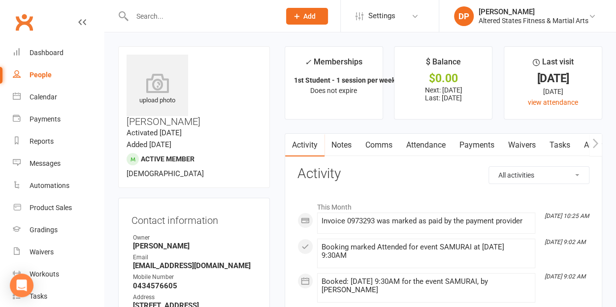
click at [473, 144] on link "Payments" at bounding box center [476, 145] width 49 height 23
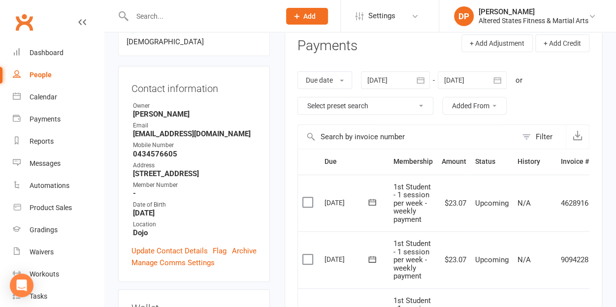
scroll to position [132, 0]
click at [186, 12] on input "text" at bounding box center [201, 16] width 144 height 14
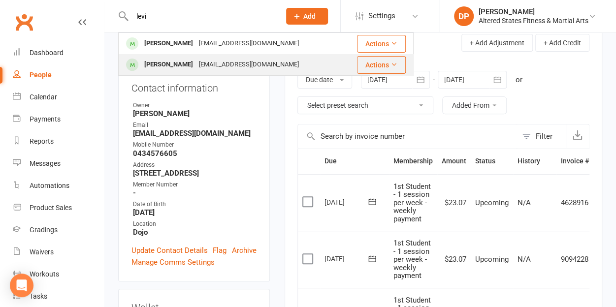
type input "levi"
click at [196, 62] on div "[EMAIL_ADDRESS][DOMAIN_NAME]" at bounding box center [249, 65] width 106 height 14
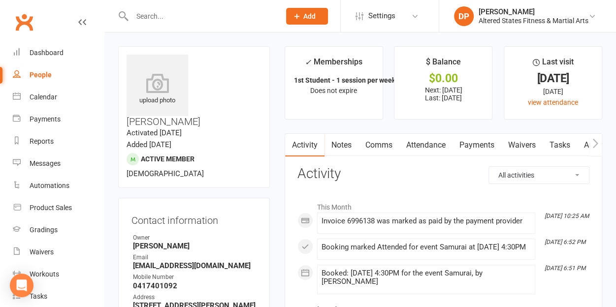
click at [474, 145] on link "Payments" at bounding box center [476, 145] width 49 height 23
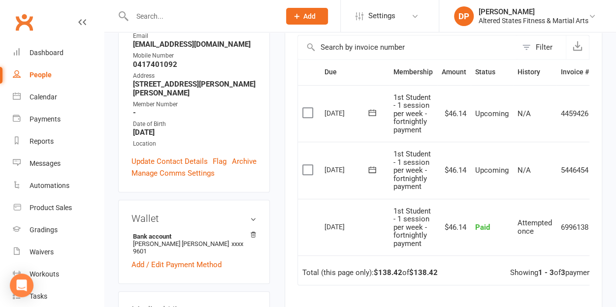
scroll to position [223, 0]
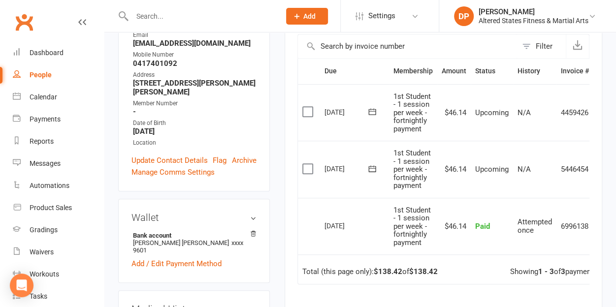
click at [174, 15] on input "text" at bounding box center [201, 16] width 144 height 14
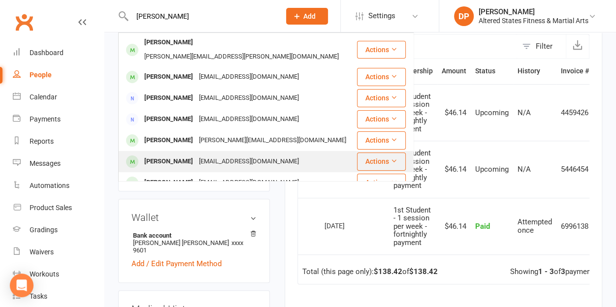
type input "[PERSON_NAME]"
click at [196, 155] on div "[PERSON_NAME]" at bounding box center [168, 162] width 55 height 14
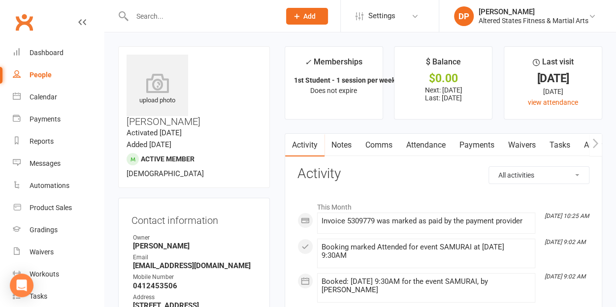
click at [469, 142] on link "Payments" at bounding box center [476, 145] width 49 height 23
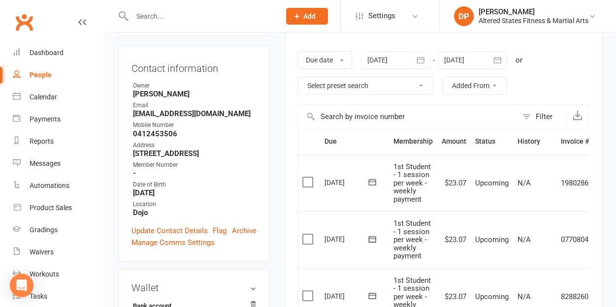
scroll to position [153, 0]
click at [138, 18] on input "text" at bounding box center [201, 16] width 144 height 14
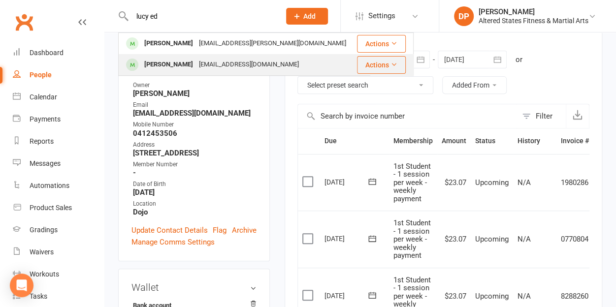
type input "lucy ed"
click at [166, 62] on div "[PERSON_NAME]" at bounding box center [168, 65] width 55 height 14
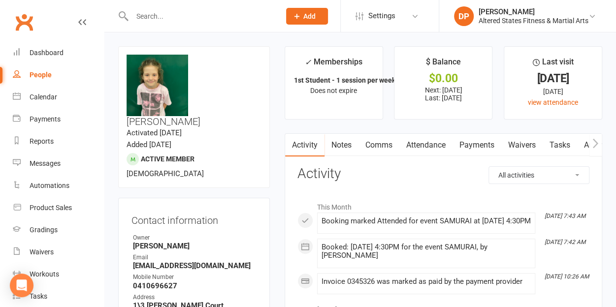
click at [468, 150] on link "Payments" at bounding box center [476, 145] width 49 height 23
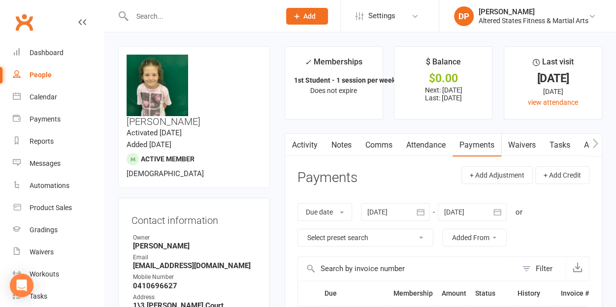
click at [167, 18] on input "text" at bounding box center [201, 16] width 144 height 14
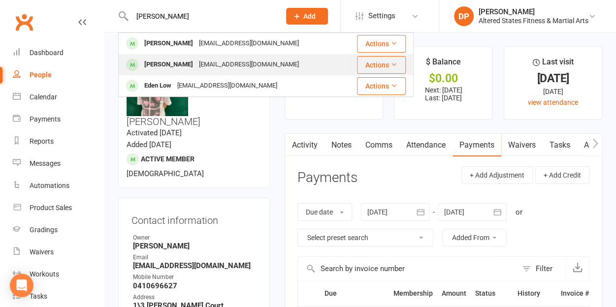
type input "[PERSON_NAME]"
click at [196, 66] on div "[EMAIL_ADDRESS][DOMAIN_NAME]" at bounding box center [249, 65] width 106 height 14
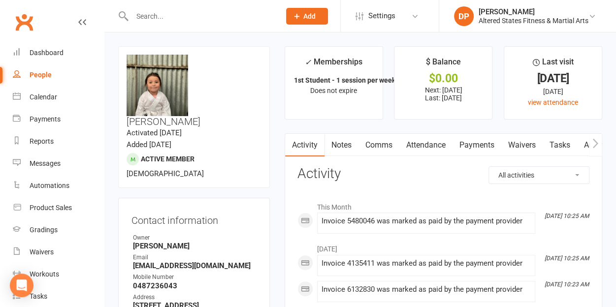
click at [482, 141] on link "Payments" at bounding box center [476, 145] width 49 height 23
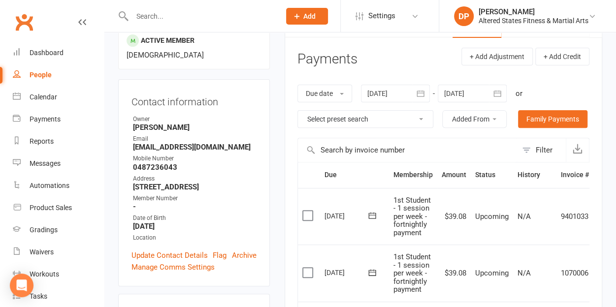
scroll to position [119, 0]
drag, startPoint x: 407, startPoint y: 163, endPoint x: 263, endPoint y: 114, distance: 151.9
click at [158, 22] on input "text" at bounding box center [201, 16] width 144 height 14
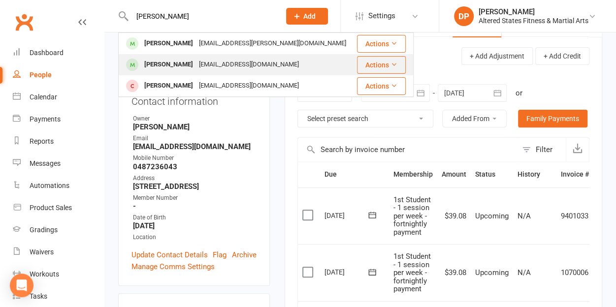
type input "[PERSON_NAME]"
click at [179, 62] on div "[PERSON_NAME]" at bounding box center [168, 65] width 55 height 14
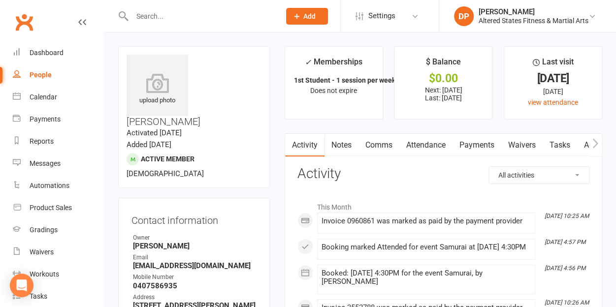
click at [474, 144] on link "Payments" at bounding box center [476, 145] width 49 height 23
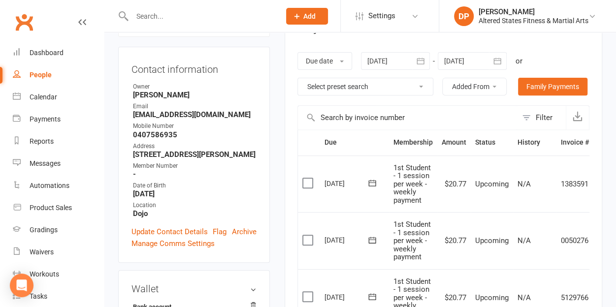
scroll to position [152, 0]
click at [153, 12] on input "text" at bounding box center [201, 16] width 144 height 14
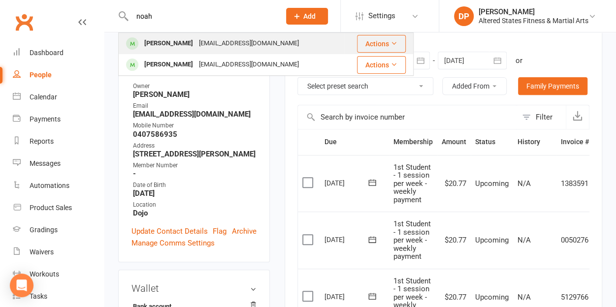
type input "noah"
click at [171, 42] on div "[PERSON_NAME]" at bounding box center [168, 43] width 55 height 14
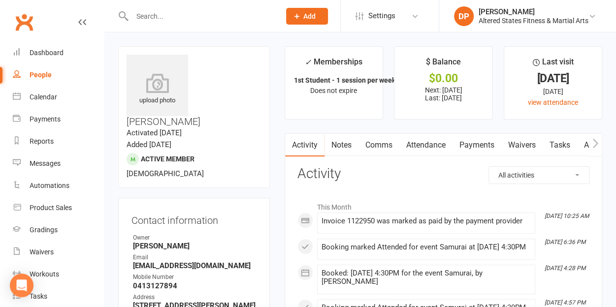
click at [474, 141] on link "Payments" at bounding box center [476, 145] width 49 height 23
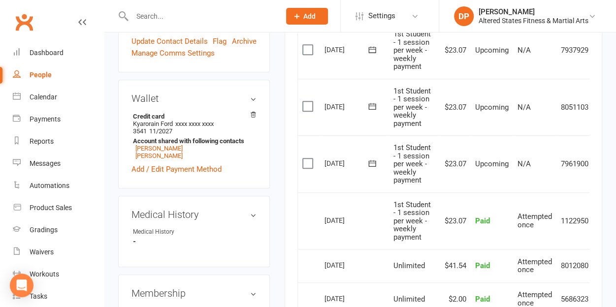
scroll to position [342, 0]
click at [156, 14] on input "text" at bounding box center [201, 16] width 144 height 14
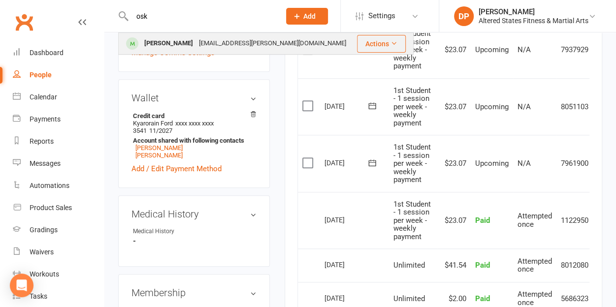
type input "osk"
click at [167, 39] on div "[PERSON_NAME]" at bounding box center [168, 43] width 55 height 14
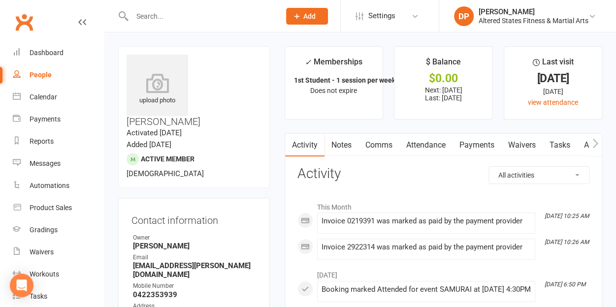
click at [479, 143] on link "Payments" at bounding box center [476, 145] width 49 height 23
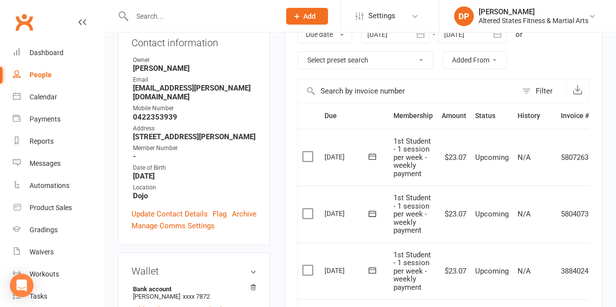
scroll to position [180, 0]
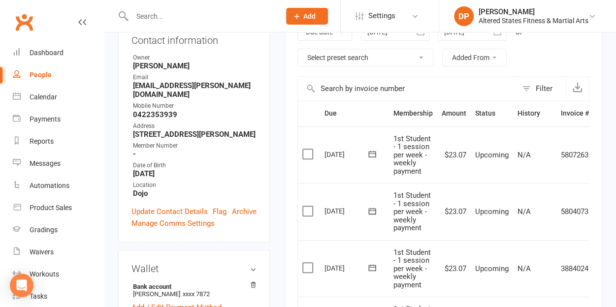
click at [159, 13] on input "text" at bounding box center [201, 16] width 144 height 14
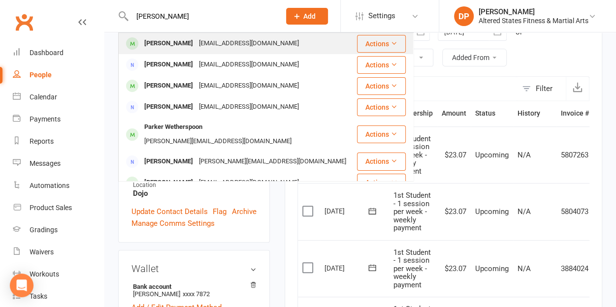
type input "[PERSON_NAME]"
click at [164, 40] on div "[PERSON_NAME]" at bounding box center [168, 43] width 55 height 14
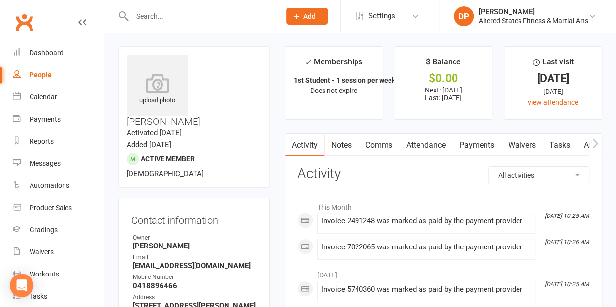
click at [480, 150] on link "Payments" at bounding box center [476, 145] width 49 height 23
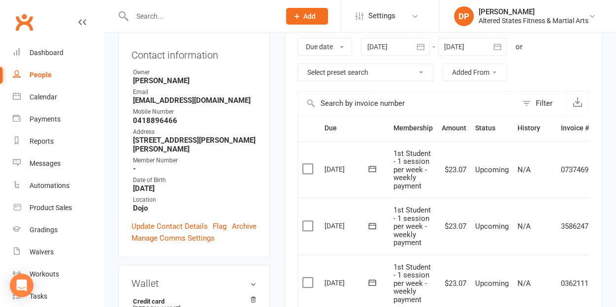
scroll to position [166, 0]
click at [180, 14] on input "text" at bounding box center [201, 16] width 144 height 14
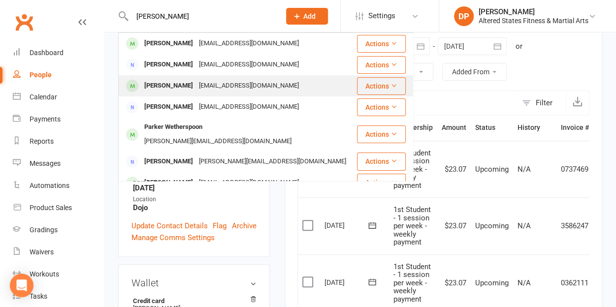
type input "[PERSON_NAME]"
click at [184, 82] on div "[PERSON_NAME]" at bounding box center [168, 86] width 55 height 14
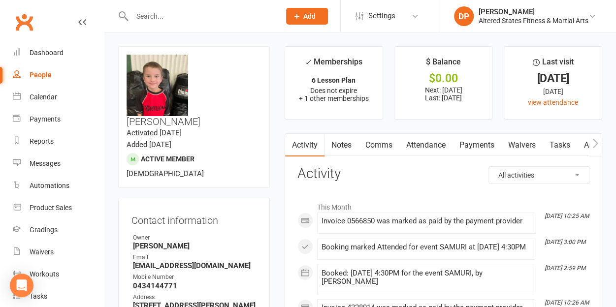
click at [477, 141] on link "Payments" at bounding box center [476, 145] width 49 height 23
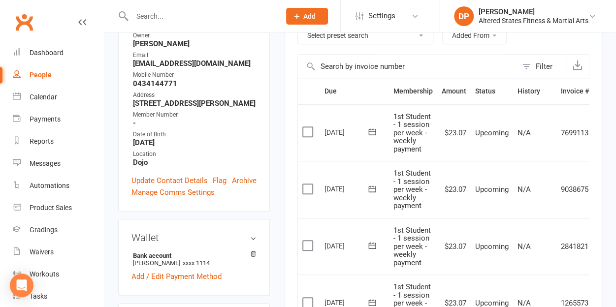
scroll to position [203, 0]
click at [160, 13] on input "text" at bounding box center [201, 16] width 144 height 14
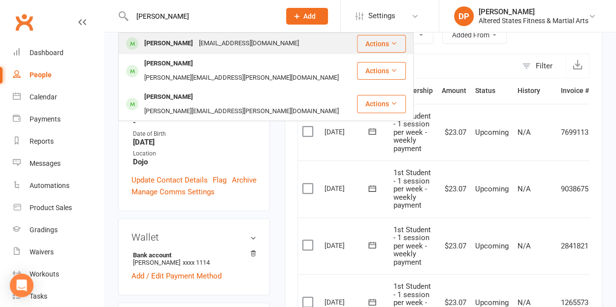
type input "[PERSON_NAME]"
click at [189, 43] on div "[PERSON_NAME]" at bounding box center [168, 43] width 55 height 14
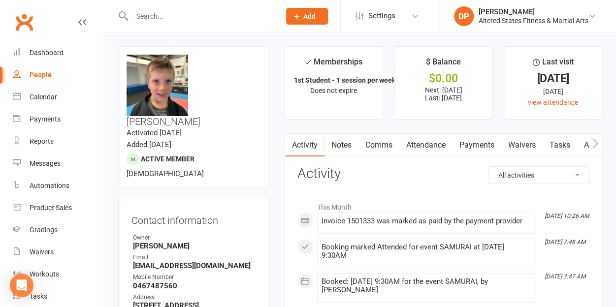
click at [436, 144] on link "Attendance" at bounding box center [425, 145] width 53 height 23
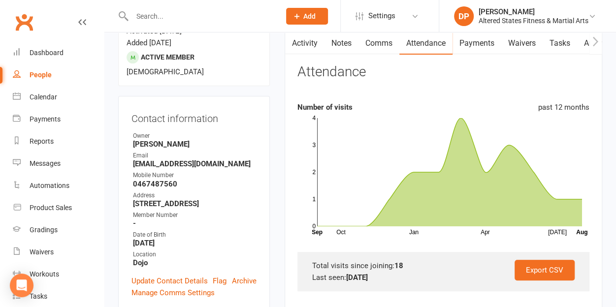
scroll to position [100, 0]
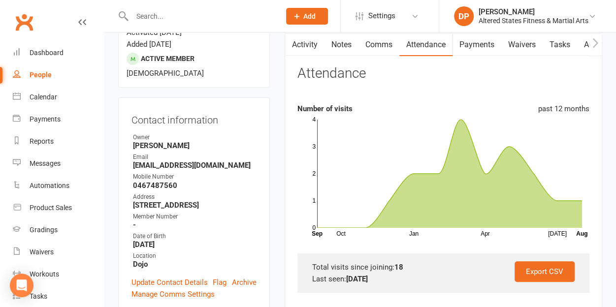
click at [472, 50] on link "Payments" at bounding box center [476, 44] width 49 height 23
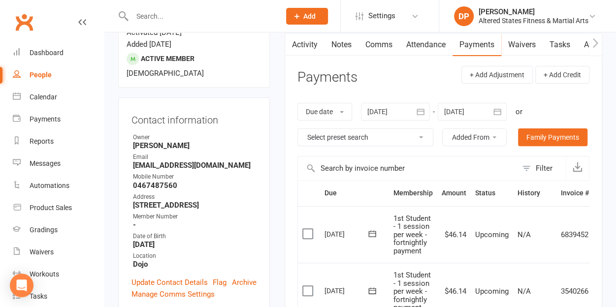
click at [150, 12] on input "text" at bounding box center [201, 16] width 144 height 14
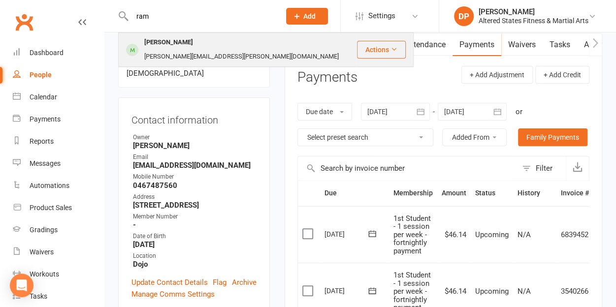
type input "ram"
click at [181, 40] on div "[PERSON_NAME]" at bounding box center [168, 42] width 55 height 14
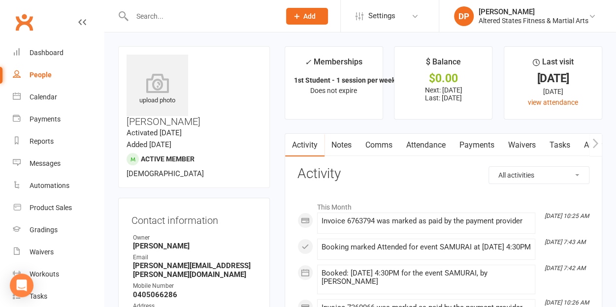
click at [470, 147] on link "Payments" at bounding box center [476, 145] width 49 height 23
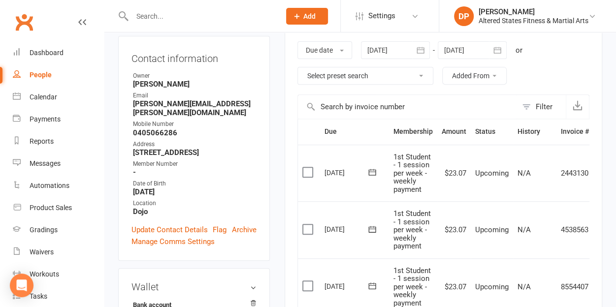
scroll to position [163, 0]
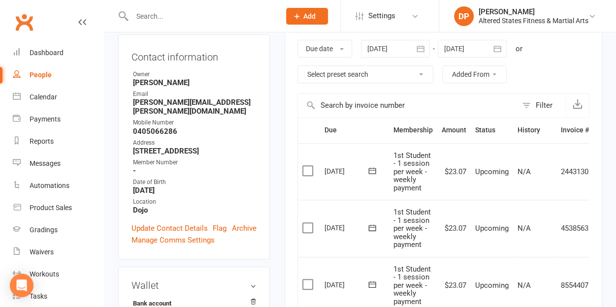
click at [471, 147] on td "Upcoming" at bounding box center [492, 171] width 42 height 57
click at [166, 17] on input "text" at bounding box center [201, 16] width 144 height 14
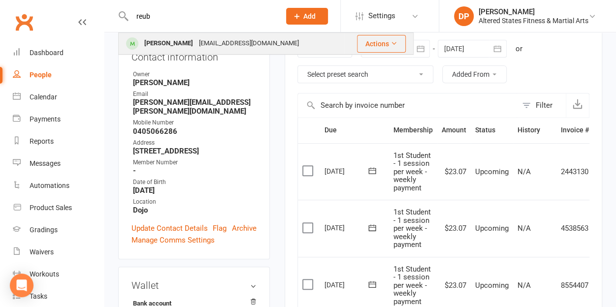
type input "reub"
click at [169, 40] on div "[PERSON_NAME]" at bounding box center [168, 43] width 55 height 14
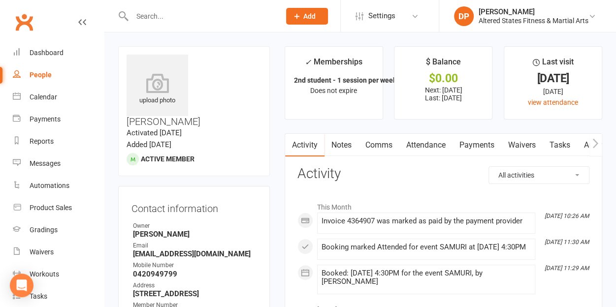
click at [463, 145] on link "Payments" at bounding box center [476, 145] width 49 height 23
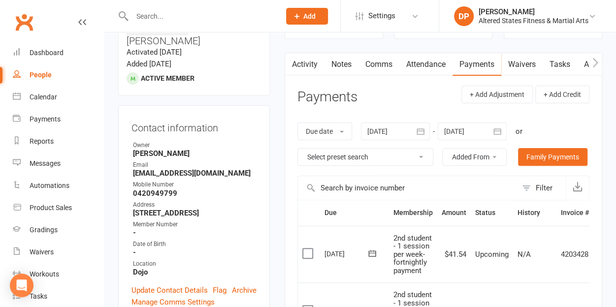
scroll to position [81, 0]
click at [163, 7] on div at bounding box center [195, 16] width 155 height 32
click at [149, 14] on input "text" at bounding box center [201, 16] width 144 height 14
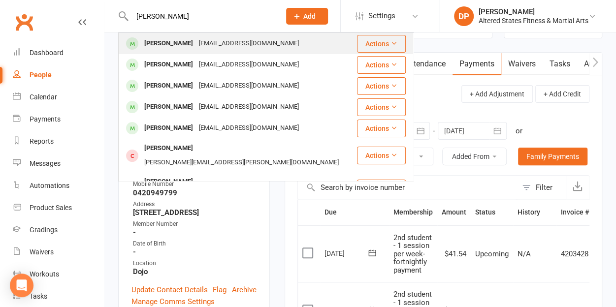
type input "[PERSON_NAME]"
click at [167, 44] on div "[PERSON_NAME]" at bounding box center [168, 43] width 55 height 14
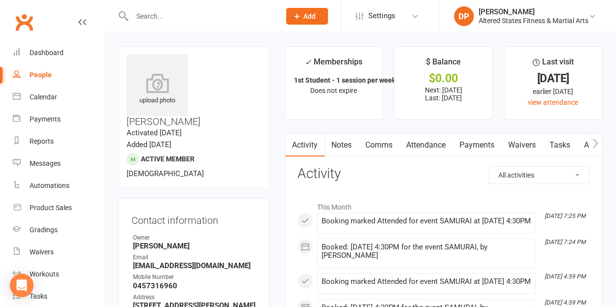
click at [469, 142] on link "Payments" at bounding box center [476, 145] width 49 height 23
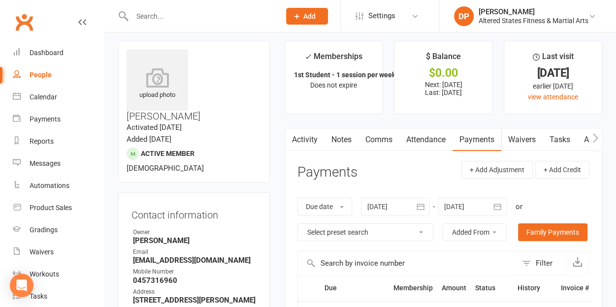
scroll to position [6, 0]
click at [149, 18] on input "text" at bounding box center [201, 16] width 144 height 14
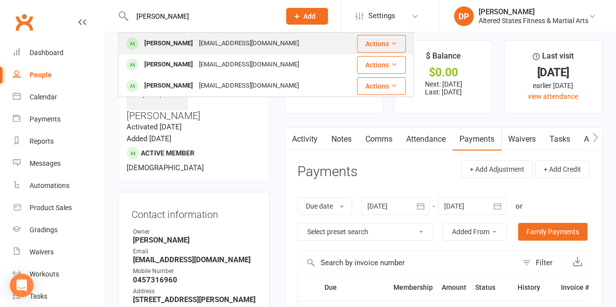
type input "[PERSON_NAME]"
click at [178, 47] on div "[PERSON_NAME]" at bounding box center [168, 43] width 55 height 14
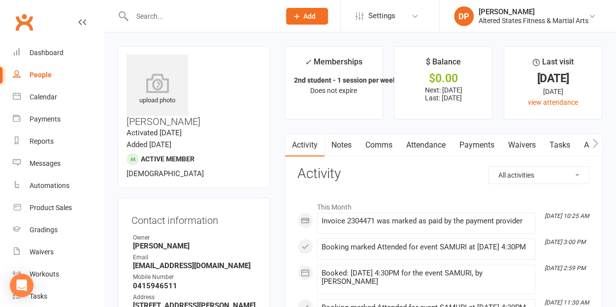
click at [479, 146] on link "Payments" at bounding box center [476, 145] width 49 height 23
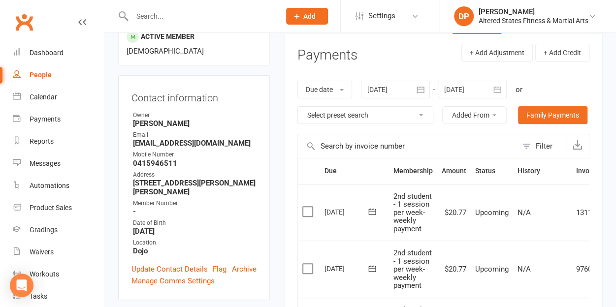
scroll to position [124, 0]
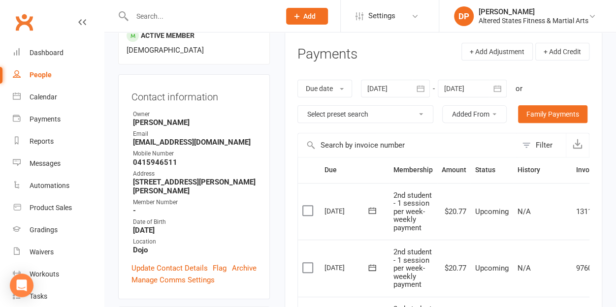
click at [163, 14] on input "text" at bounding box center [201, 16] width 144 height 14
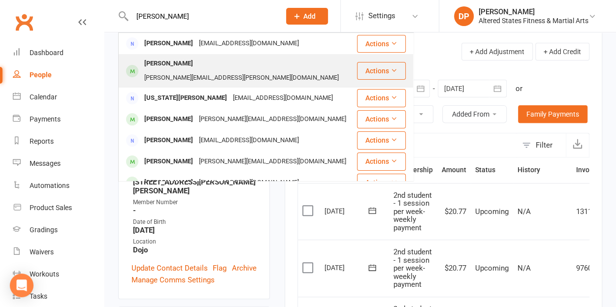
type input "[PERSON_NAME]"
click at [170, 65] on div "[PERSON_NAME]" at bounding box center [168, 64] width 55 height 14
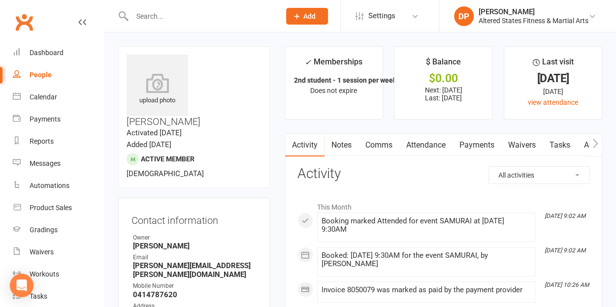
click at [481, 148] on link "Payments" at bounding box center [476, 145] width 49 height 23
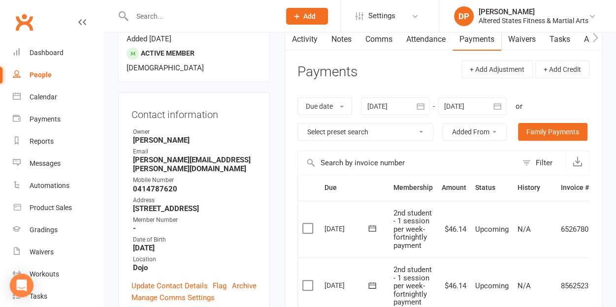
scroll to position [106, 0]
click at [169, 18] on input "text" at bounding box center [201, 16] width 144 height 14
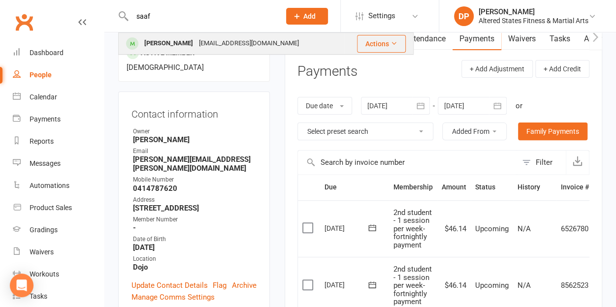
type input "saaf"
click at [173, 41] on div "[PERSON_NAME]" at bounding box center [168, 43] width 55 height 14
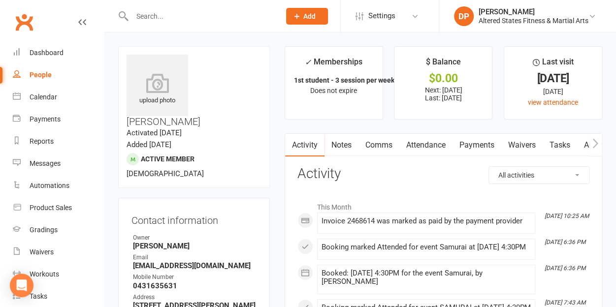
click at [476, 145] on link "Payments" at bounding box center [476, 145] width 49 height 23
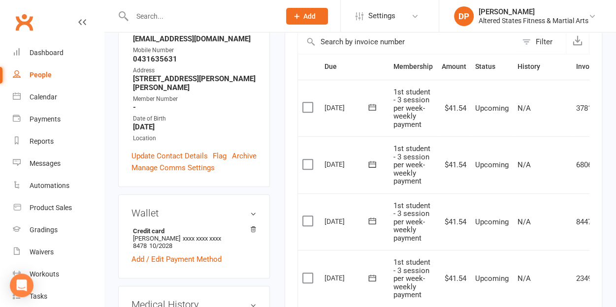
scroll to position [227, 0]
click at [149, 18] on input "text" at bounding box center [201, 16] width 144 height 14
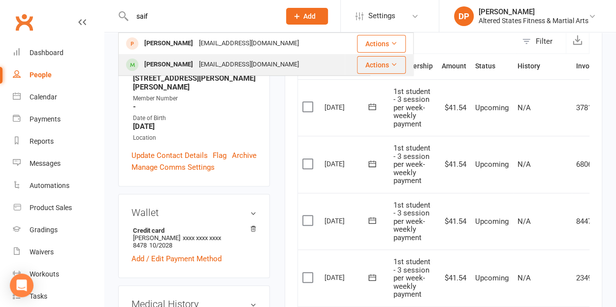
type input "saif"
click at [181, 64] on div "[PERSON_NAME]" at bounding box center [168, 65] width 55 height 14
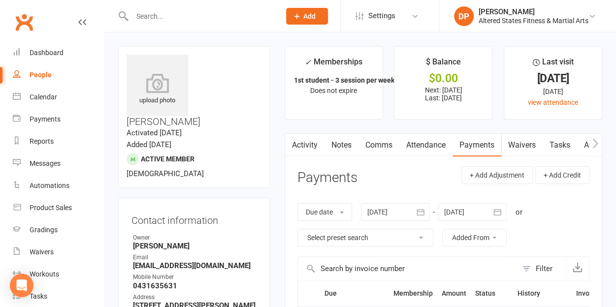
click at [146, 10] on input "text" at bounding box center [201, 16] width 144 height 14
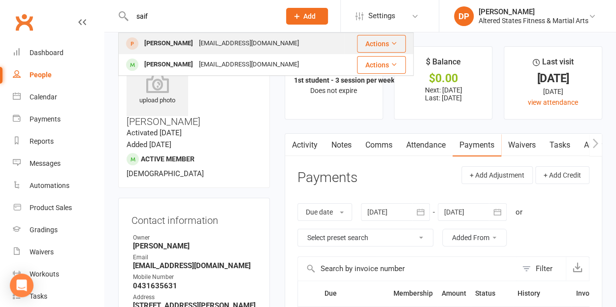
type input "saif"
click at [163, 45] on div "[PERSON_NAME]" at bounding box center [168, 43] width 55 height 14
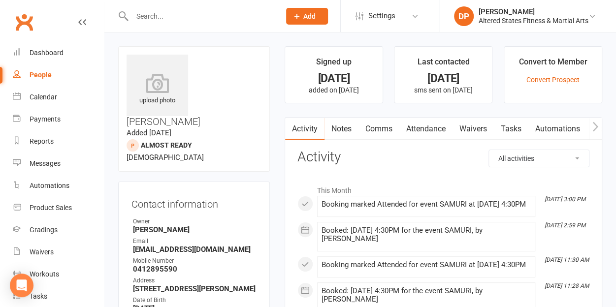
click at [431, 128] on link "Attendance" at bounding box center [425, 129] width 53 height 23
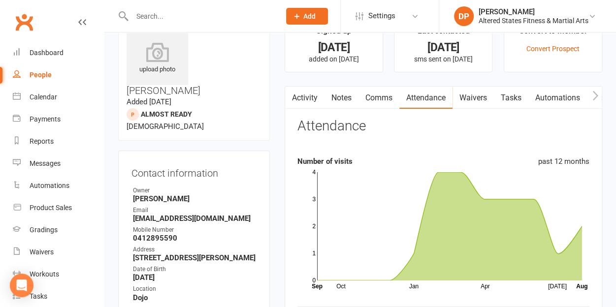
scroll to position [26, 0]
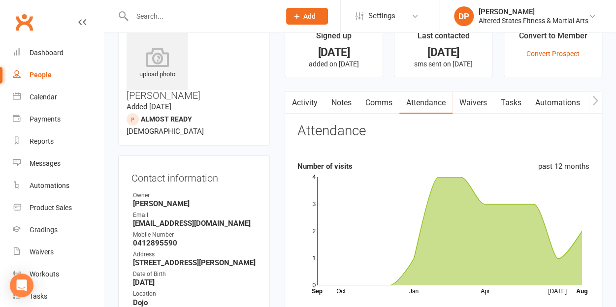
click at [148, 11] on input "text" at bounding box center [201, 16] width 144 height 14
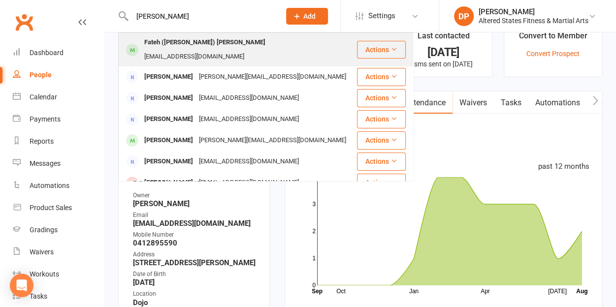
type input "[PERSON_NAME]"
click at [188, 44] on div "Fateh ([PERSON_NAME]) [PERSON_NAME]" at bounding box center [204, 42] width 127 height 14
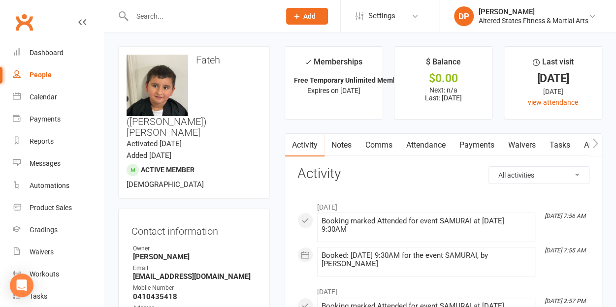
click at [479, 144] on link "Payments" at bounding box center [476, 145] width 49 height 23
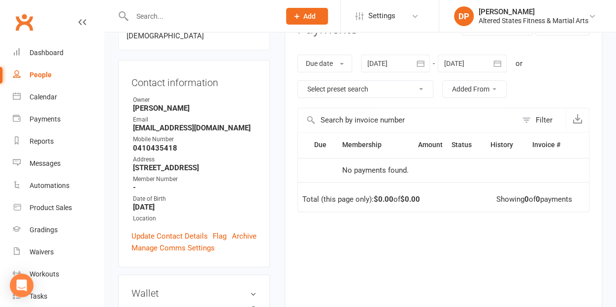
scroll to position [75, 0]
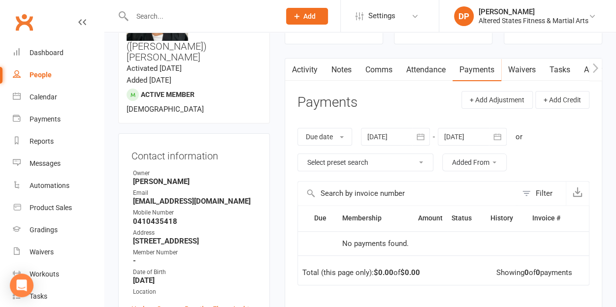
click at [425, 64] on link "Attendance" at bounding box center [425, 70] width 53 height 23
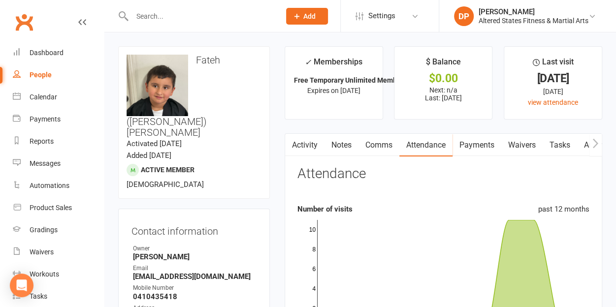
click at [475, 144] on link "Payments" at bounding box center [476, 145] width 49 height 23
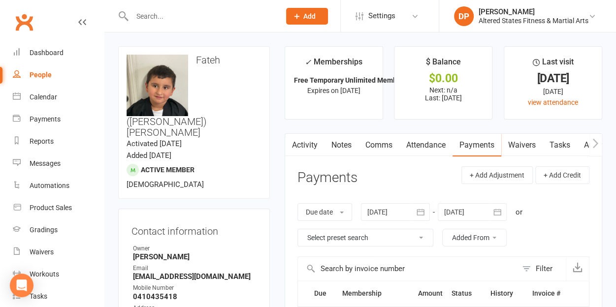
click at [423, 214] on icon "button" at bounding box center [420, 212] width 10 height 10
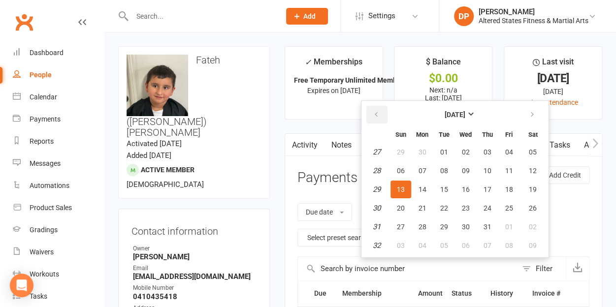
click at [376, 113] on icon "button" at bounding box center [376, 115] width 7 height 8
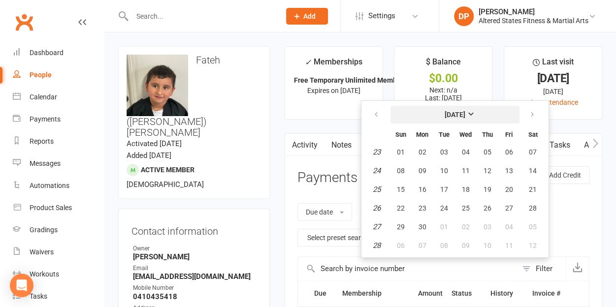
click at [465, 112] on strong "[DATE]" at bounding box center [455, 115] width 21 height 8
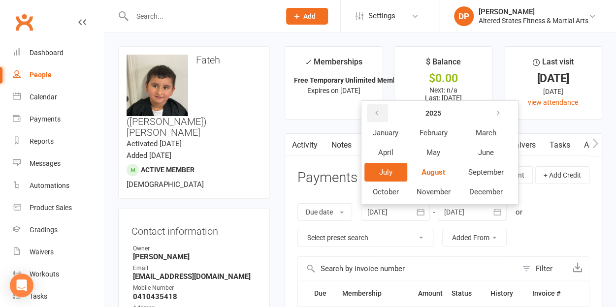
click at [379, 113] on icon "button" at bounding box center [376, 113] width 7 height 8
click at [402, 134] on button "January" at bounding box center [385, 133] width 43 height 19
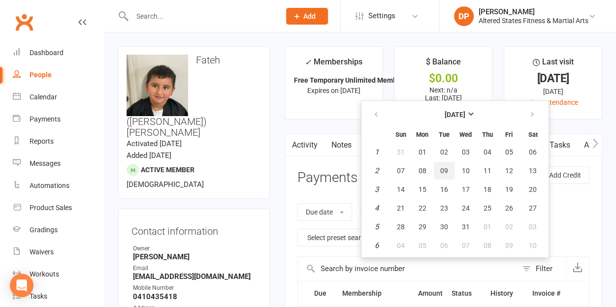
click at [445, 167] on span "09" at bounding box center [444, 171] width 8 height 8
type input "[DATE]"
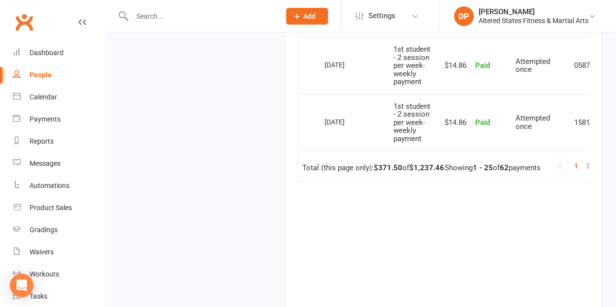
scroll to position [1579, 0]
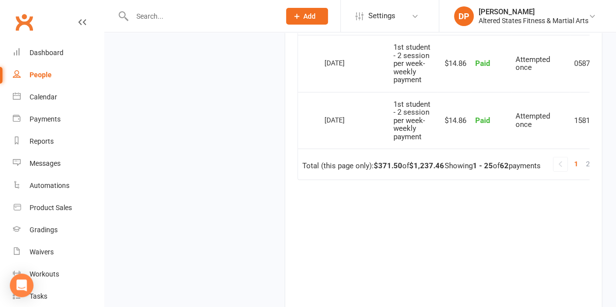
click at [563, 160] on link at bounding box center [560, 165] width 14 height 14
click at [587, 159] on span "2" at bounding box center [588, 164] width 4 height 14
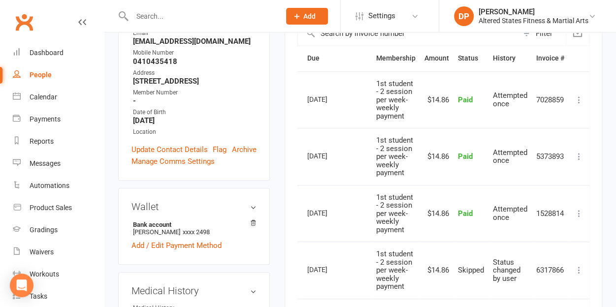
scroll to position [0, 0]
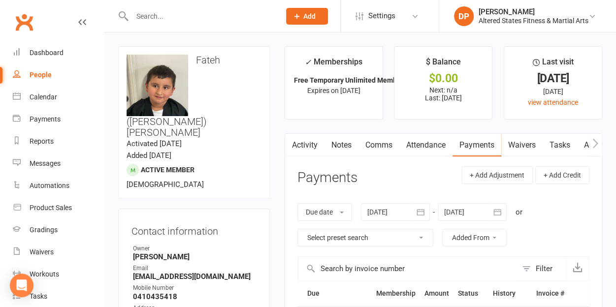
click at [141, 21] on input "text" at bounding box center [201, 16] width 144 height 14
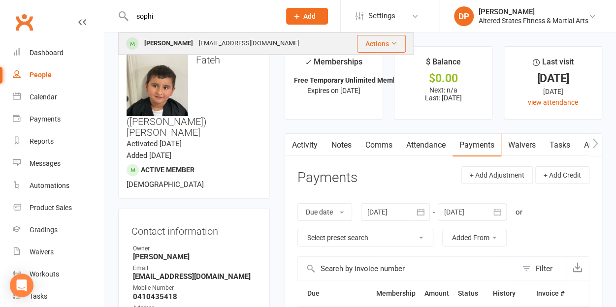
type input "sophi"
click at [162, 46] on div "[PERSON_NAME]" at bounding box center [168, 43] width 55 height 14
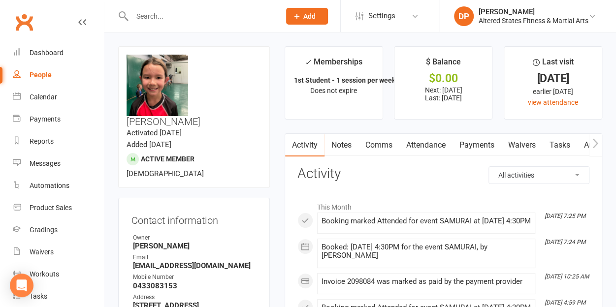
click at [474, 147] on link "Payments" at bounding box center [476, 145] width 49 height 23
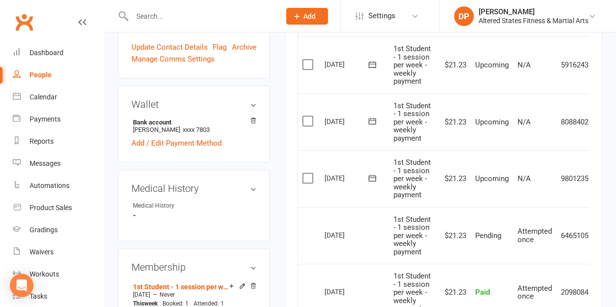
scroll to position [0, 0]
click at [165, 17] on input "text" at bounding box center [201, 16] width 144 height 14
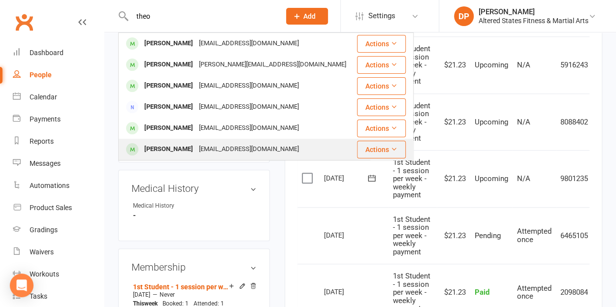
type input "theo"
click at [179, 152] on div "[PERSON_NAME]" at bounding box center [168, 149] width 55 height 14
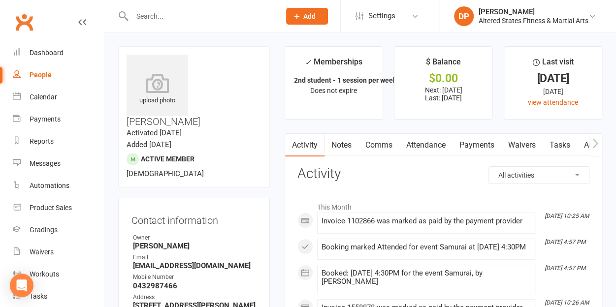
click at [479, 147] on link "Payments" at bounding box center [476, 145] width 49 height 23
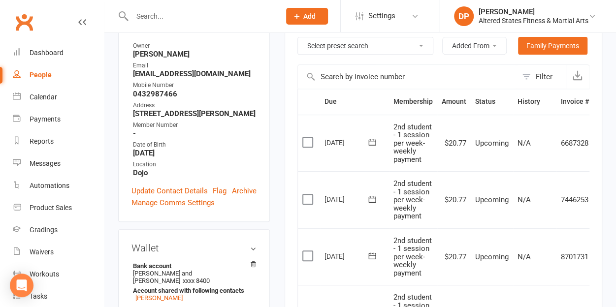
scroll to position [202, 0]
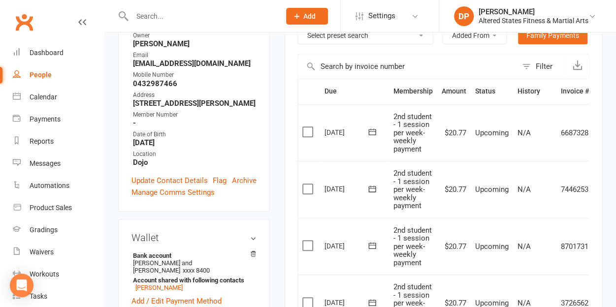
click at [191, 14] on input "text" at bounding box center [201, 16] width 144 height 14
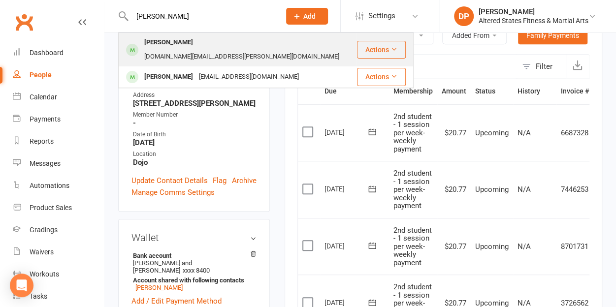
type input "[PERSON_NAME]"
click at [206, 52] on div "[PERSON_NAME] [PERSON_NAME][DOMAIN_NAME][EMAIL_ADDRESS][PERSON_NAME][DOMAIN_NAM…" at bounding box center [237, 49] width 237 height 32
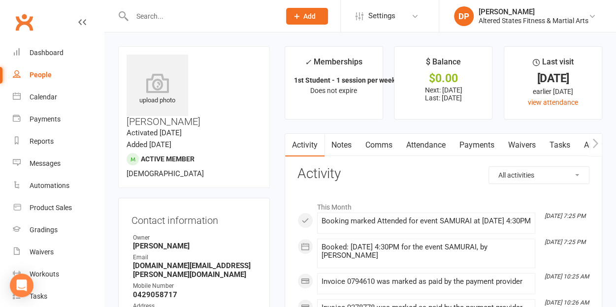
click at [470, 147] on link "Payments" at bounding box center [476, 145] width 49 height 23
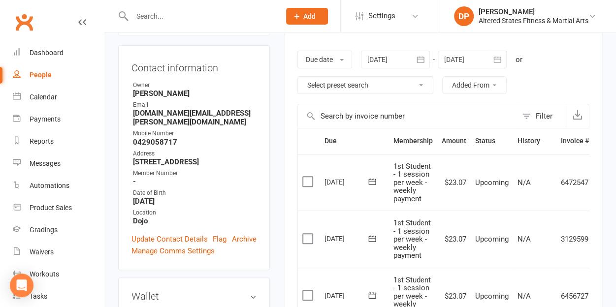
scroll to position [153, 0]
click at [164, 10] on input "text" at bounding box center [201, 16] width 144 height 14
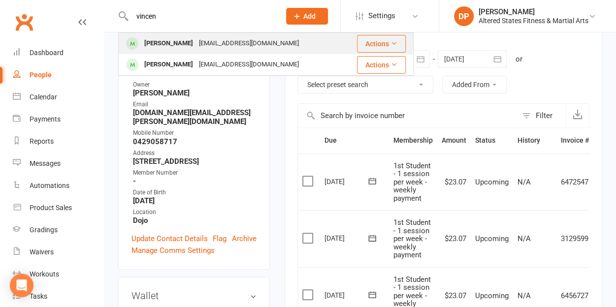
type input "vincen"
click at [176, 38] on div "[PERSON_NAME]" at bounding box center [168, 43] width 55 height 14
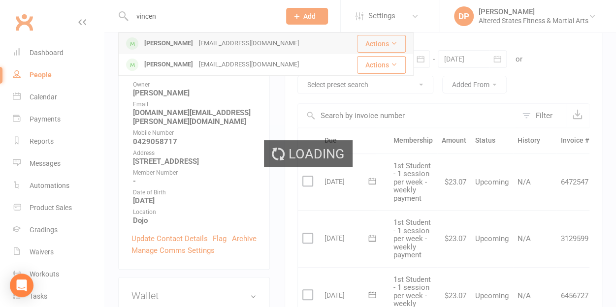
click at [176, 38] on div "Loading" at bounding box center [308, 153] width 616 height 307
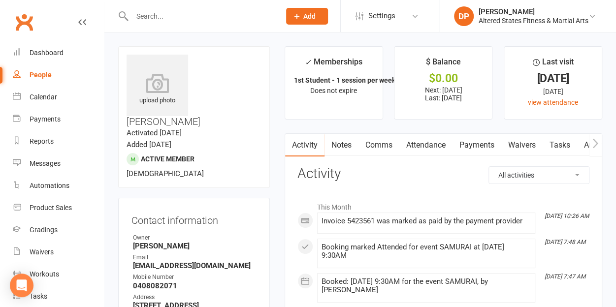
click at [468, 141] on link "Payments" at bounding box center [476, 145] width 49 height 23
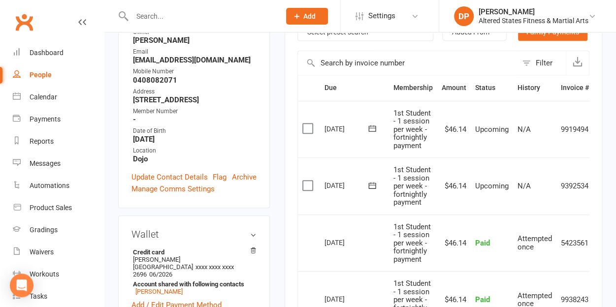
scroll to position [206, 0]
click at [159, 21] on input "text" at bounding box center [201, 16] width 144 height 14
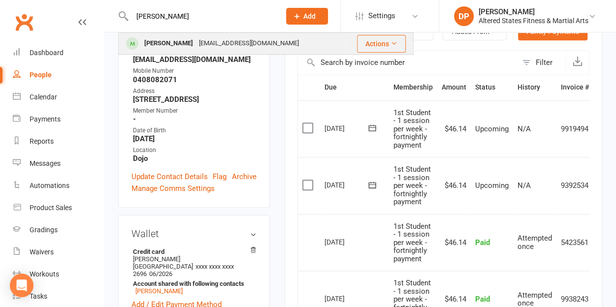
type input "[PERSON_NAME]"
click at [196, 41] on div "[EMAIL_ADDRESS][DOMAIN_NAME]" at bounding box center [249, 43] width 106 height 14
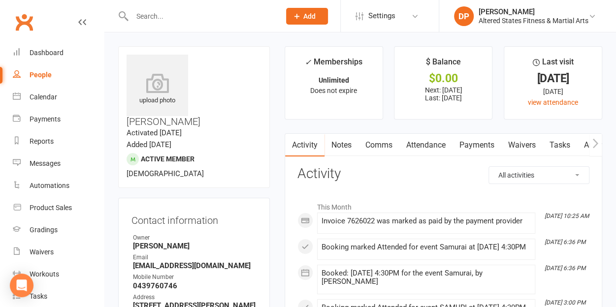
click at [474, 140] on link "Payments" at bounding box center [476, 145] width 49 height 23
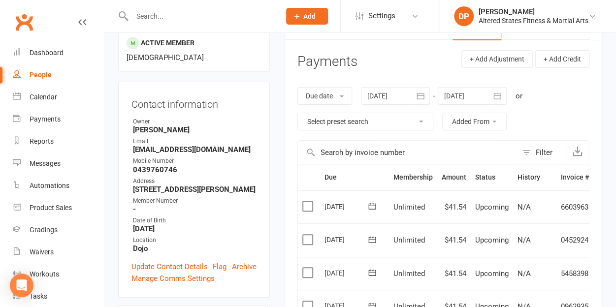
scroll to position [119, 0]
